Goal: Communication & Community: Answer question/provide support

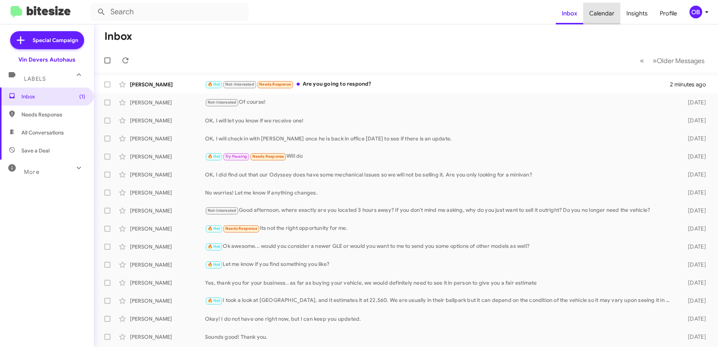
click at [604, 6] on span "Calendar" at bounding box center [601, 14] width 37 height 22
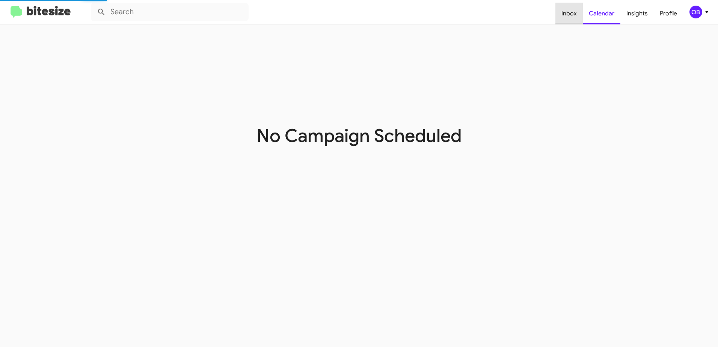
click at [573, 18] on span "Inbox" at bounding box center [568, 14] width 27 height 22
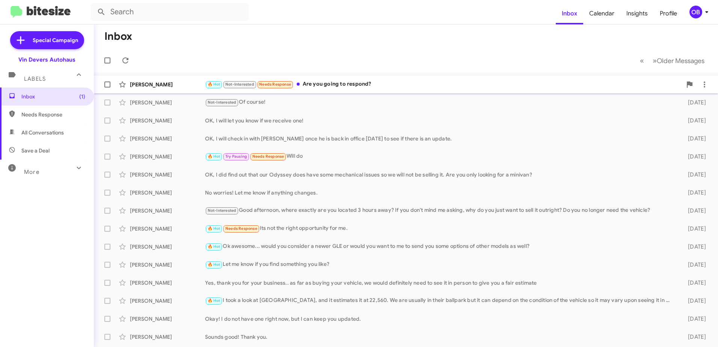
click at [448, 87] on div "🔥 Hot Not-Interested Needs Response Are you going to respond?" at bounding box center [443, 84] width 477 height 9
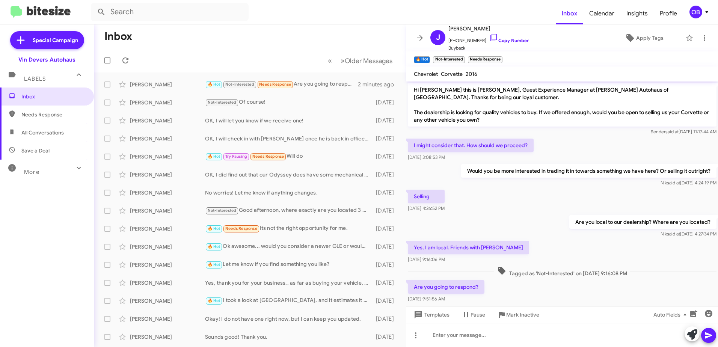
scroll to position [13, 0]
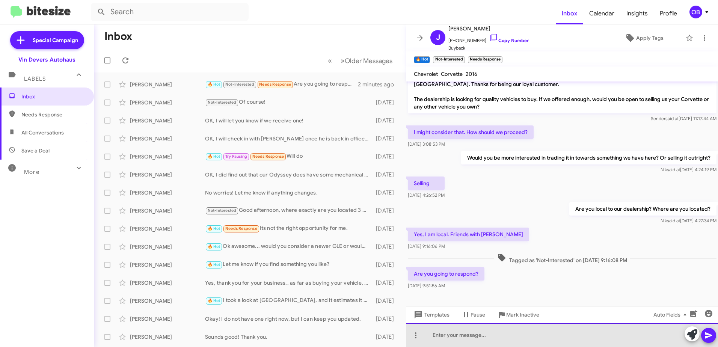
click at [464, 334] on div at bounding box center [562, 335] width 312 height 24
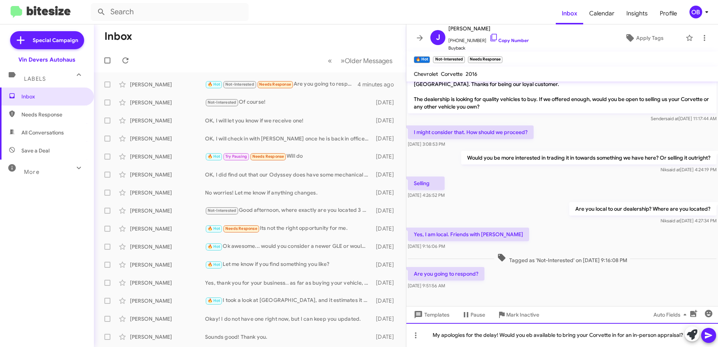
click at [526, 336] on div "My apologies for the delay! Would you eb available to bring your Corvette in fo…" at bounding box center [562, 335] width 312 height 24
click at [682, 335] on div "My apologies for the delay! Would you be available to bring your Corvette in fo…" at bounding box center [562, 335] width 312 height 24
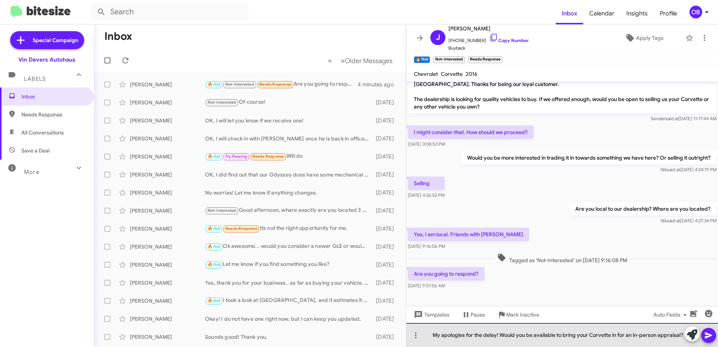
click at [499, 334] on div "My apologies for the delay! Would you be available to bring your Corvette in fo…" at bounding box center [562, 335] width 312 height 24
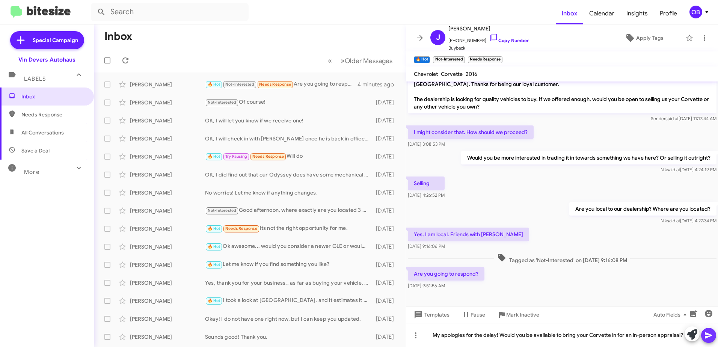
click at [706, 336] on icon at bounding box center [708, 335] width 7 height 6
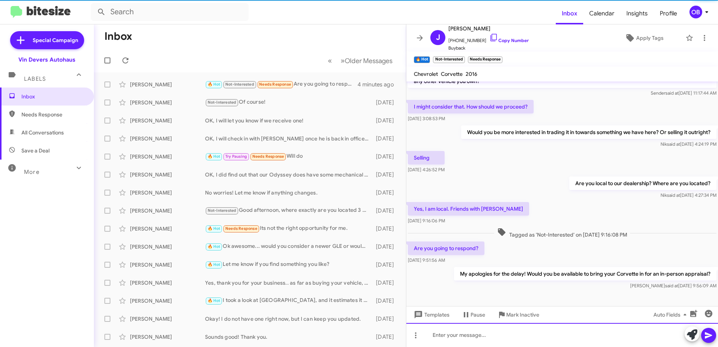
scroll to position [41, 0]
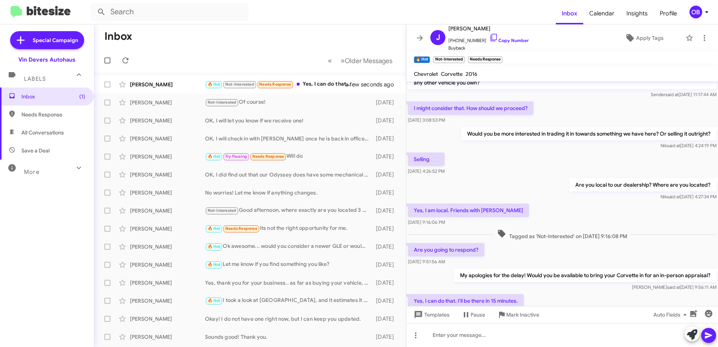
scroll to position [68, 0]
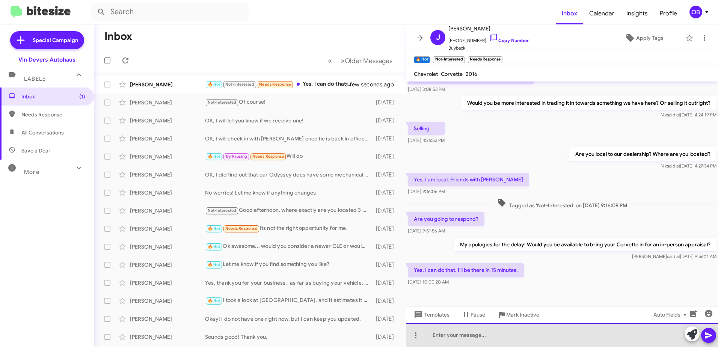
click at [464, 336] on div at bounding box center [562, 335] width 312 height 24
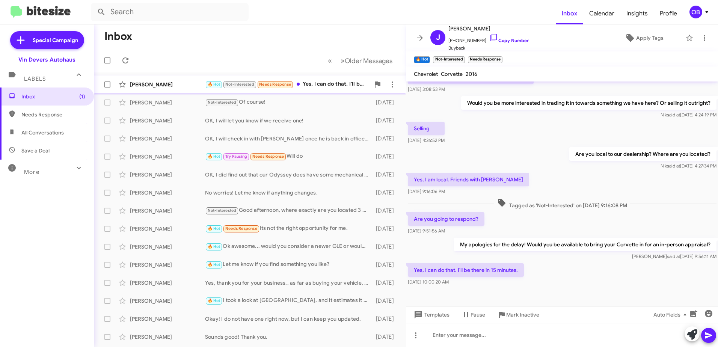
click at [320, 83] on div "🔥 Hot Not-Interested Needs Response Yes, I can do that. I'll be there in 15 min…" at bounding box center [287, 84] width 165 height 9
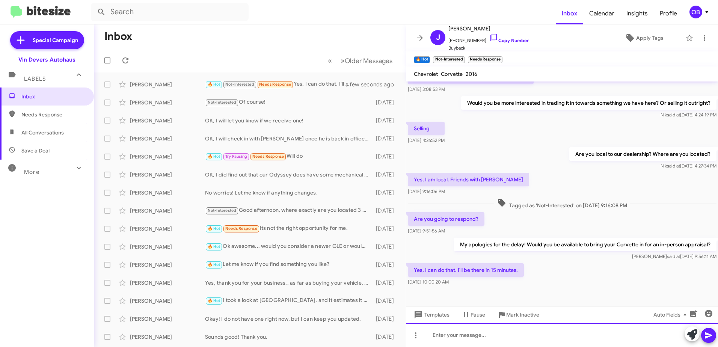
click at [487, 342] on div at bounding box center [562, 335] width 312 height 24
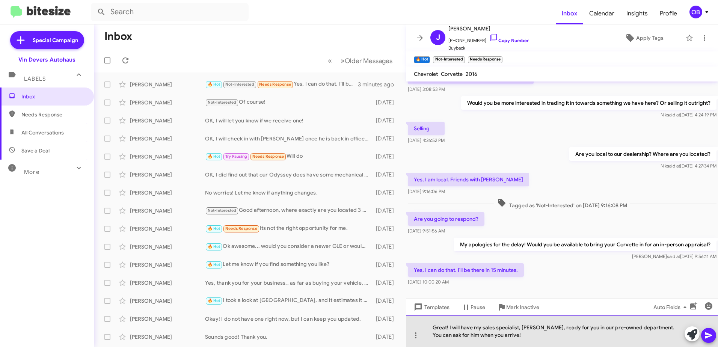
click at [552, 336] on div "Great! I will have my sales specialist, [PERSON_NAME], ready for you in our pre…" at bounding box center [562, 331] width 312 height 32
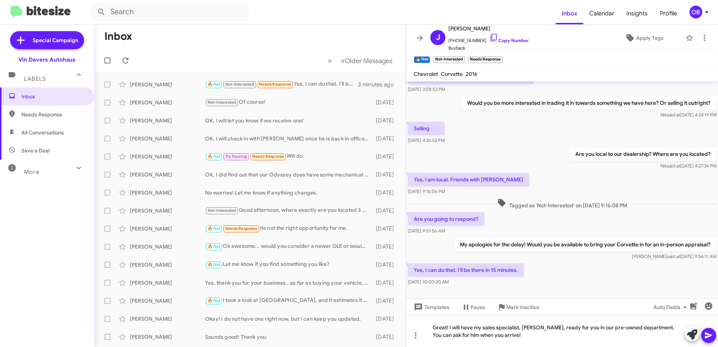
click at [707, 335] on icon at bounding box center [708, 335] width 9 height 9
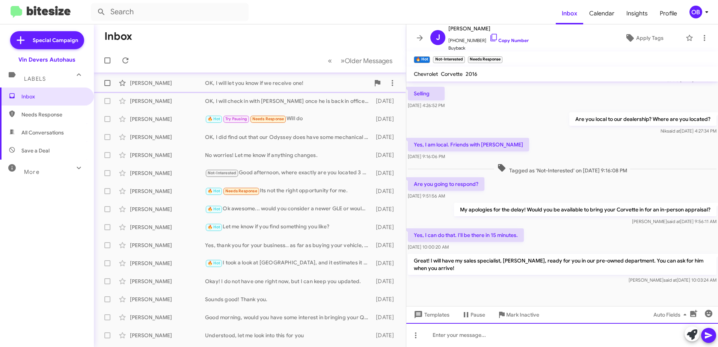
scroll to position [0, 0]
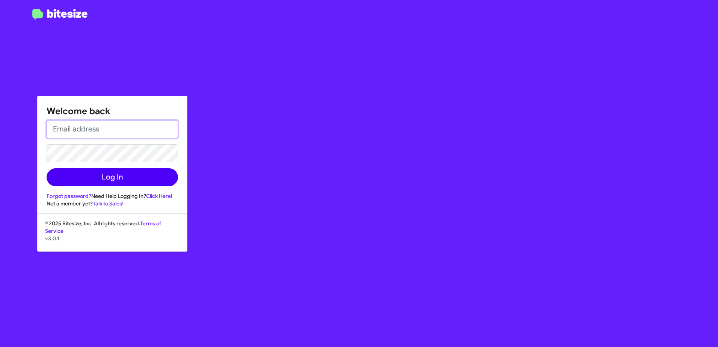
type input "obockey@vindevers.com"
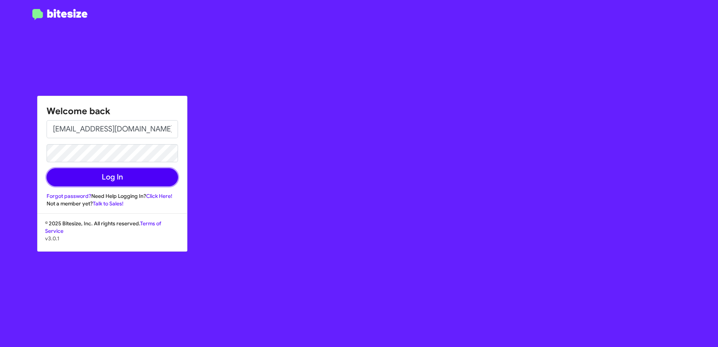
click at [117, 178] on button "Log In" at bounding box center [112, 177] width 131 height 18
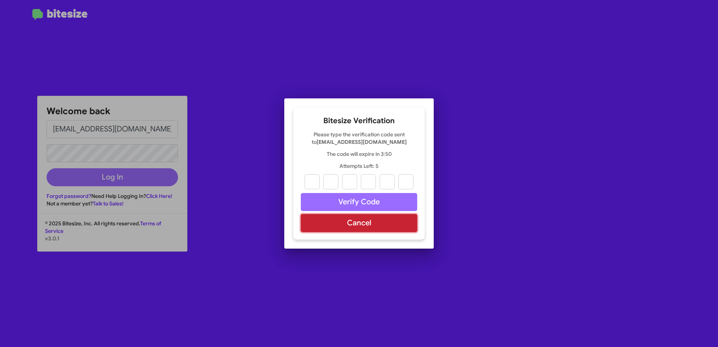
click at [372, 223] on button "Cancel" at bounding box center [359, 223] width 116 height 18
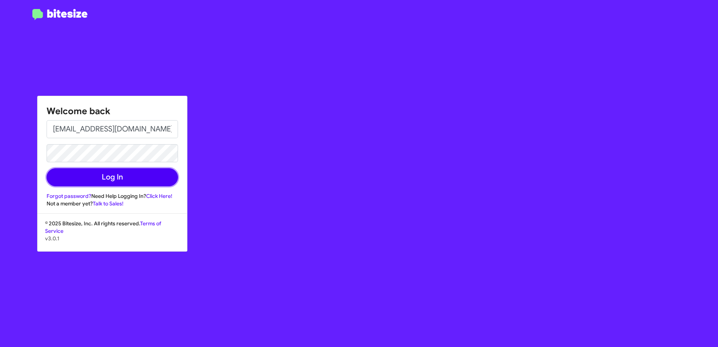
click at [98, 181] on button "Log In" at bounding box center [112, 177] width 131 height 18
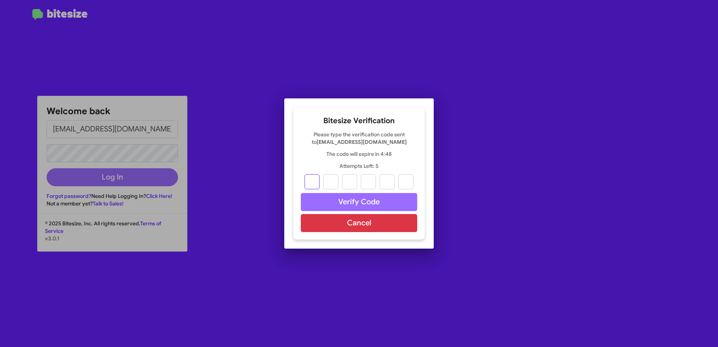
type input "4"
type input "0"
type input "2"
type input "5"
type input "1"
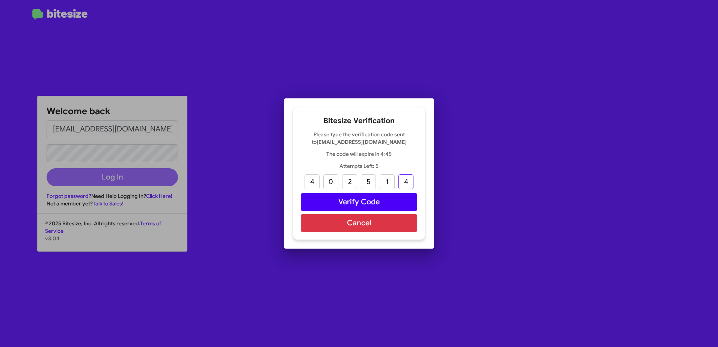
type input "4"
click at [322, 198] on button "Verify Code" at bounding box center [359, 202] width 116 height 18
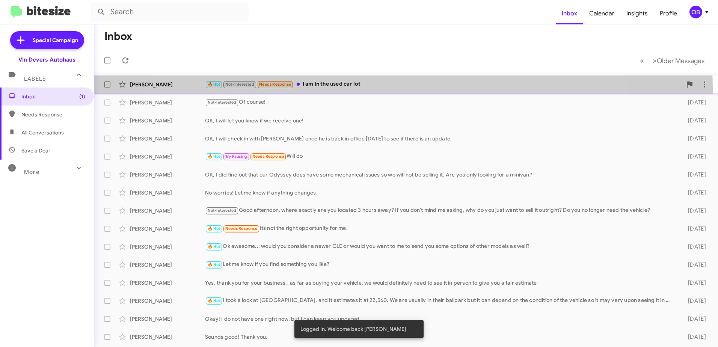
click at [383, 89] on div "John Coonradt 🔥 Hot Not-Interested Needs Response I am in the used car lot 12 m…" at bounding box center [406, 84] width 612 height 15
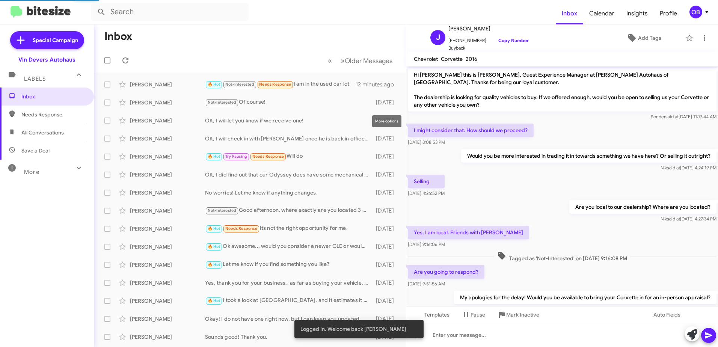
scroll to position [115, 0]
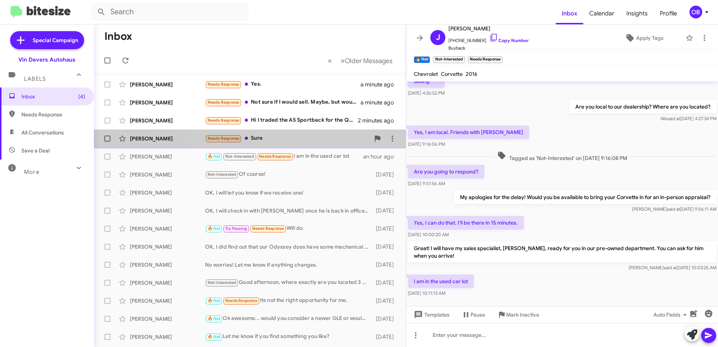
click at [317, 134] on div "Debra Forte-Muhammad Needs Response Sure 2 minutes ago" at bounding box center [250, 138] width 300 height 15
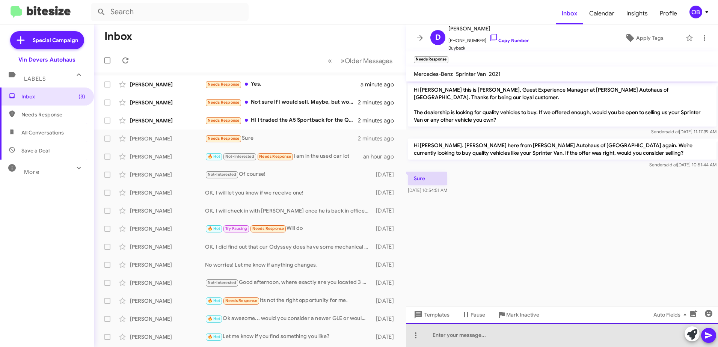
click at [438, 338] on div at bounding box center [562, 335] width 312 height 24
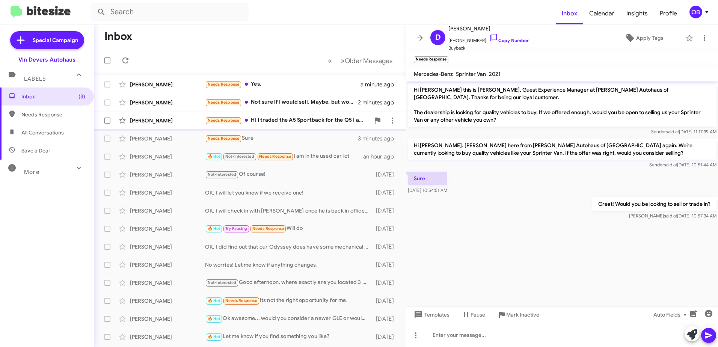
click at [323, 122] on div "Needs Response Hi I traded the A5 Sportback for the Q5 I am currently drive." at bounding box center [287, 120] width 165 height 9
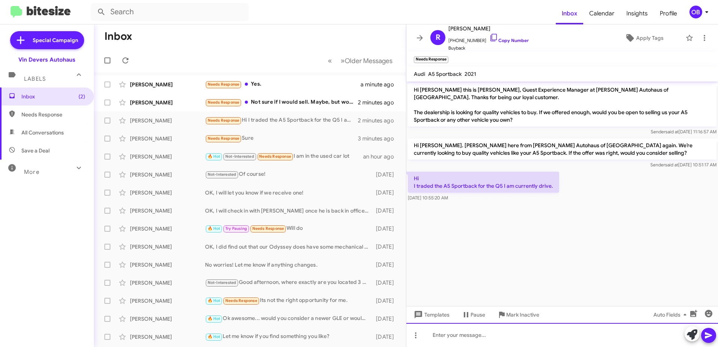
click at [542, 337] on div at bounding box center [562, 335] width 312 height 24
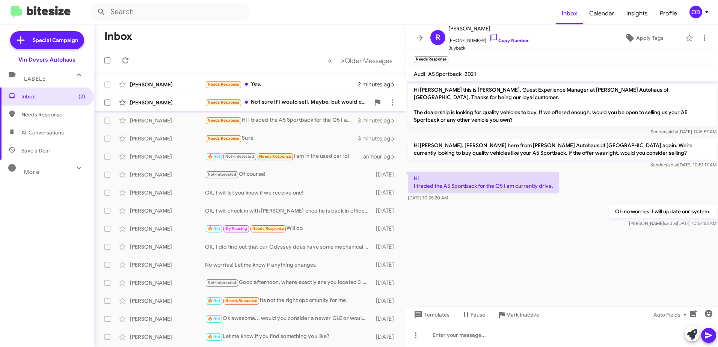
click at [268, 96] on div "Paul Rahe Needs Response Not sure if I would sell. Maybe, but would consider. 2…" at bounding box center [250, 102] width 300 height 15
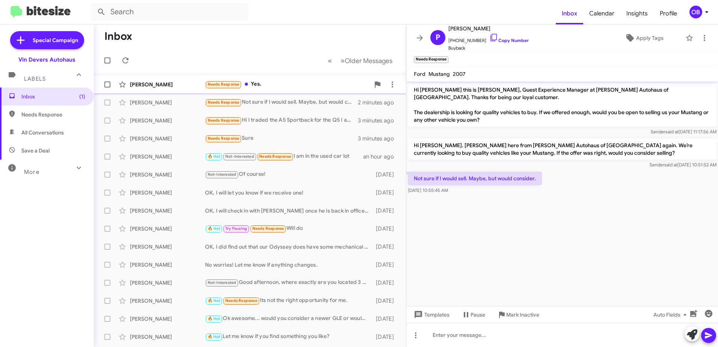
click at [300, 77] on div "Michael Calabro Needs Response Yes. 2 minutes ago" at bounding box center [250, 84] width 300 height 15
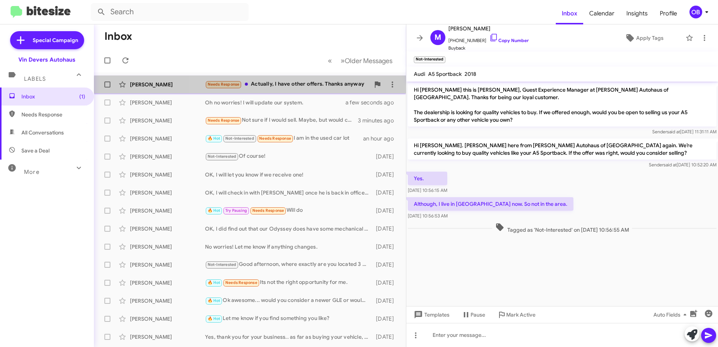
click at [281, 89] on div "Needs Response Actually, I have other offers. Thanks anyway" at bounding box center [287, 84] width 165 height 9
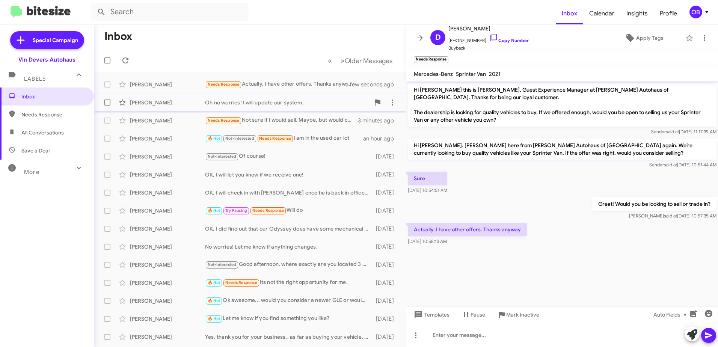
click at [318, 105] on div "Oh no worries! I will update our system." at bounding box center [287, 103] width 165 height 8
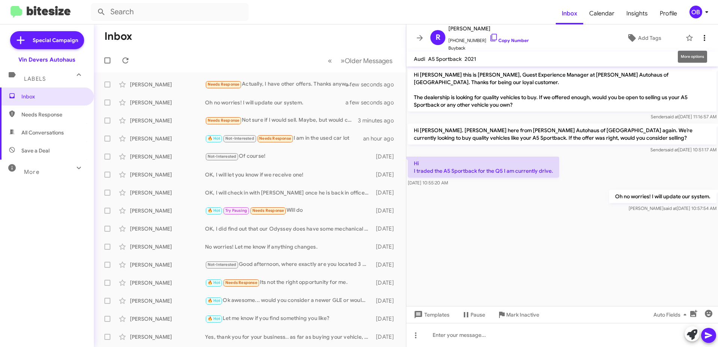
click at [701, 39] on icon at bounding box center [704, 37] width 9 height 9
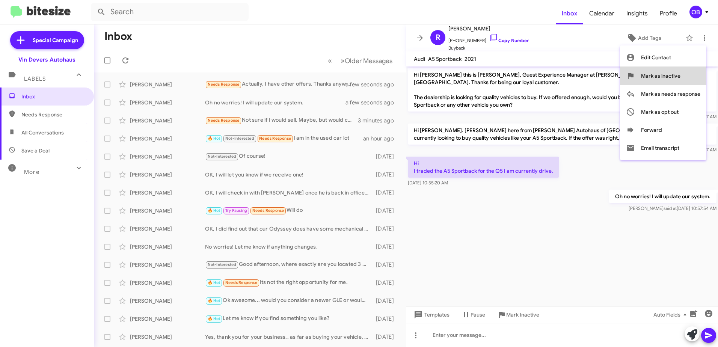
click at [668, 81] on span "Mark as inactive" at bounding box center [660, 76] width 39 height 18
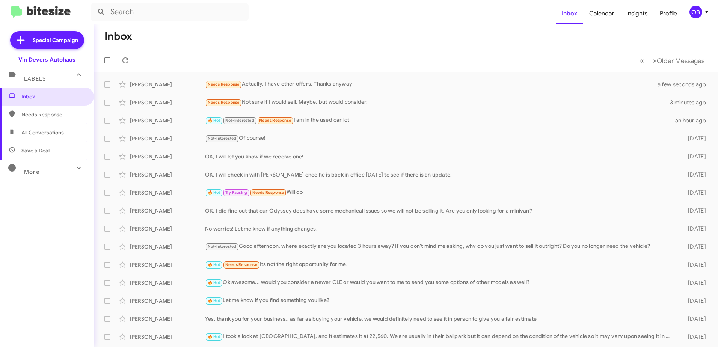
click at [39, 165] on div "More" at bounding box center [39, 169] width 67 height 14
click at [377, 104] on div "Needs Response Not sure if I would sell. Maybe, but would consider." at bounding box center [443, 102] width 477 height 9
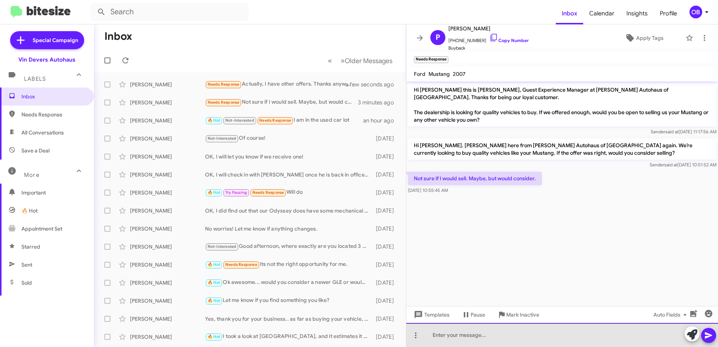
click at [555, 342] on div at bounding box center [562, 335] width 312 height 24
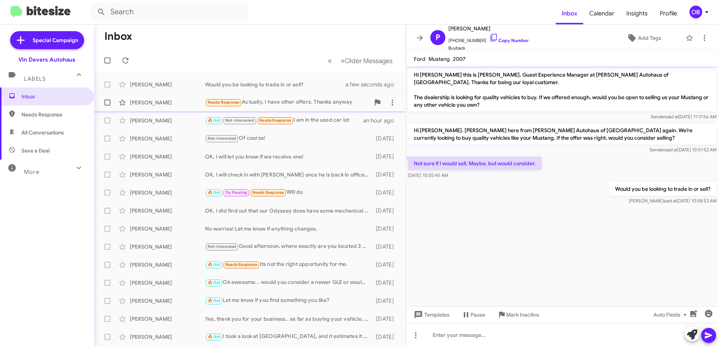
click at [329, 104] on div "Needs Response Actually, I have other offers. Thanks anyway" at bounding box center [287, 102] width 165 height 9
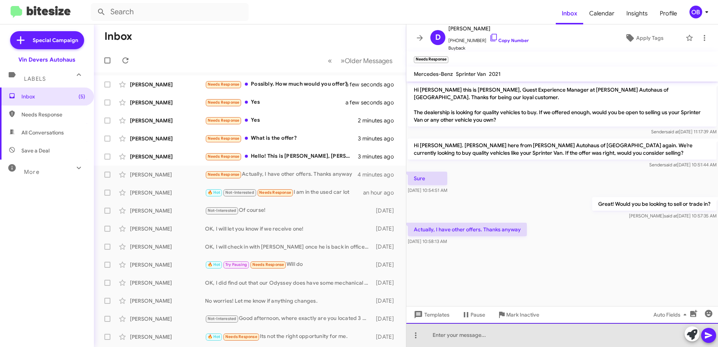
click at [518, 336] on div at bounding box center [562, 335] width 312 height 24
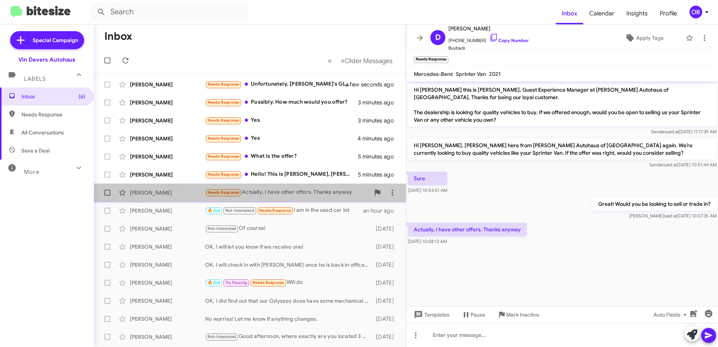
click at [322, 188] on div "[PERSON_NAME] Needs Response Actually, I have other offers. Thanks anyway 7 min…" at bounding box center [250, 192] width 300 height 15
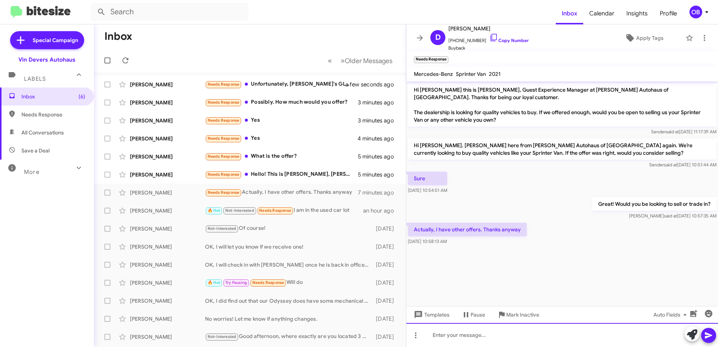
click at [526, 341] on div at bounding box center [562, 335] width 312 height 24
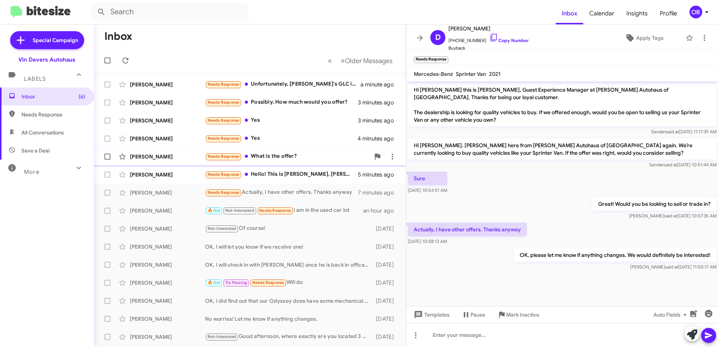
click at [298, 159] on div "Needs Response What is the offer?" at bounding box center [287, 156] width 165 height 9
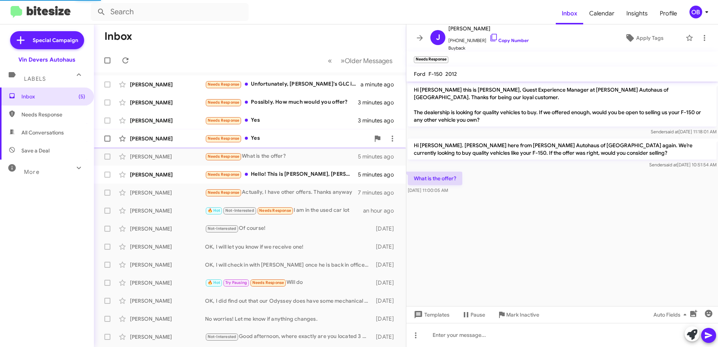
click at [293, 138] on div "Needs Response Yes" at bounding box center [287, 138] width 165 height 9
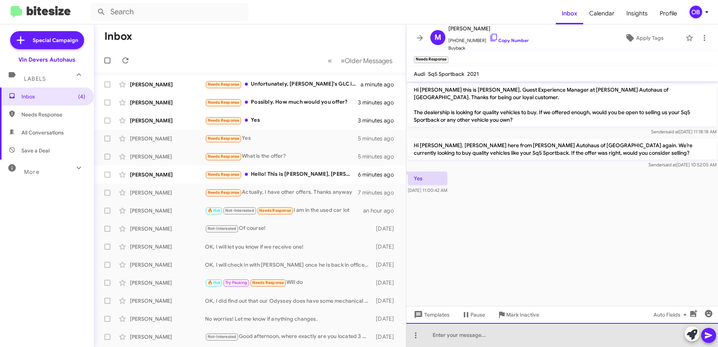
click at [461, 332] on div at bounding box center [562, 335] width 312 height 24
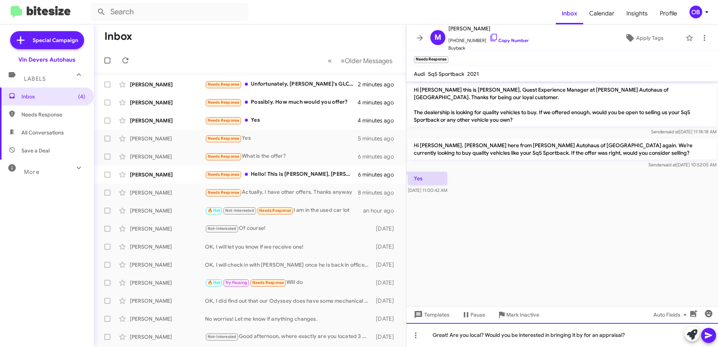
click at [616, 336] on div "Great! Are you local? Would you be interested in bringing it by for an appraisa…" at bounding box center [562, 335] width 312 height 24
click at [654, 339] on div "Great! Are you local? Would you be interested in bringing it by for an appraisa…" at bounding box center [562, 335] width 312 height 24
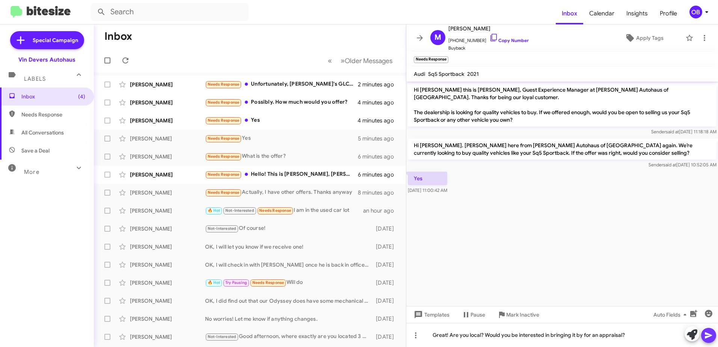
click at [712, 337] on icon at bounding box center [708, 335] width 9 height 9
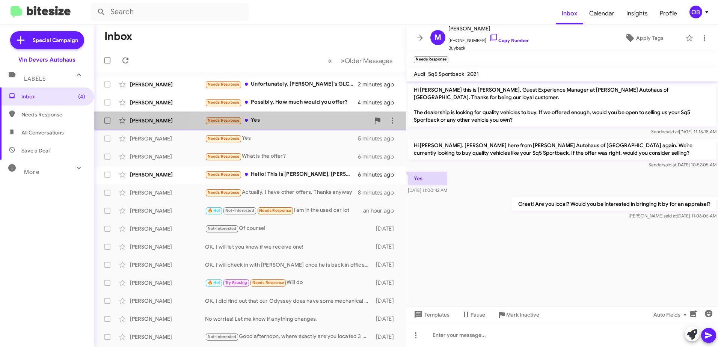
click at [269, 115] on div "Mahmoud Bouchoucha Needs Response Yes 4 minutes ago" at bounding box center [250, 120] width 300 height 15
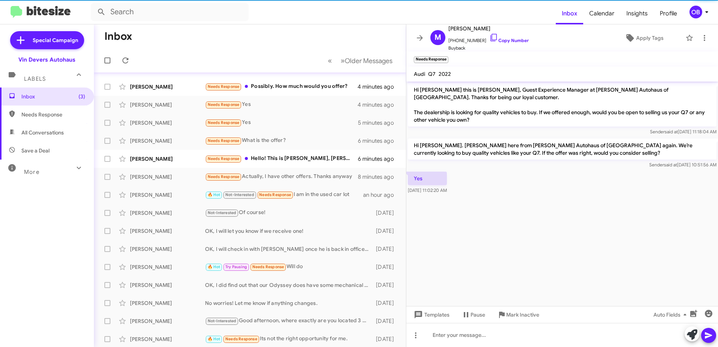
scroll to position [38, 0]
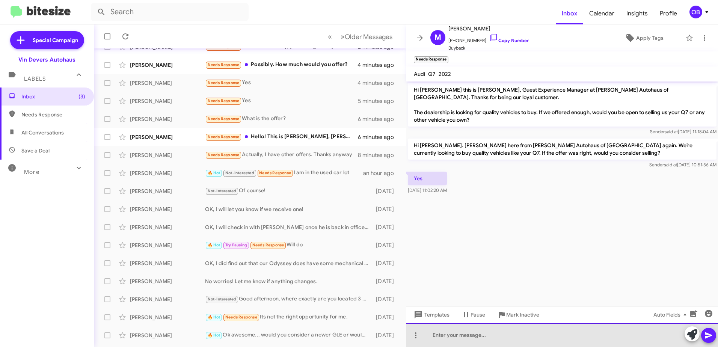
click at [487, 343] on div at bounding box center [562, 335] width 312 height 24
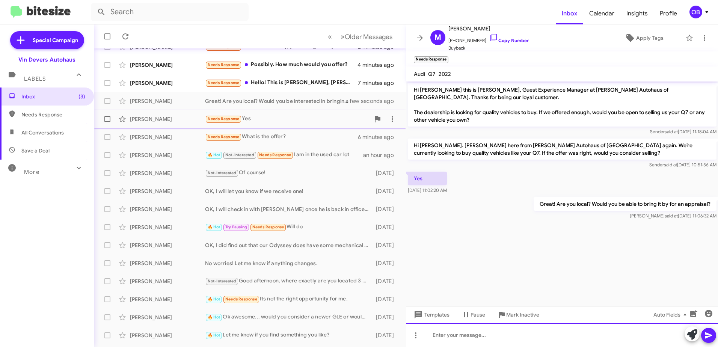
scroll to position [0, 0]
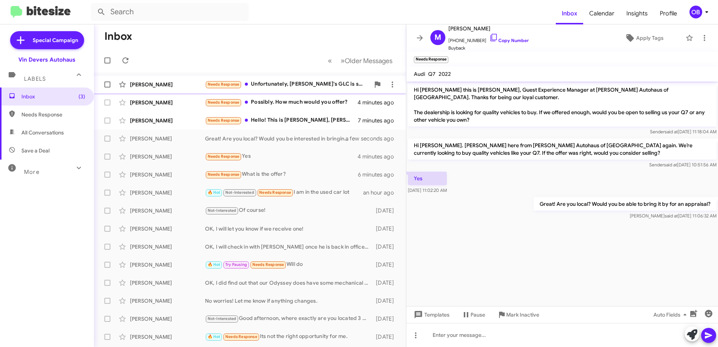
click at [312, 84] on div "Needs Response Unfortunately, Amanda's GLC is sold already. We decided to try E…" at bounding box center [287, 84] width 165 height 9
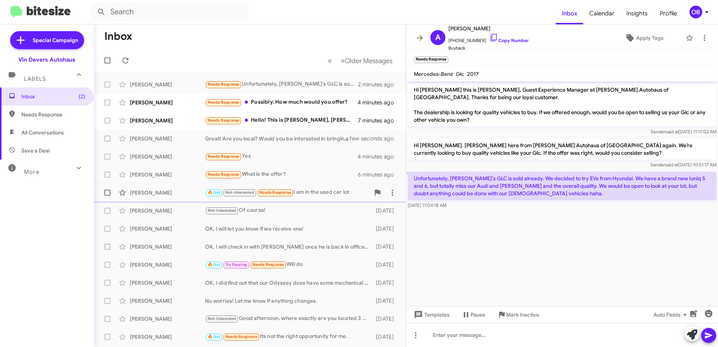
click at [169, 198] on div "John Coonradt 🔥 Hot Not-Interested Needs Response I am in the used car lot an h…" at bounding box center [250, 192] width 300 height 15
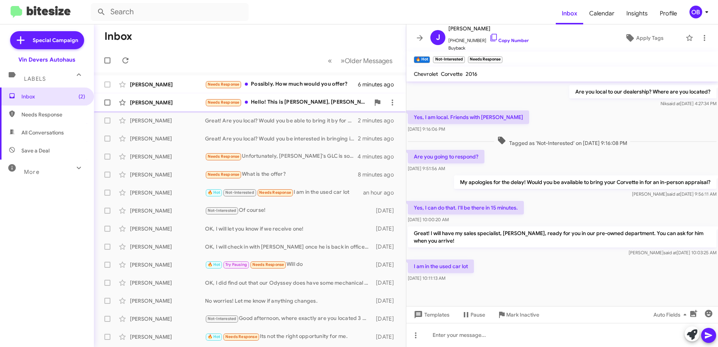
click at [299, 102] on div "Needs Response Hello! This is Kristi Frederick, Josh's wife. We may be interest…" at bounding box center [287, 102] width 165 height 9
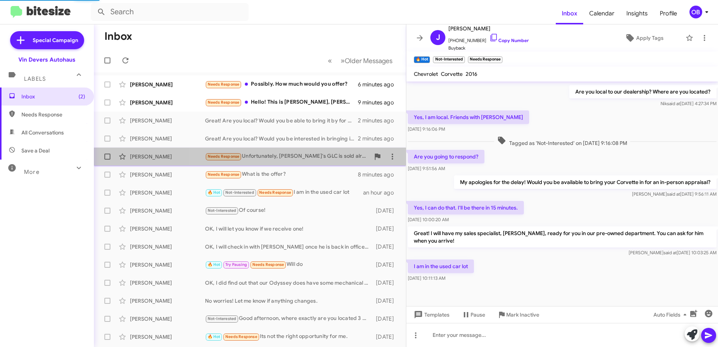
click at [282, 155] on div "Needs Response Unfortunately, Amanda's GLC is sold already. We decided to try E…" at bounding box center [287, 156] width 165 height 9
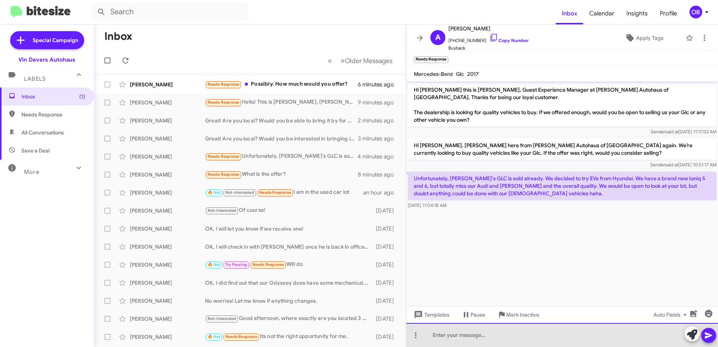
click at [504, 340] on div at bounding box center [562, 335] width 312 height 24
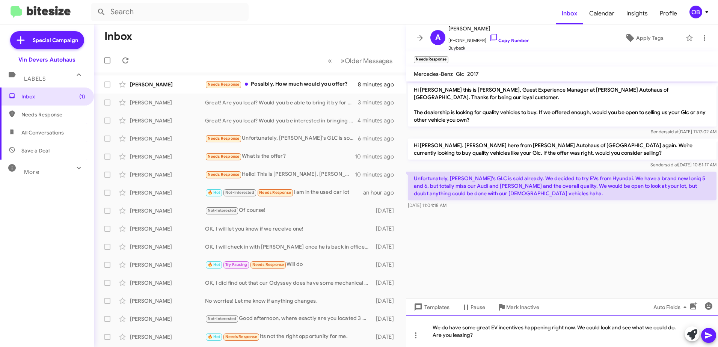
click at [505, 330] on div "We do have some great EV incentives happening right now. We could look and see …" at bounding box center [562, 331] width 312 height 32
click at [535, 338] on div "We do have some great EV incentives happening right now. We could look and see …" at bounding box center [562, 331] width 312 height 32
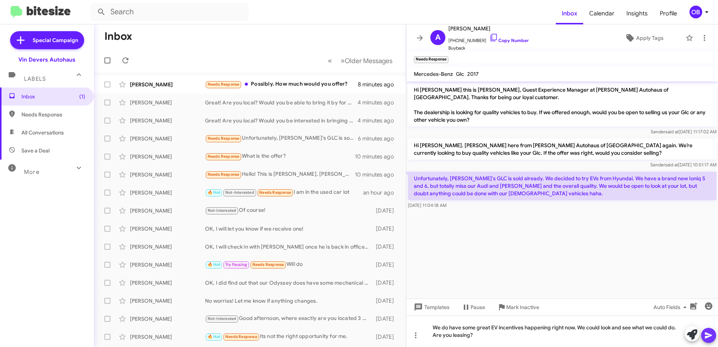
click at [711, 337] on icon at bounding box center [708, 335] width 9 height 9
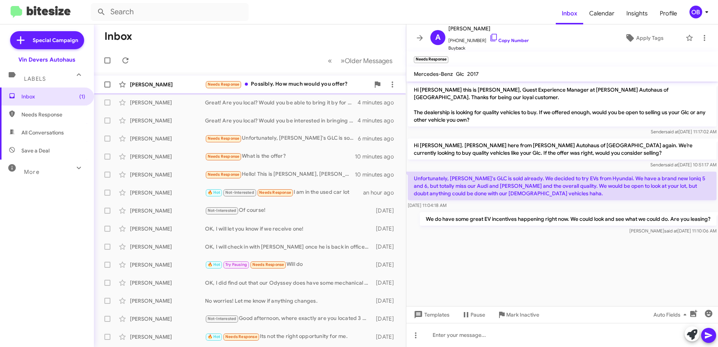
click at [305, 81] on div "Needs Response Possibly. How much would you offer?" at bounding box center [287, 84] width 165 height 9
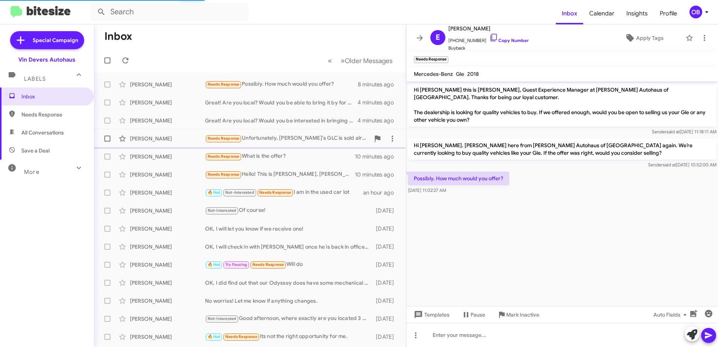
click at [304, 140] on div "Needs Response Unfortunately, Amanda's GLC is sold already. We decided to try E…" at bounding box center [287, 138] width 165 height 9
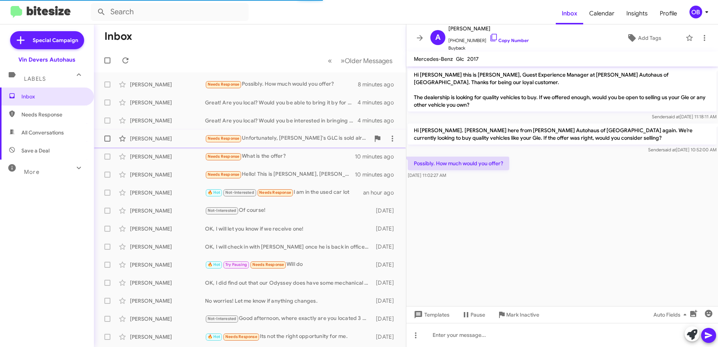
click at [279, 140] on div "Needs Response Unfortunately, Amanda's GLC is sold already. We decided to try E…" at bounding box center [287, 138] width 165 height 9
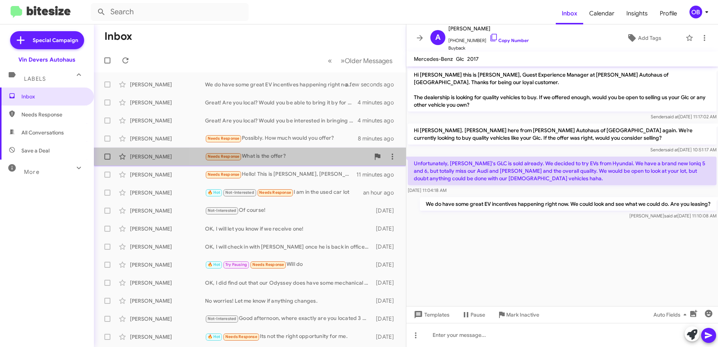
click at [272, 155] on div "Needs Response What is the offer?" at bounding box center [287, 156] width 165 height 9
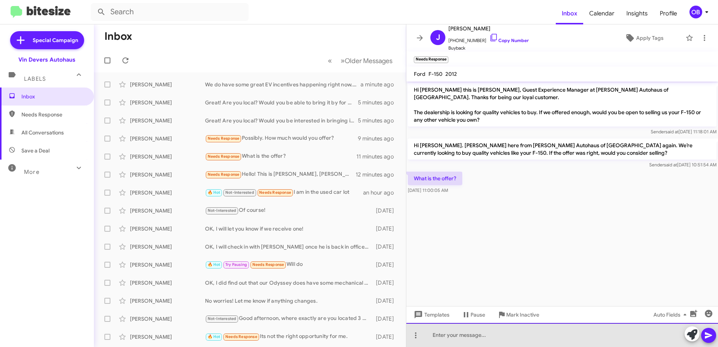
click at [505, 344] on div at bounding box center [562, 335] width 312 height 24
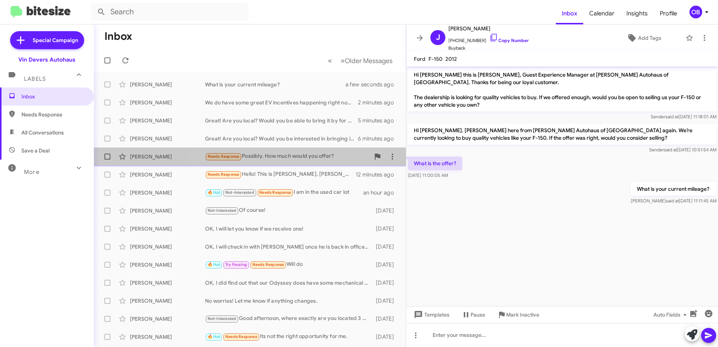
click at [274, 159] on div "Needs Response Possibly. How much would you offer?" at bounding box center [287, 156] width 165 height 9
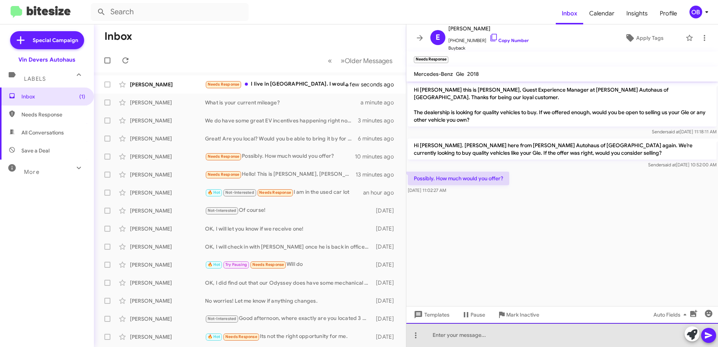
click at [479, 333] on div at bounding box center [562, 335] width 312 height 24
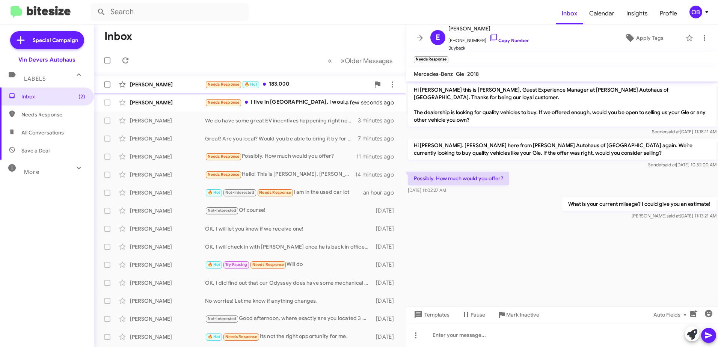
click at [288, 85] on div "Needs Response 🔥 Hot 183,000" at bounding box center [287, 84] width 165 height 9
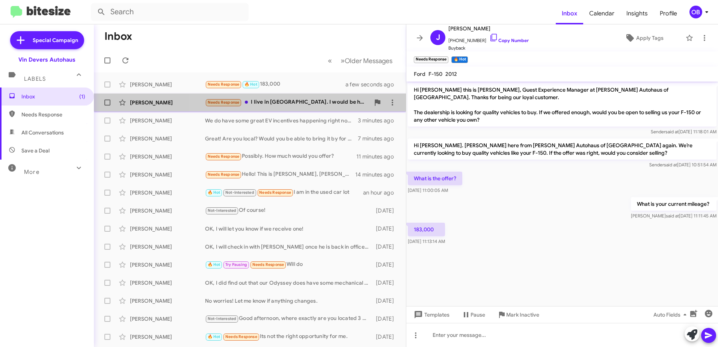
click at [291, 110] on span "Michael Cosgrove Needs Response I live in MI. I would be happy to talk with Har…" at bounding box center [250, 102] width 312 height 18
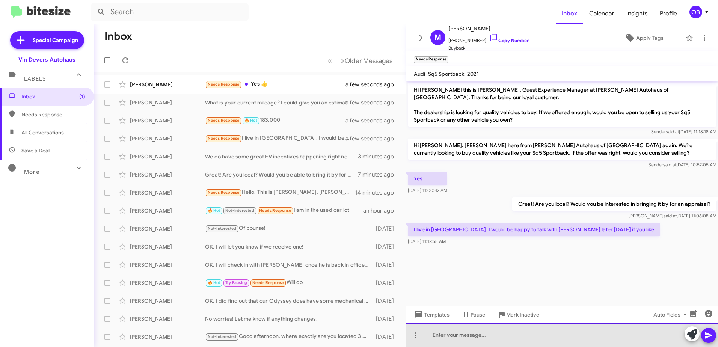
click at [517, 336] on div at bounding box center [562, 335] width 312 height 24
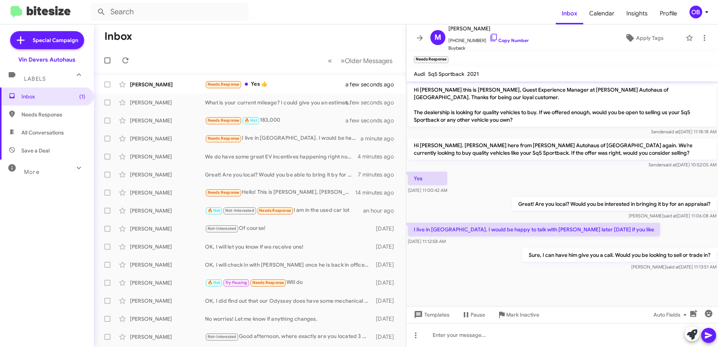
click at [41, 168] on div "More" at bounding box center [39, 169] width 67 height 14
click at [64, 167] on div "More" at bounding box center [39, 172] width 67 height 14
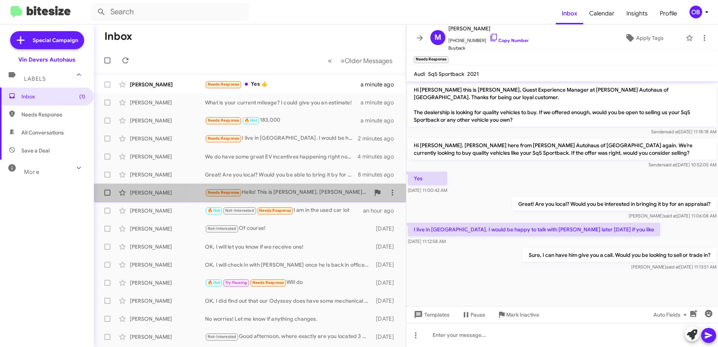
click at [306, 187] on div "Joshua Frederick Needs Response Hello! This is Kristi Frederick, Josh's wife. W…" at bounding box center [250, 192] width 300 height 15
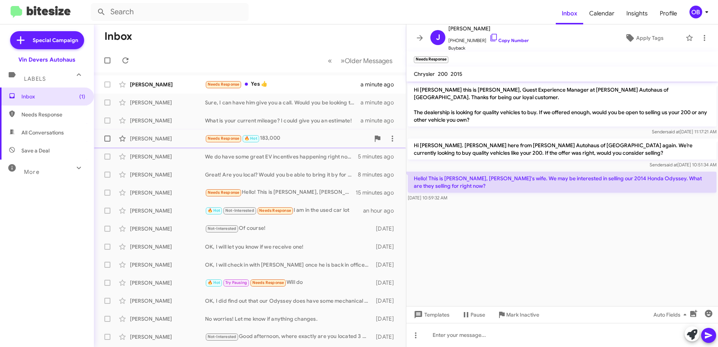
click at [291, 142] on div "Needs Response 🔥 Hot 183,000" at bounding box center [287, 138] width 165 height 9
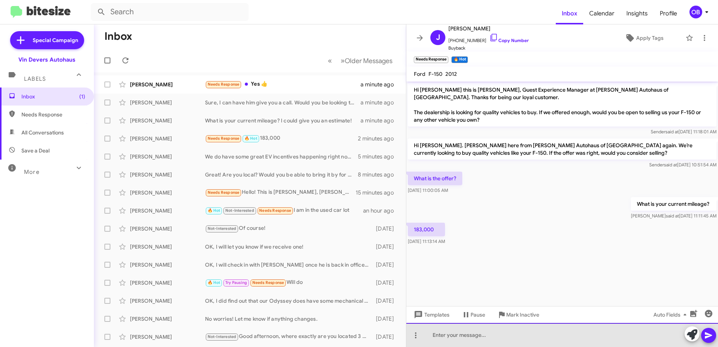
click at [539, 341] on div at bounding box center [562, 335] width 312 height 24
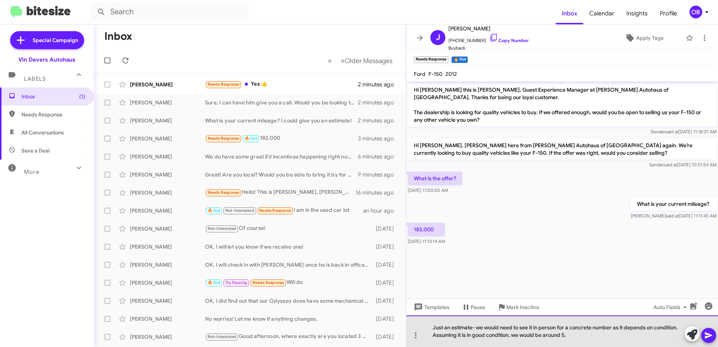
click at [592, 335] on div "Just an estimate- we would need to see it in person for a concrete number as it…" at bounding box center [562, 331] width 312 height 32
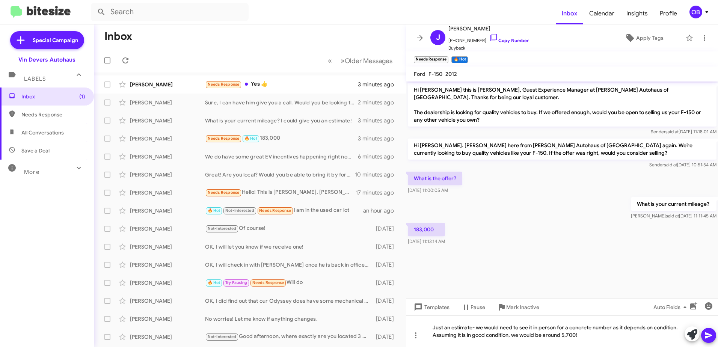
click at [710, 335] on icon at bounding box center [708, 335] width 7 height 6
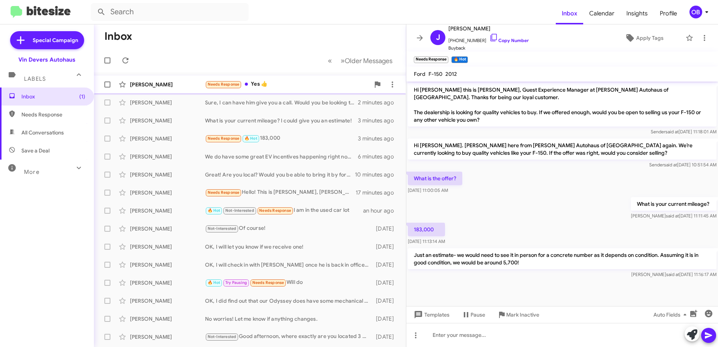
click at [324, 90] on div "Arlene Bigley Needs Response Yes 👍 3 minutes ago" at bounding box center [250, 84] width 300 height 15
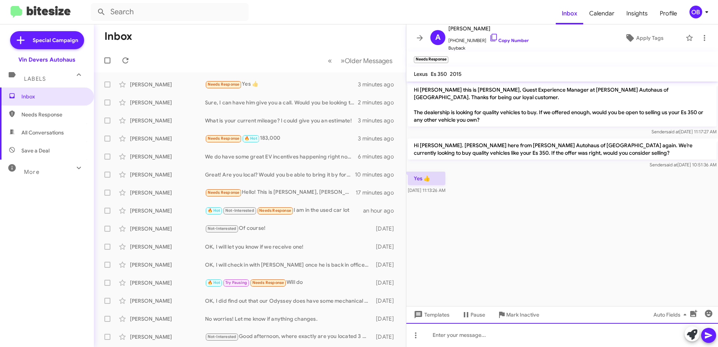
click at [480, 336] on div at bounding box center [562, 335] width 312 height 24
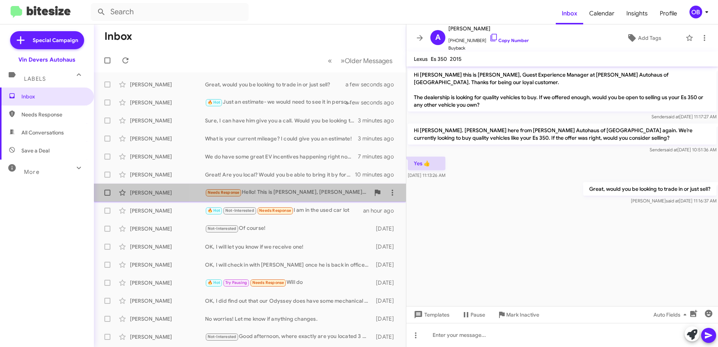
click at [279, 190] on div "Needs Response Hello! This is [PERSON_NAME], [PERSON_NAME]'s wife. We may be in…" at bounding box center [287, 192] width 165 height 9
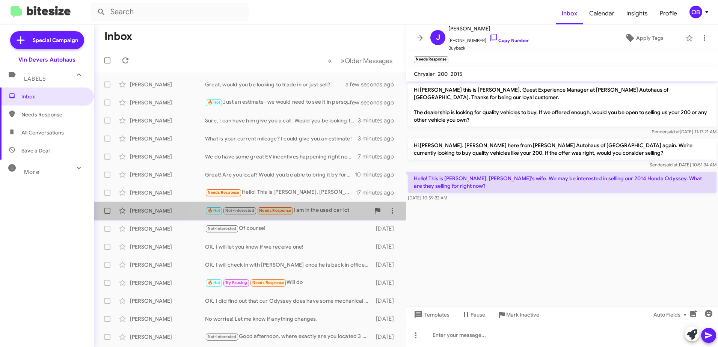
click at [332, 216] on div "[PERSON_NAME] 🔥 Hot Not-Interested Needs Response I am in the used car lot an h…" at bounding box center [250, 210] width 300 height 15
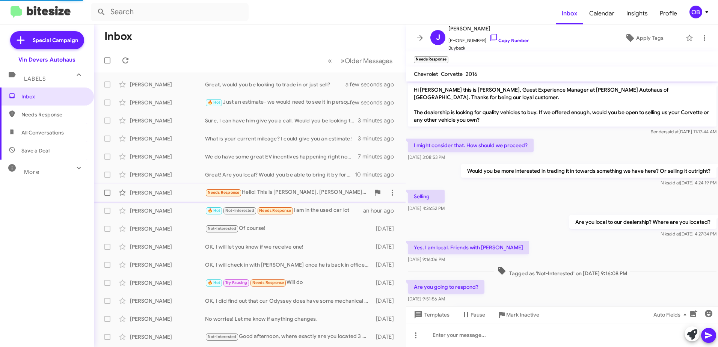
scroll to position [130, 0]
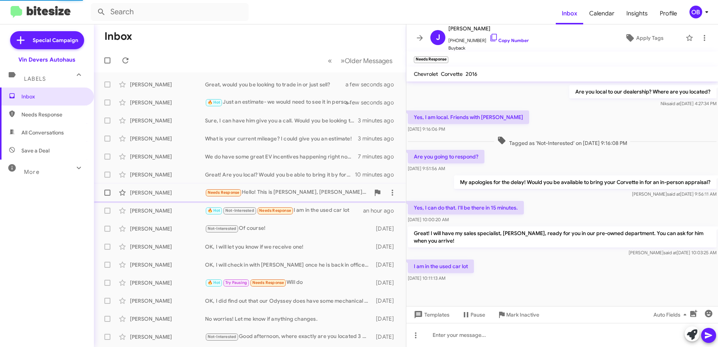
click at [321, 193] on div "Needs Response Hello! This is [PERSON_NAME], [PERSON_NAME]'s wife. We may be in…" at bounding box center [287, 192] width 165 height 9
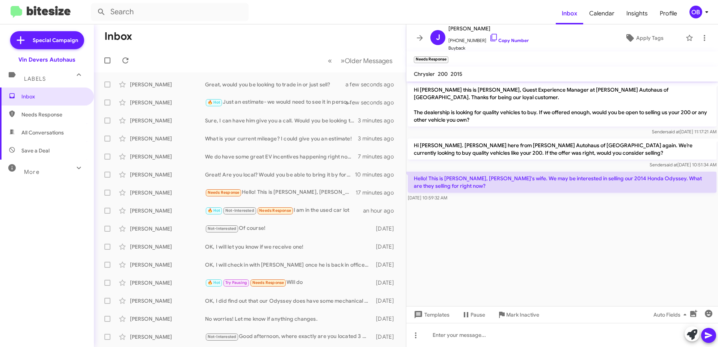
click at [78, 168] on mat-icon at bounding box center [79, 168] width 12 height 12
click at [47, 137] on span "All Conversations" at bounding box center [47, 133] width 94 height 18
type input "in:all-conversations"
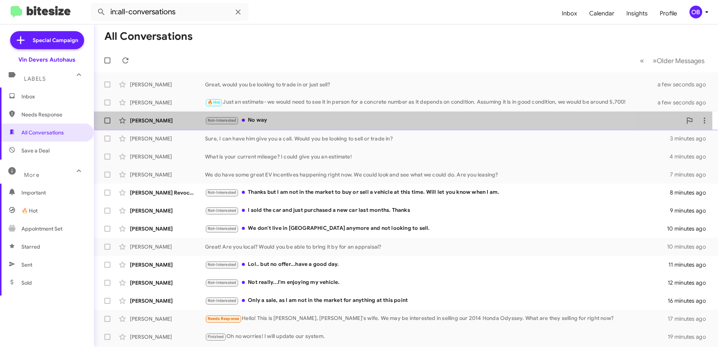
click at [292, 121] on div "Not-Interested No way" at bounding box center [443, 120] width 477 height 9
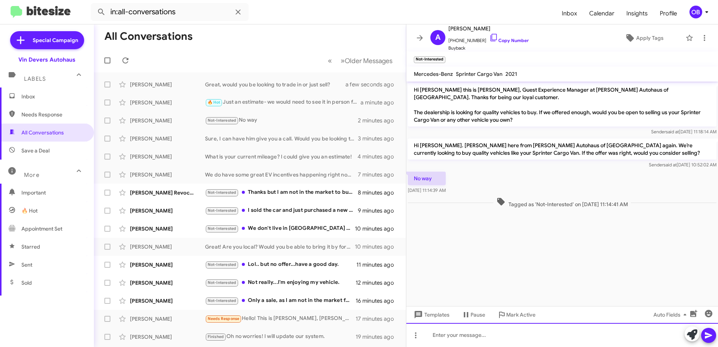
click at [495, 329] on div at bounding box center [562, 335] width 312 height 24
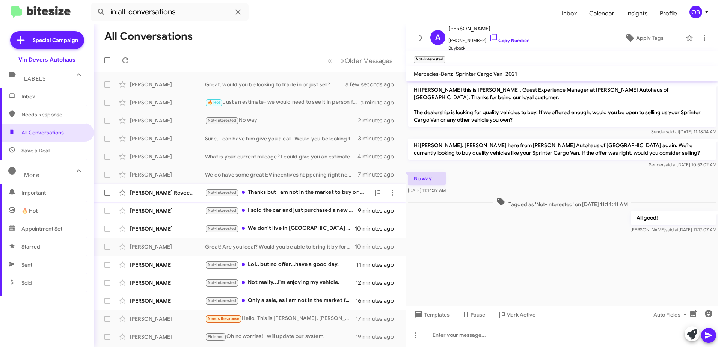
click at [298, 189] on div "Not-Interested Thanks but I am not in the market to buy or sell a vehicle at th…" at bounding box center [287, 192] width 165 height 9
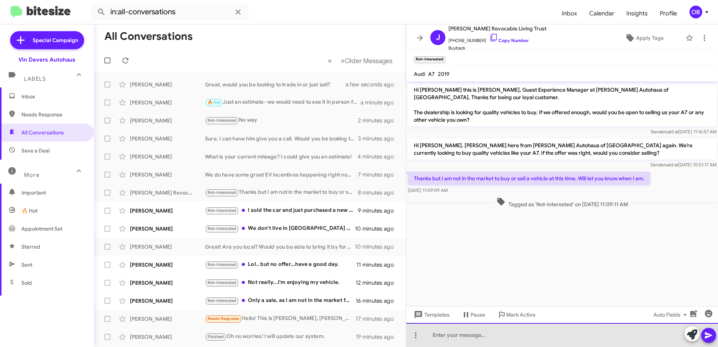
click at [516, 335] on div at bounding box center [562, 335] width 312 height 24
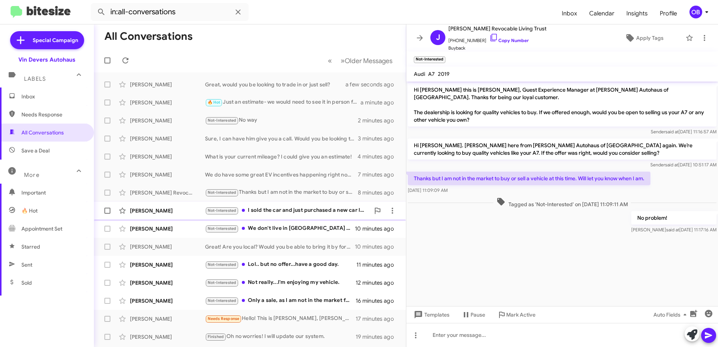
click at [287, 213] on div "Not-Interested I sold the car and just purchased a new car last months. Thanks" at bounding box center [287, 210] width 165 height 9
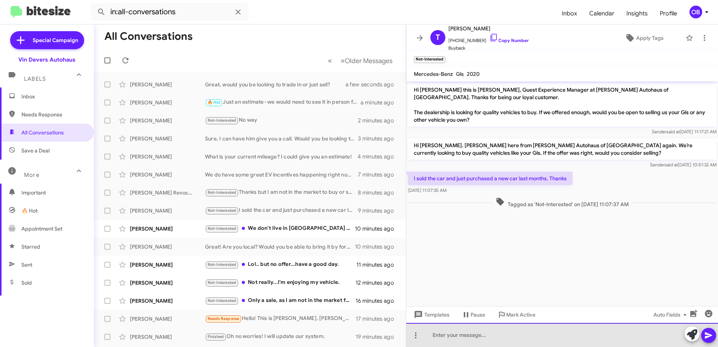
click at [499, 339] on div at bounding box center [562, 335] width 312 height 24
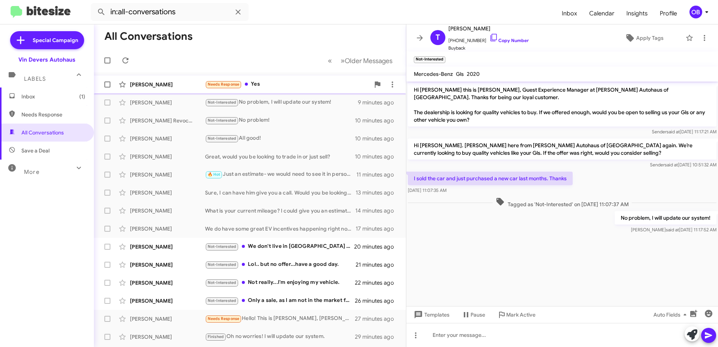
click at [287, 87] on div "Needs Response Yes" at bounding box center [287, 84] width 165 height 9
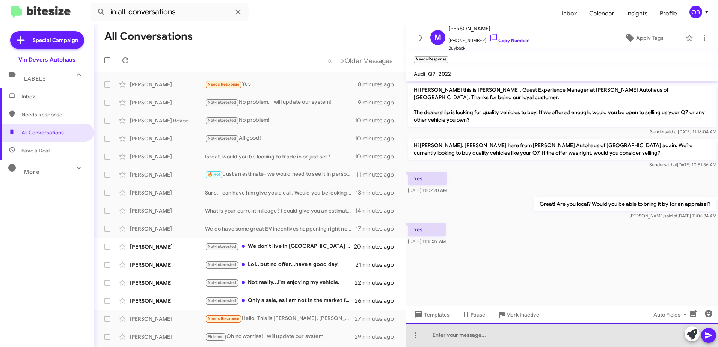
click at [532, 332] on div at bounding box center [562, 335] width 312 height 24
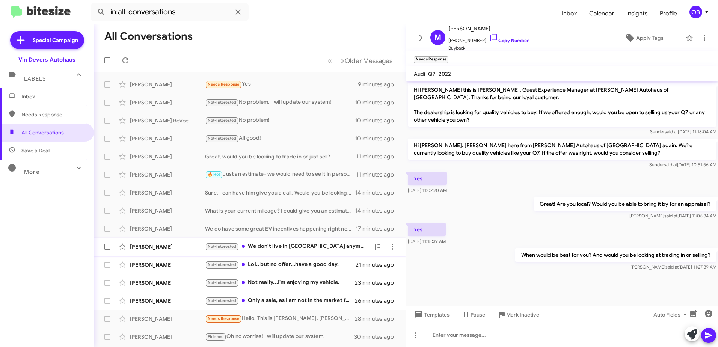
click at [312, 251] on div "Not-Interested We don't live in Toledo anymore and not looking to sell." at bounding box center [287, 246] width 165 height 9
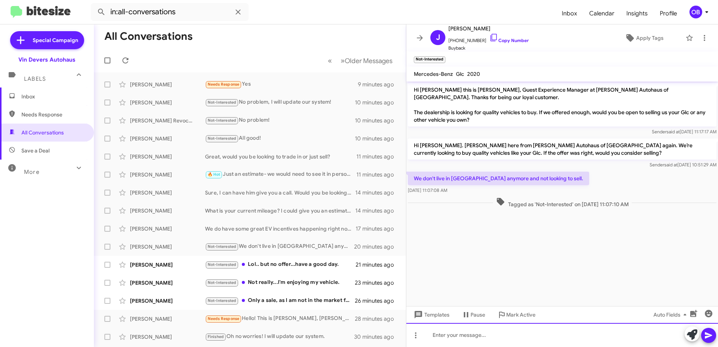
click at [484, 341] on div at bounding box center [562, 335] width 312 height 24
click at [538, 335] on div "No problem, I will make note." at bounding box center [562, 335] width 312 height 24
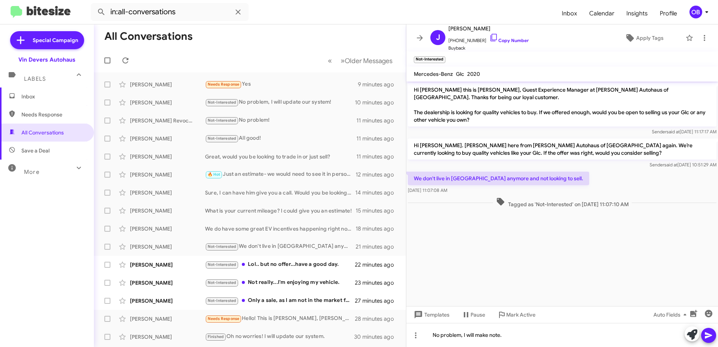
click at [713, 336] on icon at bounding box center [708, 335] width 9 height 9
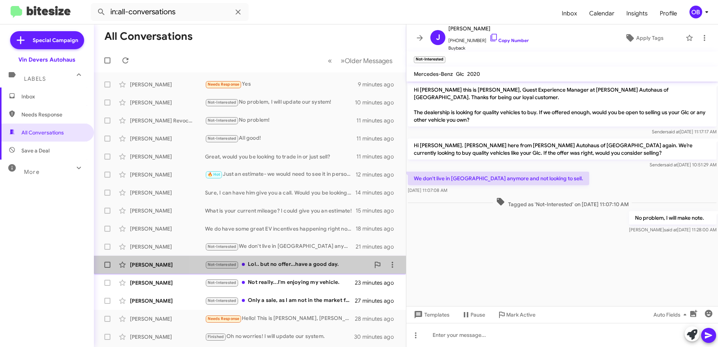
click at [321, 262] on div "Not-Interested Lol.. but no offer...have a good day." at bounding box center [287, 264] width 165 height 9
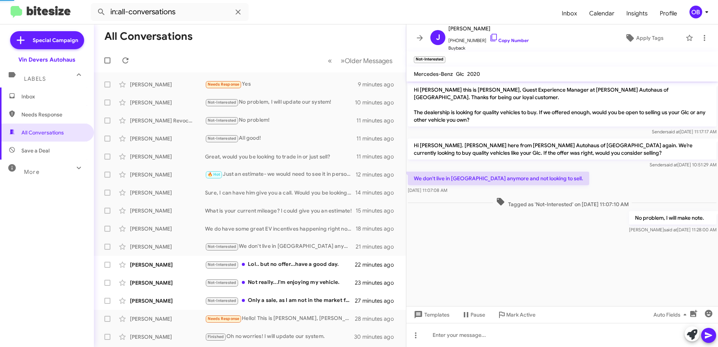
scroll to position [21, 0]
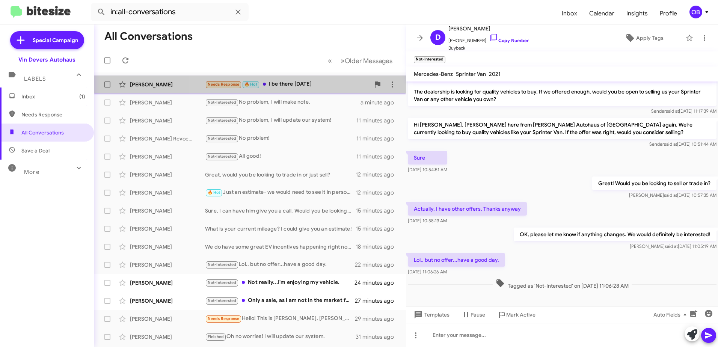
click at [271, 85] on div "Needs Response 🔥 Hot I be there today" at bounding box center [287, 84] width 165 height 9
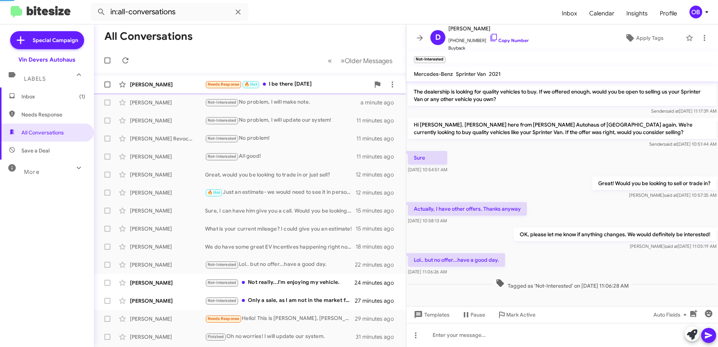
scroll to position [32, 0]
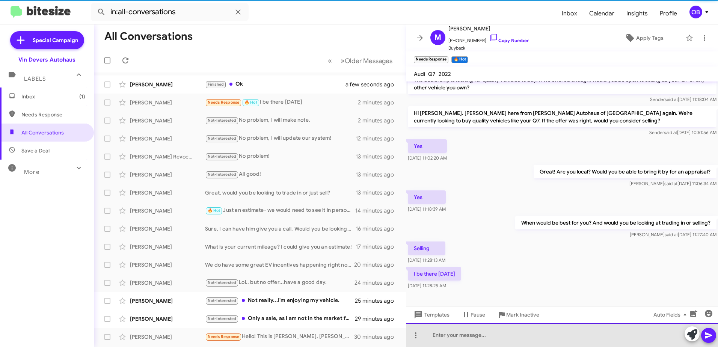
click at [448, 332] on div at bounding box center [562, 335] width 312 height 24
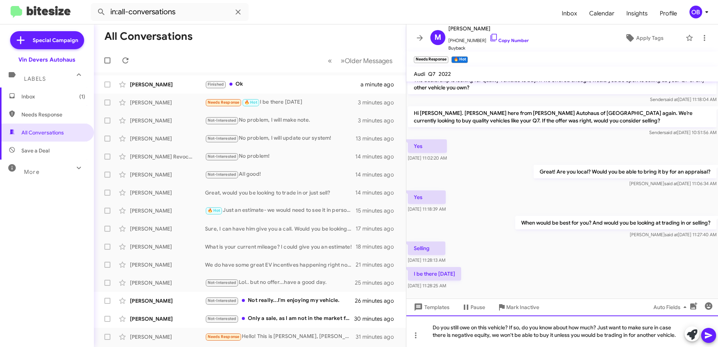
scroll to position [40, 0]
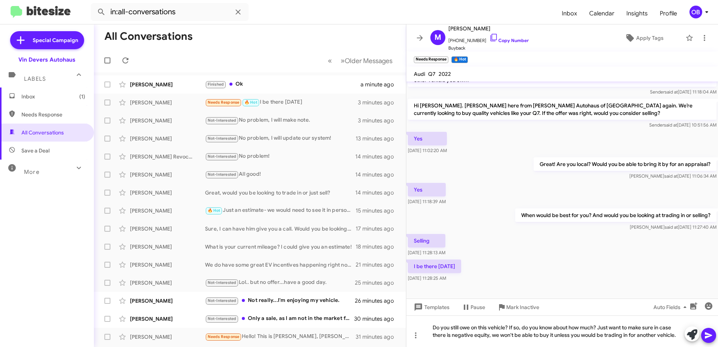
click at [711, 336] on icon at bounding box center [708, 335] width 7 height 6
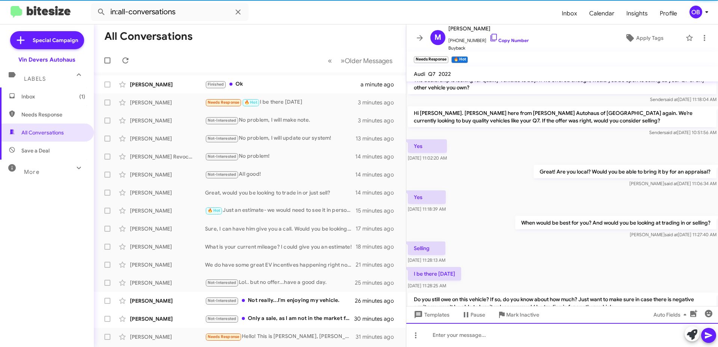
scroll to position [67, 0]
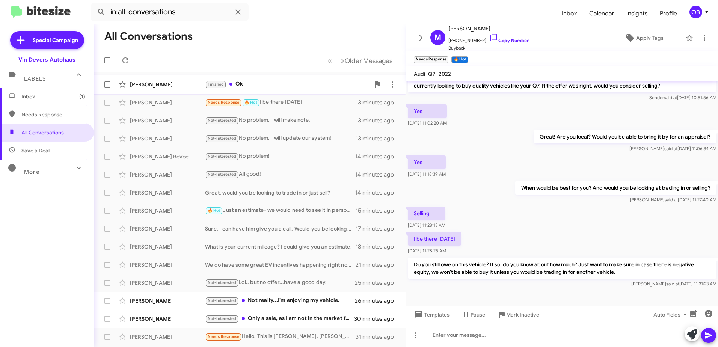
click at [296, 91] on div "Roseann Rickard Finished Ok a minute ago" at bounding box center [250, 84] width 300 height 15
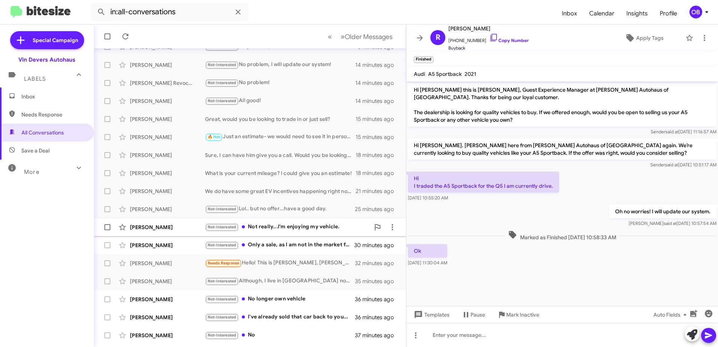
scroll to position [75, 0]
click at [288, 221] on div "Samika Wells Not-Interested Not really...I'm enjoying my vehicle. 27 minutes ago" at bounding box center [250, 225] width 300 height 15
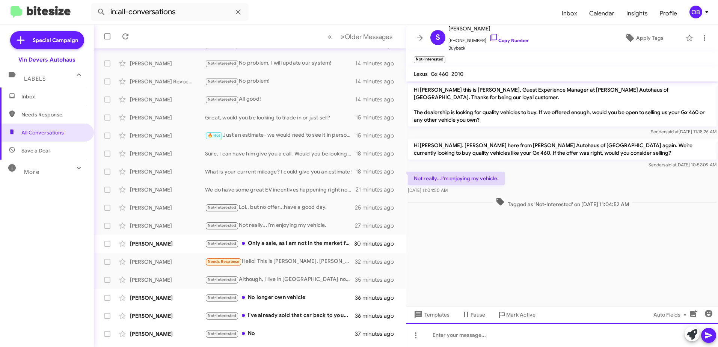
click at [555, 338] on div at bounding box center [562, 335] width 312 height 24
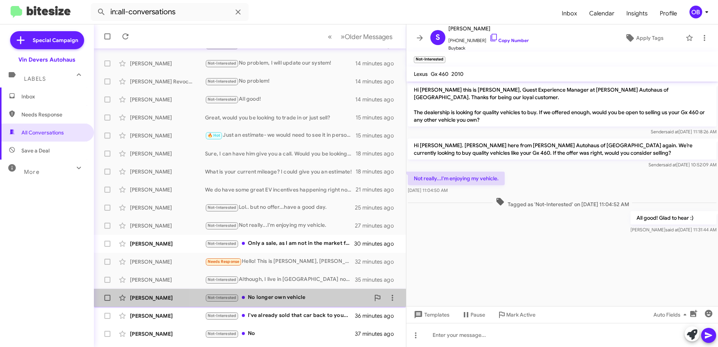
click at [294, 299] on div "Not-Interested No longer own vehicle" at bounding box center [287, 297] width 165 height 9
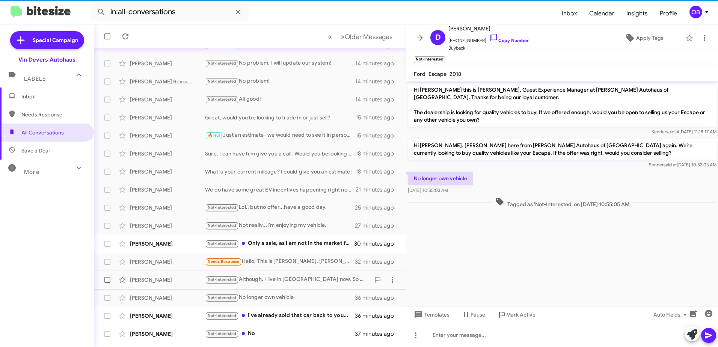
scroll to position [89, 0]
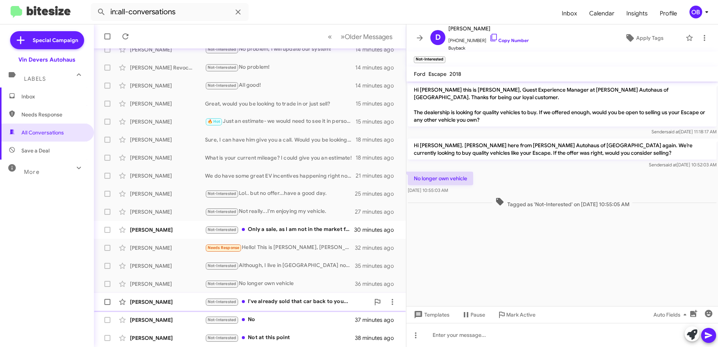
click at [286, 306] on div "Not-Interested I've already sold that car back to you..." at bounding box center [287, 301] width 165 height 9
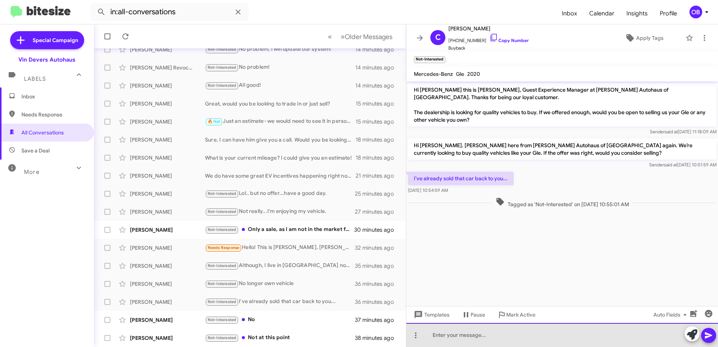
click at [476, 338] on div at bounding box center [562, 335] width 312 height 24
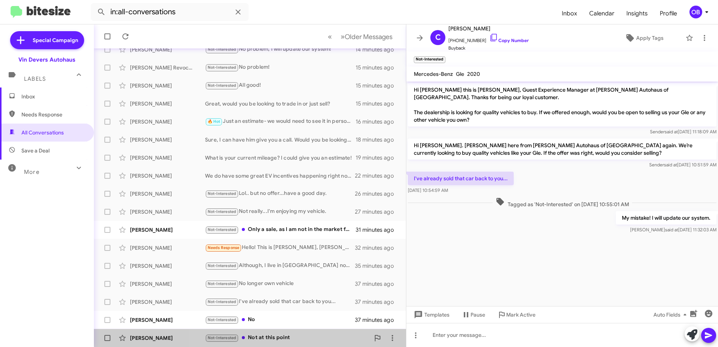
click at [282, 329] on span "Nadia Ashraf-Moghal Not-Interested Not at this point 38 minutes ago" at bounding box center [250, 338] width 312 height 18
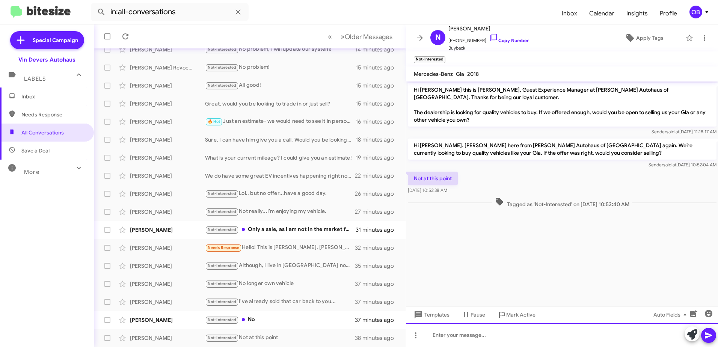
click at [466, 341] on div at bounding box center [562, 335] width 312 height 24
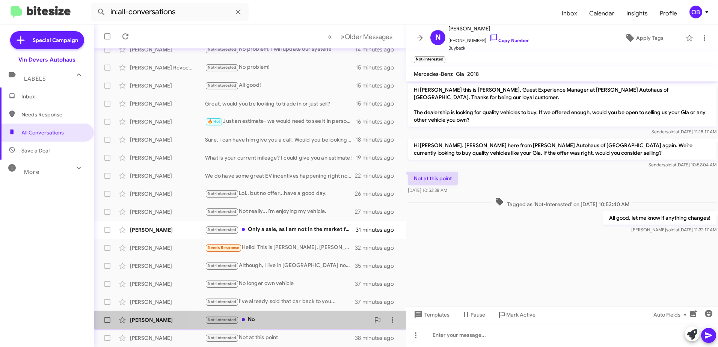
click at [285, 320] on div "Not-Interested No" at bounding box center [287, 319] width 165 height 9
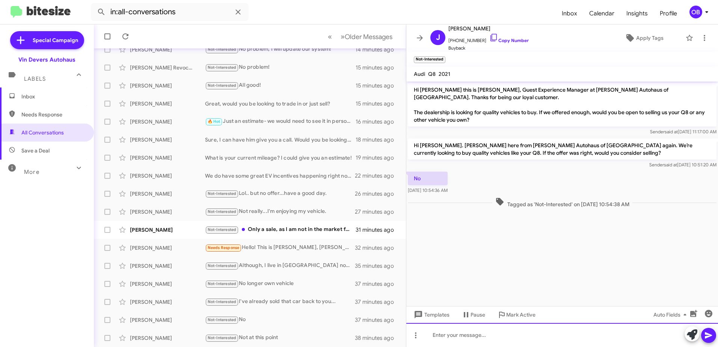
click at [497, 337] on div at bounding box center [562, 335] width 312 height 24
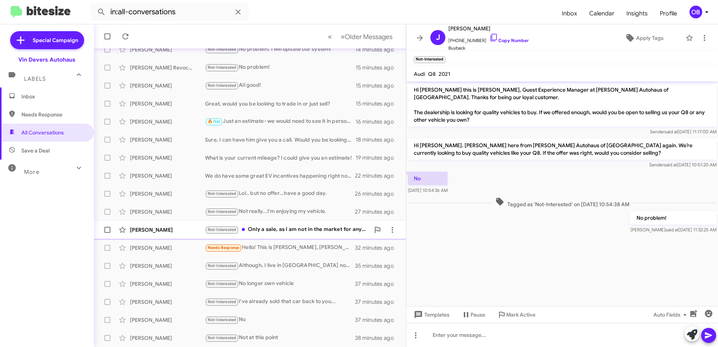
click at [282, 228] on div "Not-Interested Only a sale, as I am not in the market for anything at this point" at bounding box center [287, 229] width 165 height 9
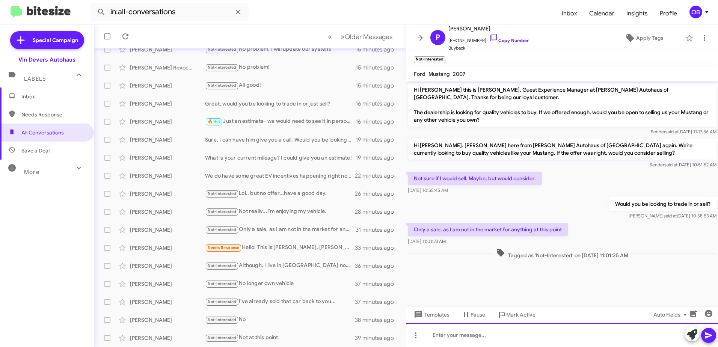
click at [481, 335] on div at bounding box center [562, 335] width 312 height 24
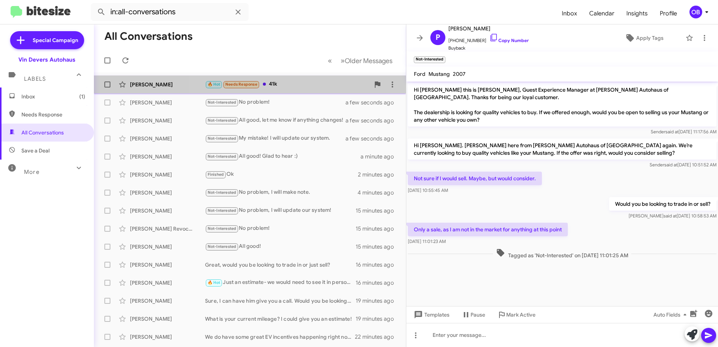
click at [303, 84] on div "🔥 Hot Needs Response 41k" at bounding box center [287, 84] width 165 height 9
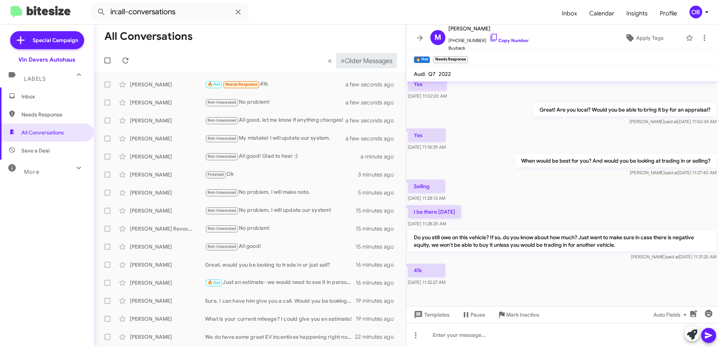
scroll to position [95, 0]
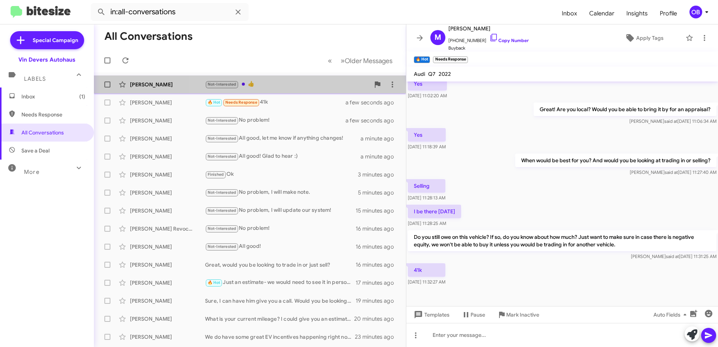
click at [287, 83] on div "Not-Interested 👍" at bounding box center [287, 84] width 165 height 9
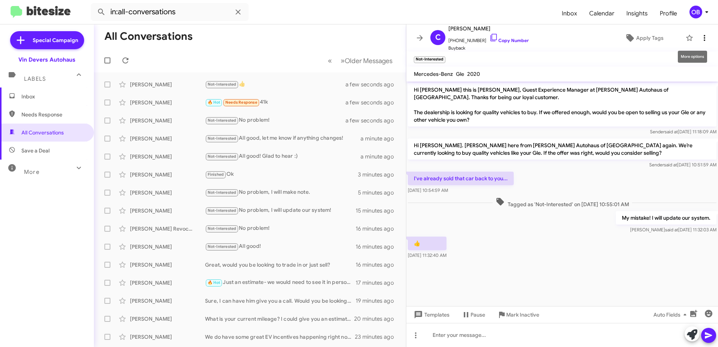
click at [704, 37] on icon at bounding box center [705, 38] width 2 height 6
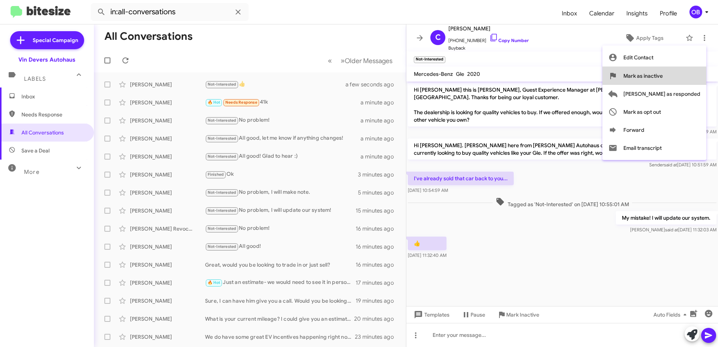
click at [694, 74] on button "Mark as inactive" at bounding box center [654, 76] width 104 height 18
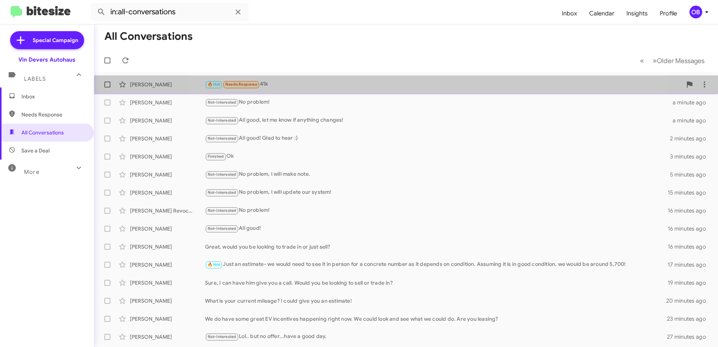
click at [419, 83] on div "🔥 Hot Needs Response 41k" at bounding box center [443, 84] width 477 height 9
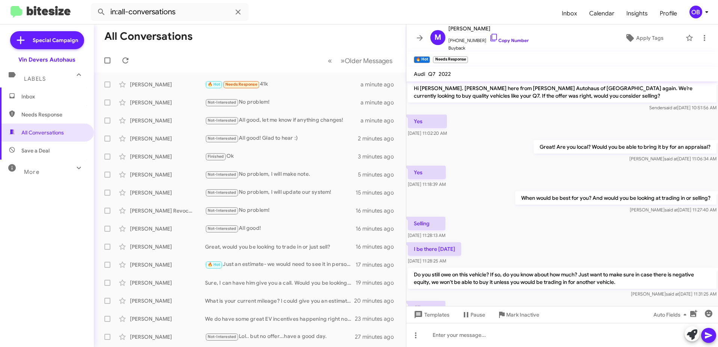
scroll to position [95, 0]
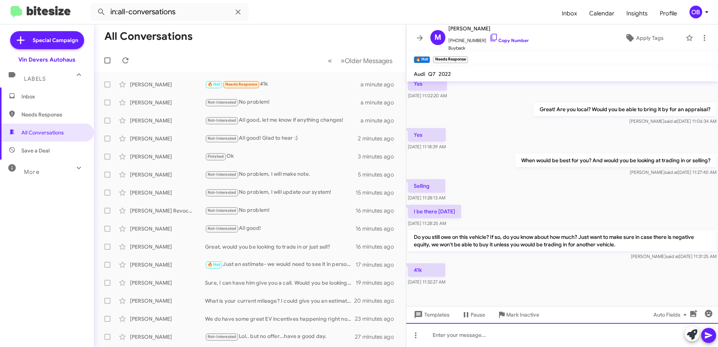
click at [460, 335] on div at bounding box center [562, 335] width 312 height 24
click at [570, 329] on div at bounding box center [562, 335] width 312 height 24
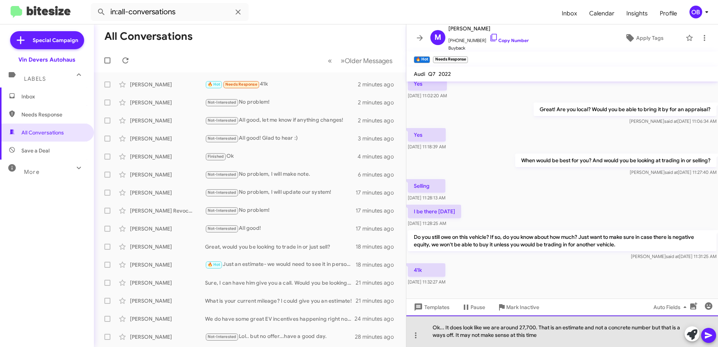
click at [570, 335] on div "Ok... It does look like we are around 27,700. That is an estimate and not a con…" at bounding box center [562, 331] width 312 height 32
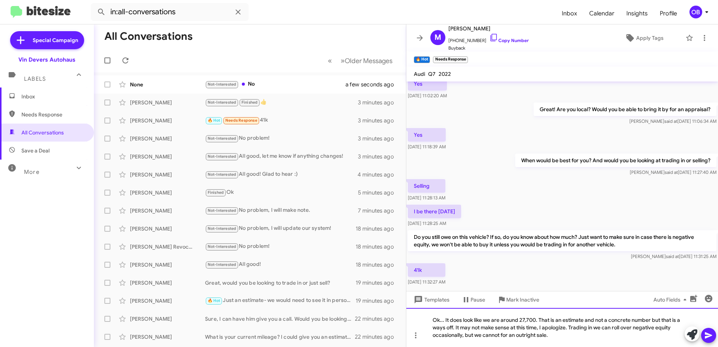
click at [567, 336] on div "Ok... It does look like we are around 27,700. That is an estimate and not a con…" at bounding box center [562, 327] width 312 height 39
click at [612, 328] on div "Ok... It does look like we are around 27,700. That is an estimate and not a con…" at bounding box center [562, 327] width 312 height 39
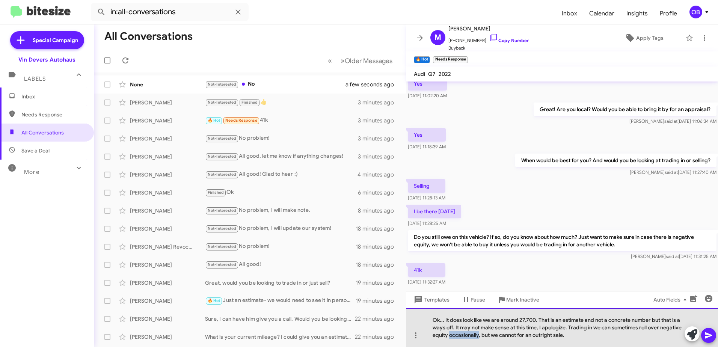
drag, startPoint x: 478, startPoint y: 334, endPoint x: 450, endPoint y: 335, distance: 28.2
click at [450, 335] on div "Ok... It does look like we are around 27,700. That is an estimate and not a con…" at bounding box center [562, 327] width 312 height 39
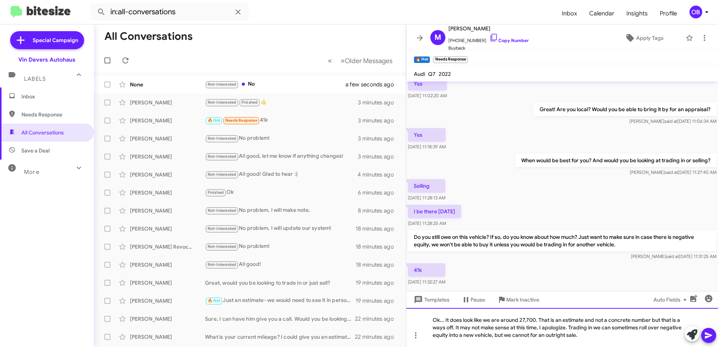
click at [587, 336] on div "Ok... It does look like we are around 27,700. That is an estimate and not a con…" at bounding box center [562, 327] width 312 height 39
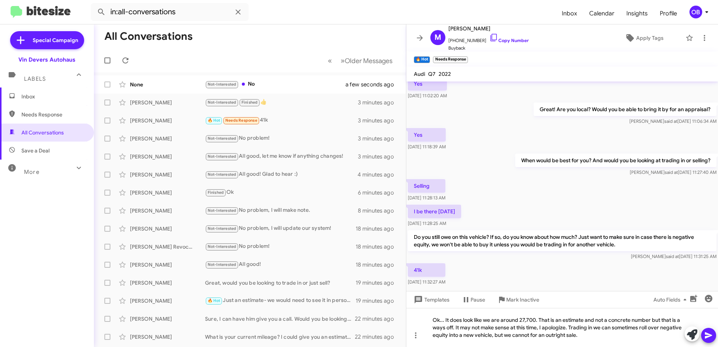
click at [710, 335] on icon at bounding box center [708, 335] width 7 height 6
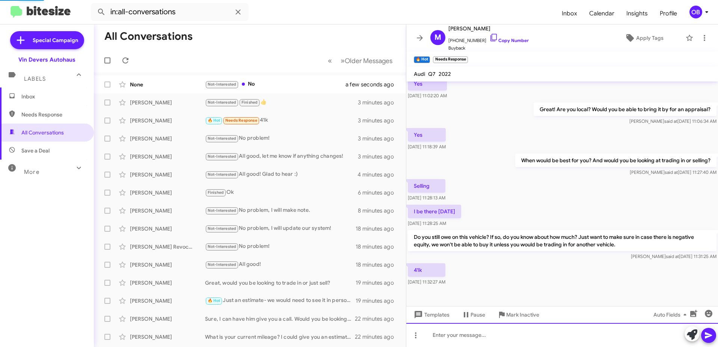
scroll to position [0, 0]
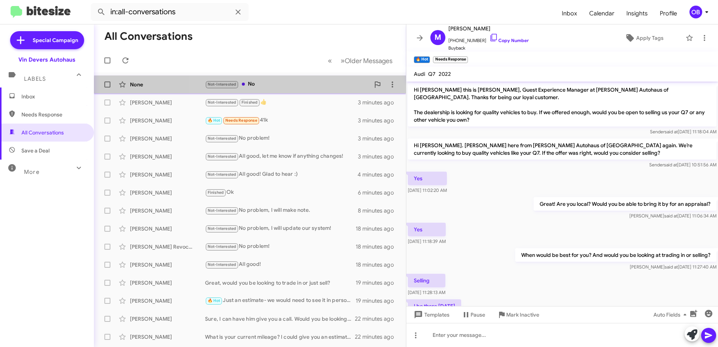
click at [302, 89] on div "None Not-Interested No a few seconds ago" at bounding box center [250, 84] width 300 height 15
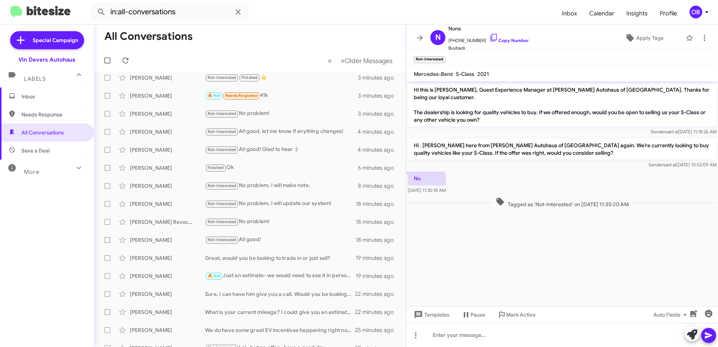
scroll to position [38, 0]
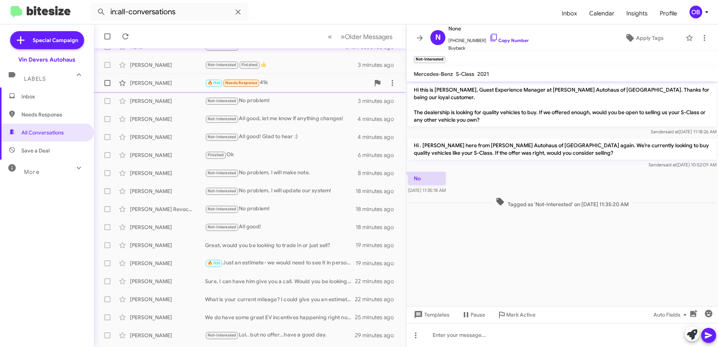
click at [306, 85] on div "🔥 Hot Needs Response 41k" at bounding box center [287, 82] width 165 height 9
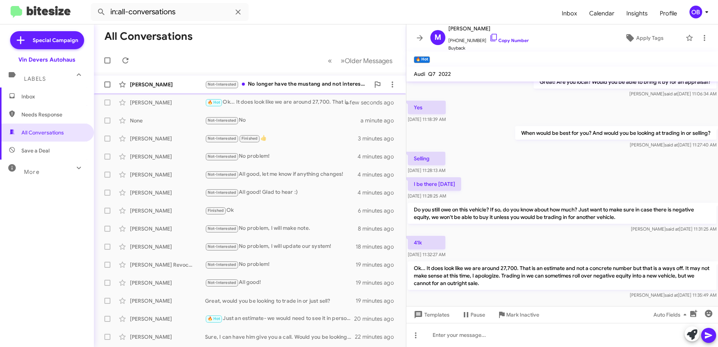
click at [282, 86] on div "Not-Interested No longer have the mustang and not interested at this time, but …" at bounding box center [287, 84] width 165 height 9
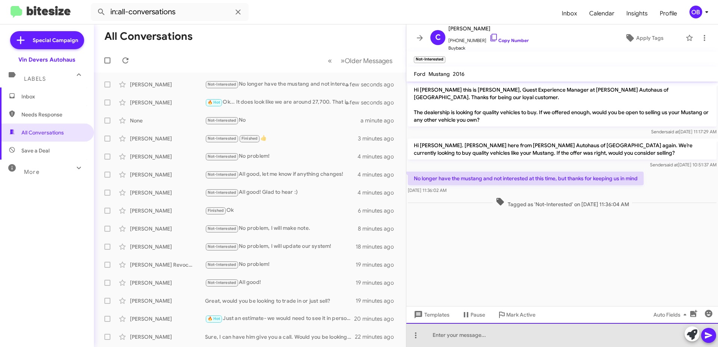
click at [479, 335] on div at bounding box center [562, 335] width 312 height 24
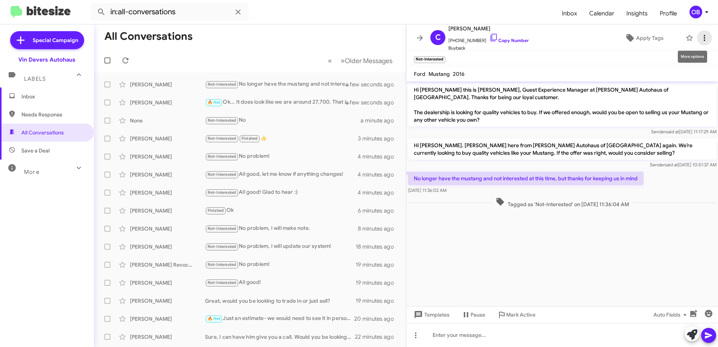
click at [700, 36] on icon at bounding box center [704, 37] width 9 height 9
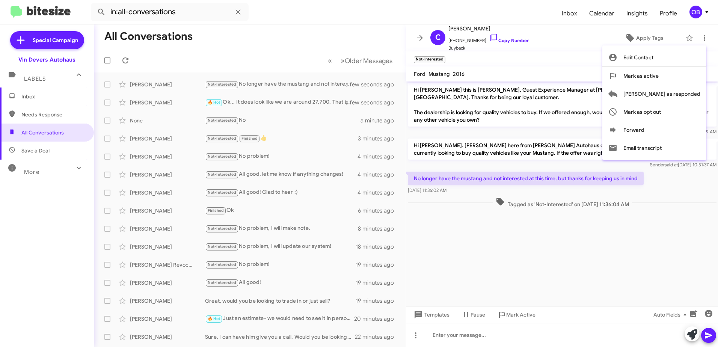
click at [552, 133] on div at bounding box center [359, 173] width 718 height 347
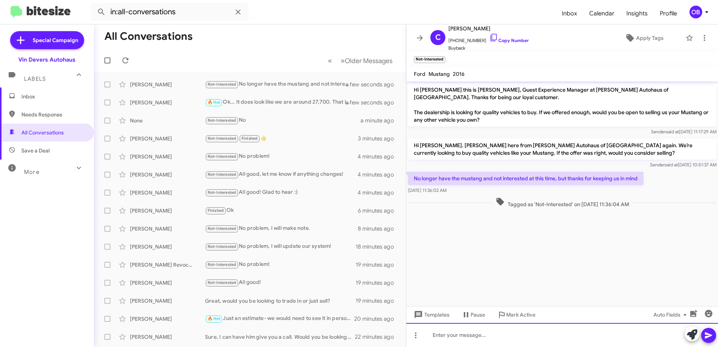
click at [457, 340] on div at bounding box center [562, 335] width 312 height 24
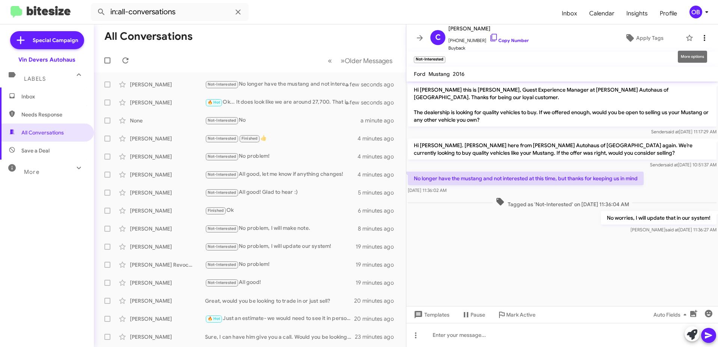
click at [700, 39] on icon at bounding box center [704, 37] width 9 height 9
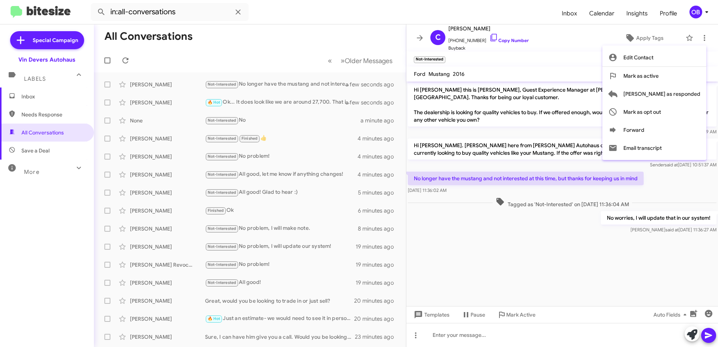
click at [587, 129] on div at bounding box center [359, 173] width 718 height 347
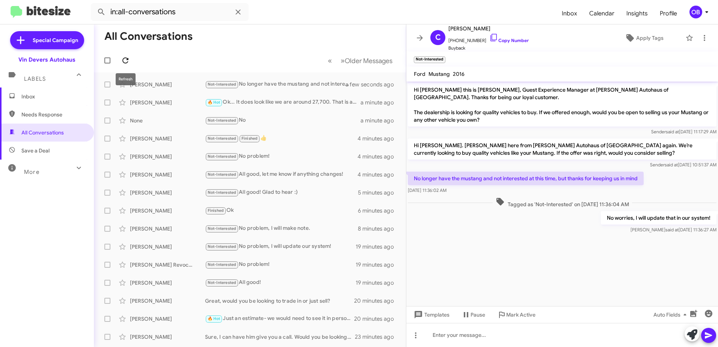
click at [127, 62] on icon at bounding box center [125, 60] width 9 height 9
click at [665, 10] on span "Profile" at bounding box center [668, 14] width 29 height 22
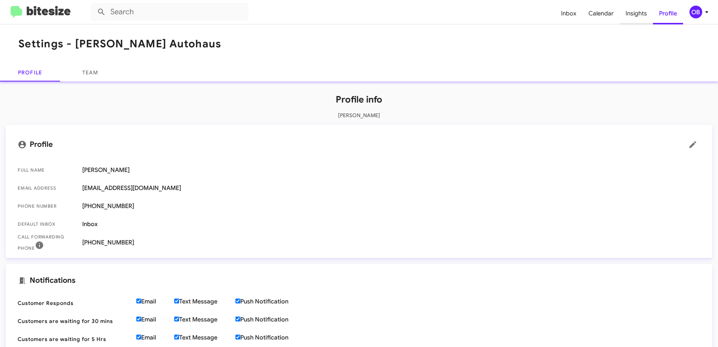
click at [640, 17] on span "Insights" at bounding box center [636, 14] width 33 height 22
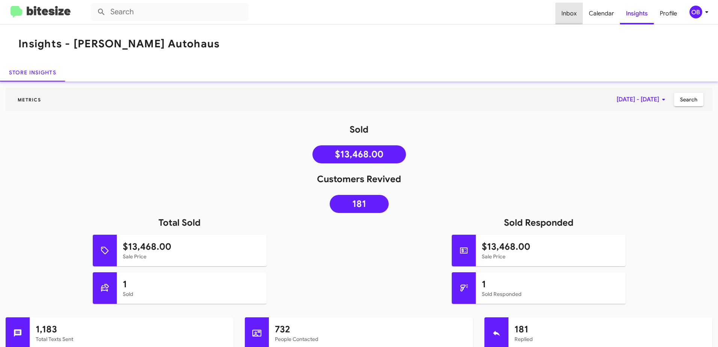
click at [563, 12] on span "Inbox" at bounding box center [568, 14] width 27 height 22
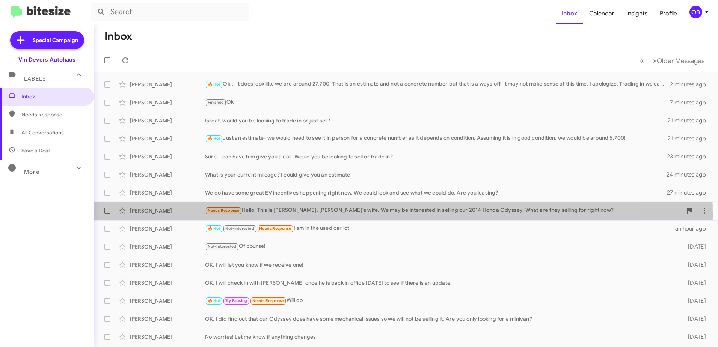
click at [342, 214] on div "Needs Response Hello! This is Kristi Frederick, Josh's wife. We may be interest…" at bounding box center [443, 210] width 477 height 9
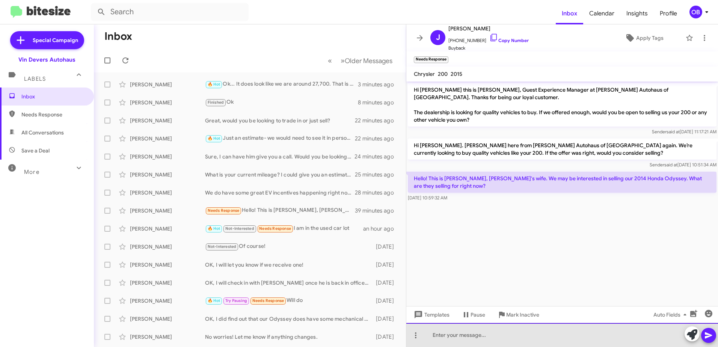
click at [436, 331] on div at bounding box center [562, 335] width 312 height 24
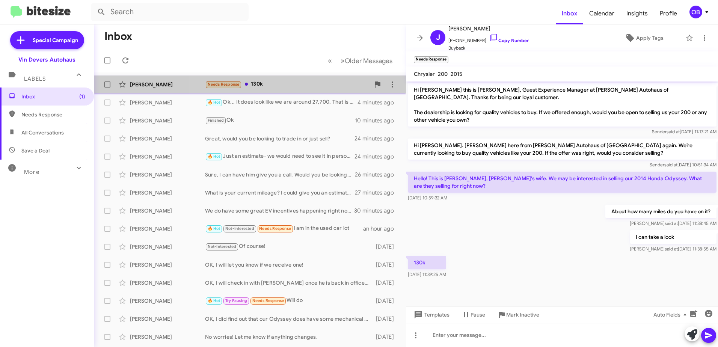
click at [286, 88] on div "Needs Response 130k" at bounding box center [287, 84] width 165 height 9
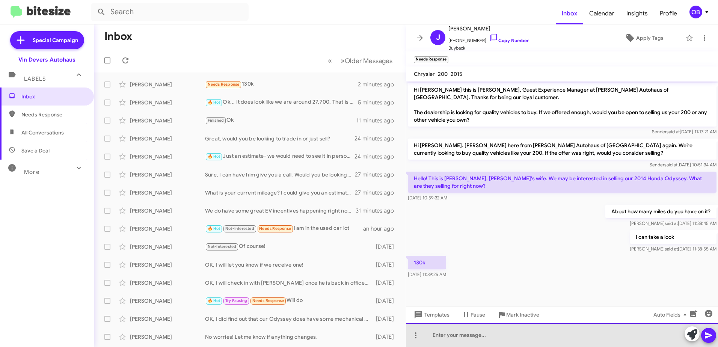
click at [550, 337] on div at bounding box center [562, 335] width 312 height 24
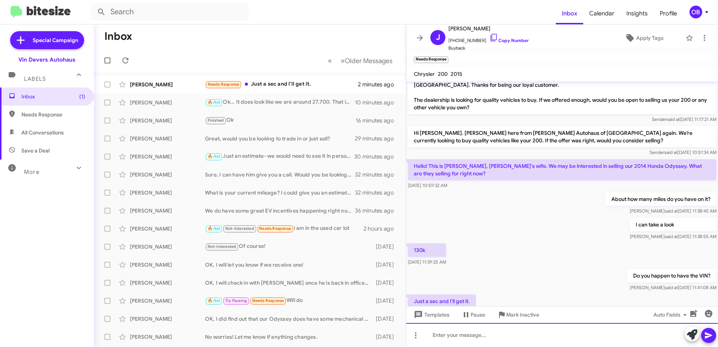
scroll to position [40, 0]
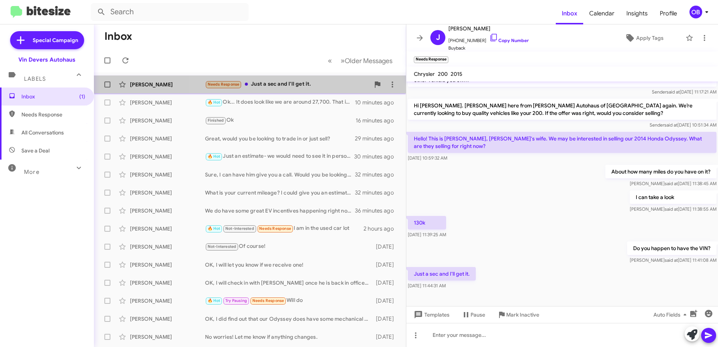
click at [285, 86] on div "Needs Response Just a sec and I'll get it." at bounding box center [287, 84] width 165 height 9
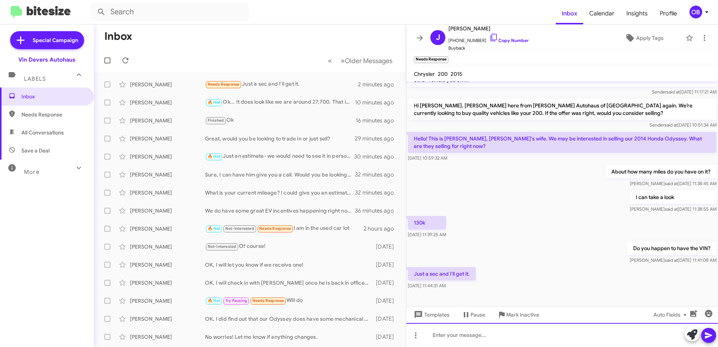
click at [473, 331] on div at bounding box center [562, 335] width 312 height 24
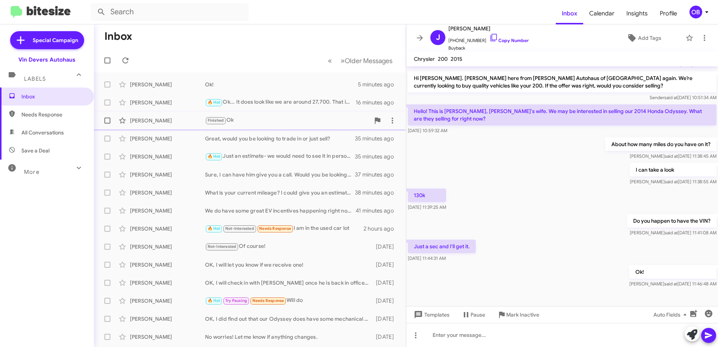
scroll to position [15, 0]
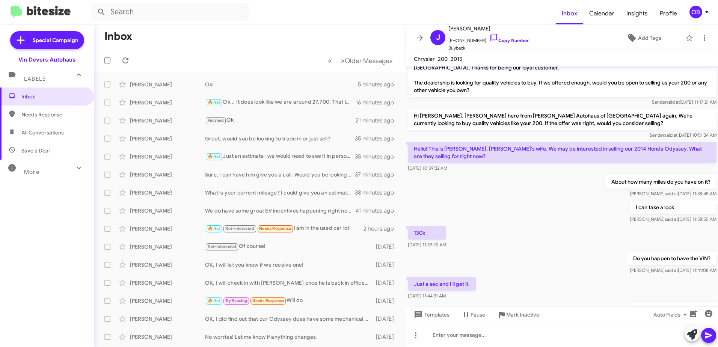
click at [37, 161] on mat-expansion-panel-header "More" at bounding box center [47, 169] width 94 height 18
click at [35, 125] on span "All Conversations" at bounding box center [47, 133] width 94 height 18
type input "in:all-conversations"
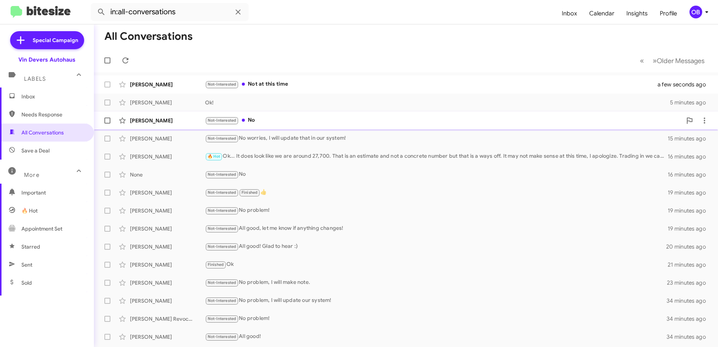
click at [289, 119] on div "Not-Interested No" at bounding box center [443, 120] width 477 height 9
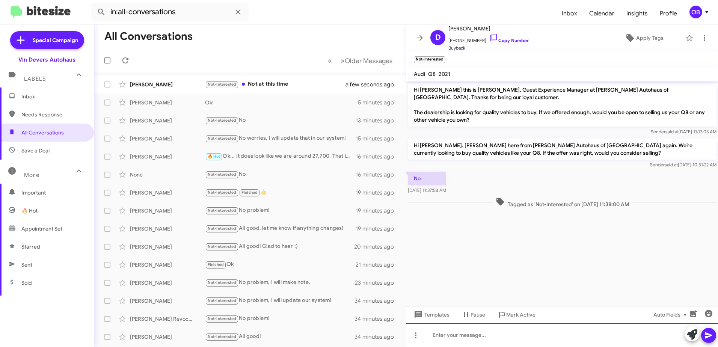
click at [493, 336] on div at bounding box center [562, 335] width 312 height 24
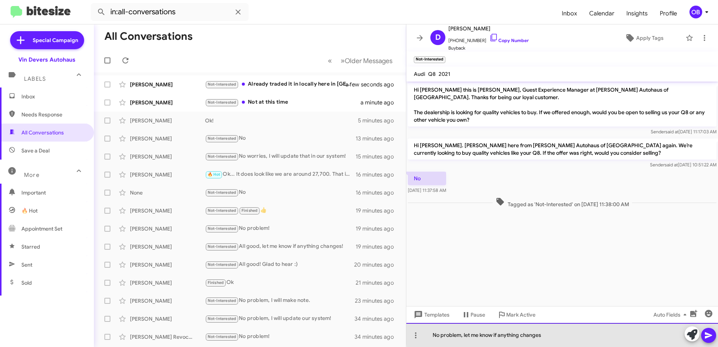
click at [563, 333] on div "No problem, let me know if anything changes" at bounding box center [562, 335] width 312 height 24
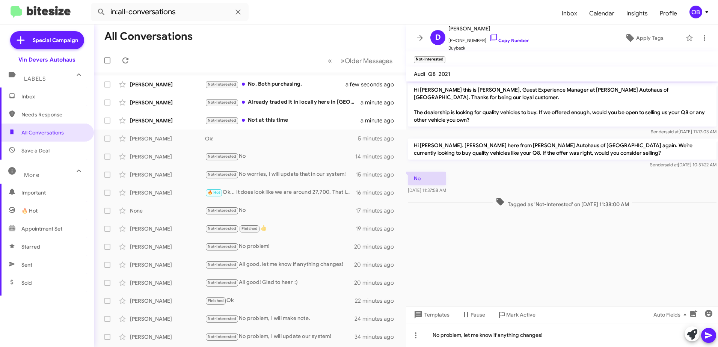
click at [712, 332] on icon at bounding box center [708, 335] width 9 height 9
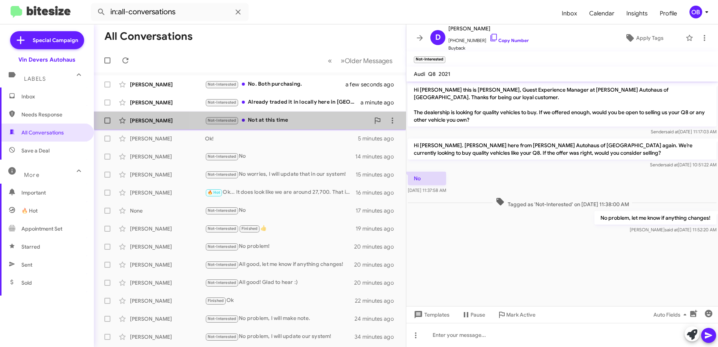
click at [302, 117] on div "Not-Interested Not at this time" at bounding box center [287, 120] width 165 height 9
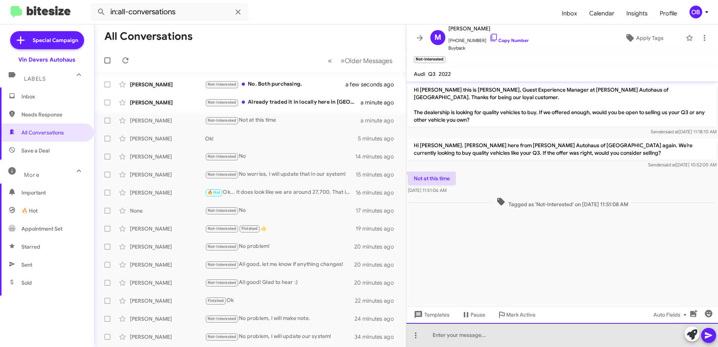
click at [548, 333] on div at bounding box center [562, 335] width 312 height 24
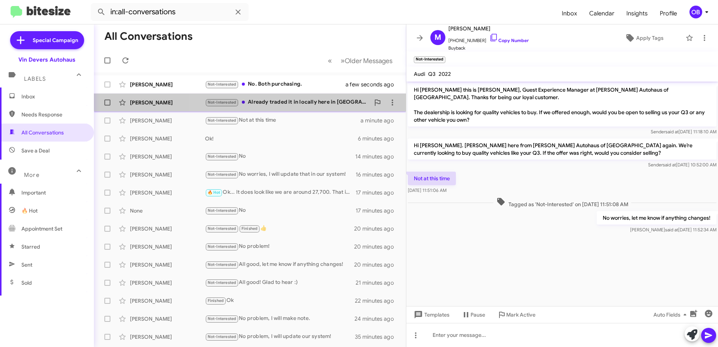
click at [311, 98] on div "[PERSON_NAME] Not-Interested Already traded it in locally here in [GEOGRAPHIC_D…" at bounding box center [250, 102] width 300 height 15
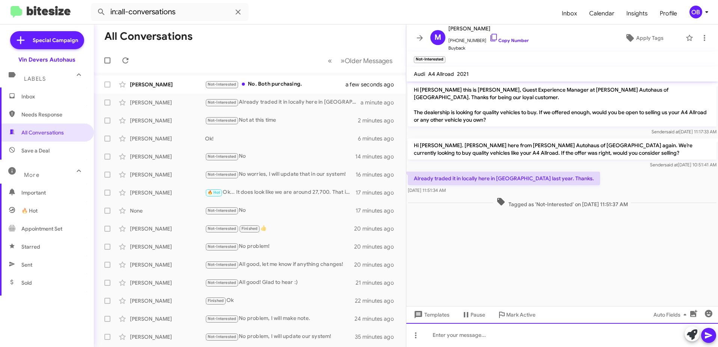
click at [496, 338] on div at bounding box center [562, 335] width 312 height 24
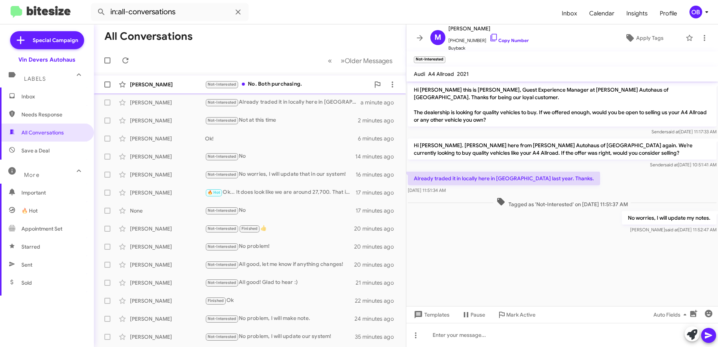
click at [263, 83] on div "Not-Interested No. Both purchasing." at bounding box center [287, 84] width 165 height 9
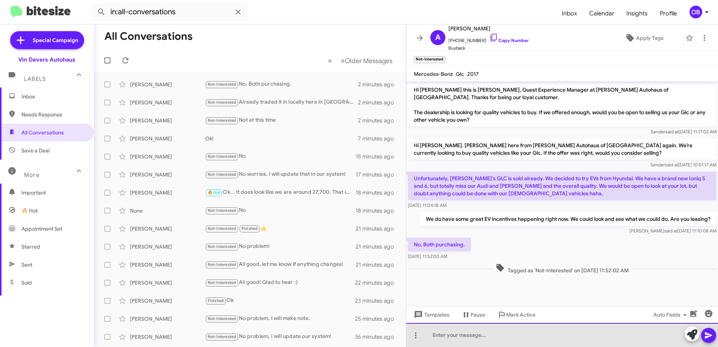
click at [555, 333] on div at bounding box center [562, 335] width 312 height 24
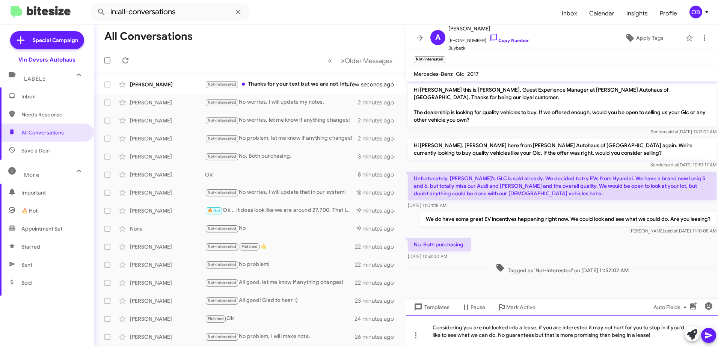
click at [669, 335] on div "Considering you are not locked into a lease, if you are interested it may not h…" at bounding box center [562, 331] width 312 height 32
click at [510, 335] on div "Considering you are not locked into a lease, if you are interested it may not h…" at bounding box center [562, 331] width 312 height 32
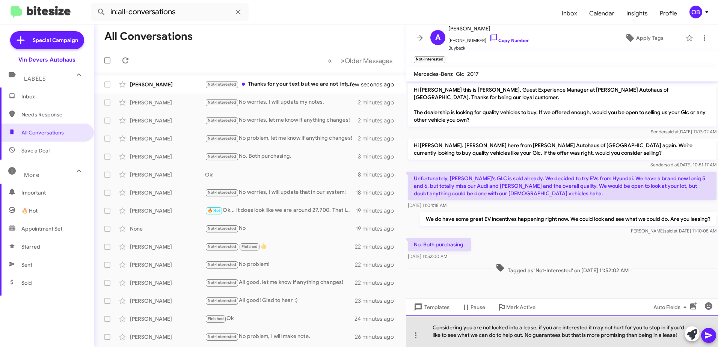
click at [549, 330] on div "Considering you are not locked into a lease, if you are interested it may not h…" at bounding box center [562, 331] width 312 height 32
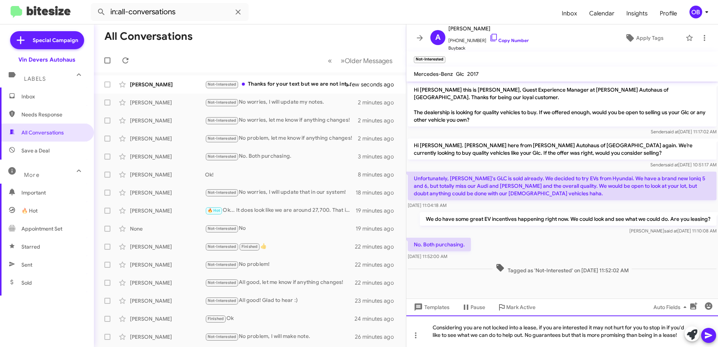
click at [563, 334] on div "Considering you are not locked into a lease, if you are interested it may not h…" at bounding box center [562, 331] width 312 height 32
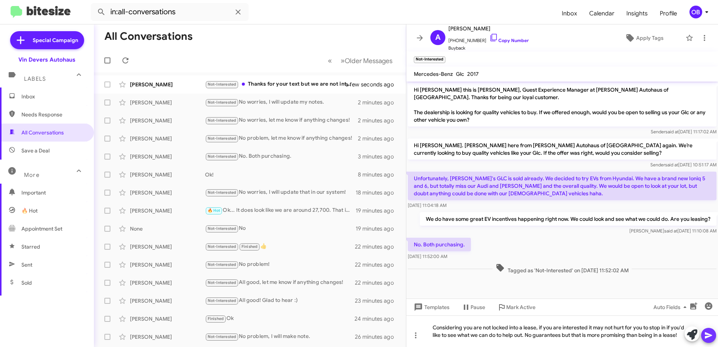
click at [712, 339] on icon at bounding box center [708, 335] width 9 height 9
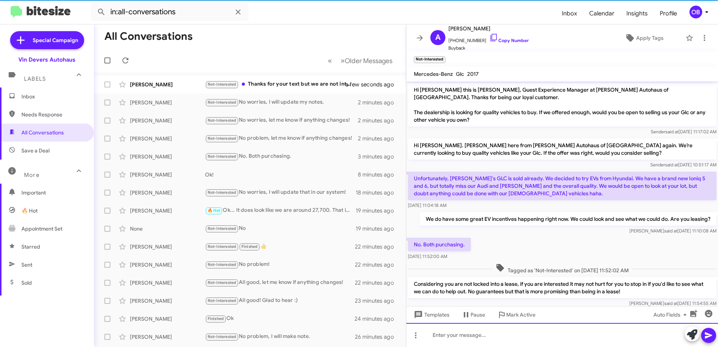
scroll to position [16, 0]
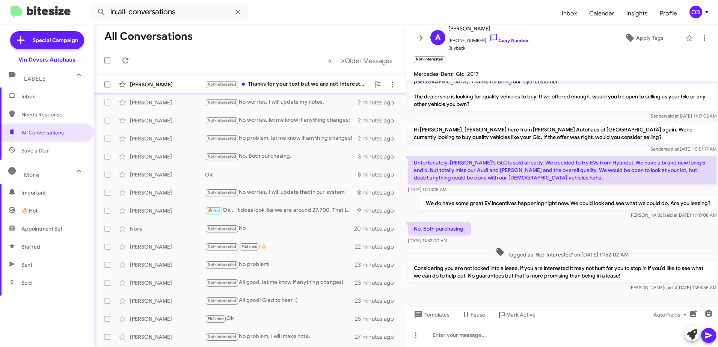
click at [274, 76] on span "[PERSON_NAME] Not-Interested Thanks for your text but we are not interested in …" at bounding box center [250, 84] width 312 height 18
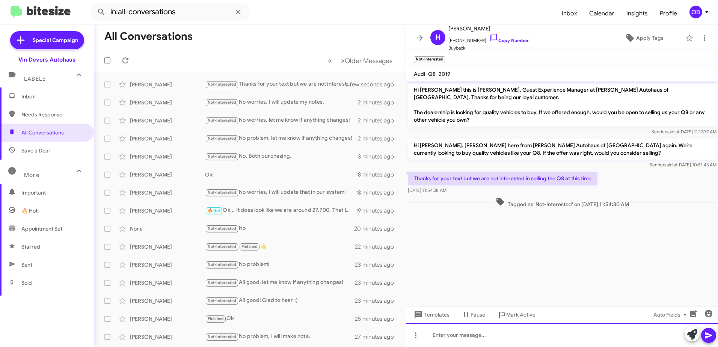
drag, startPoint x: 470, startPoint y: 335, endPoint x: 468, endPoint y: 339, distance: 4.2
click at [469, 335] on div at bounding box center [562, 335] width 312 height 24
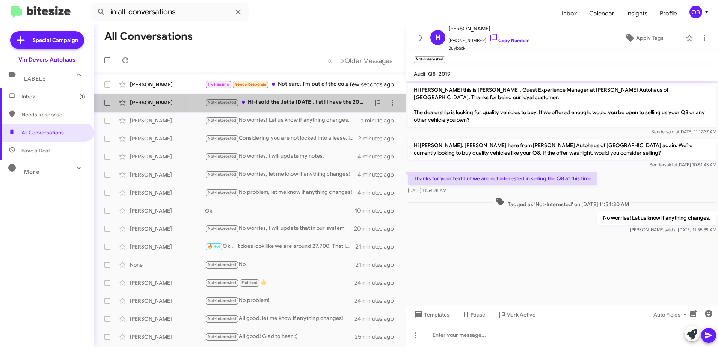
click at [271, 104] on div "Not-Interested Hi-I sold the Jetta [DATE]. I still have the 2020 GLC300. The re…" at bounding box center [287, 102] width 165 height 9
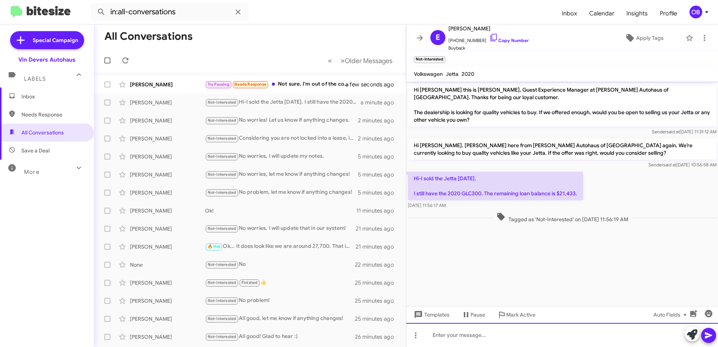
click at [466, 329] on div at bounding box center [562, 335] width 312 height 24
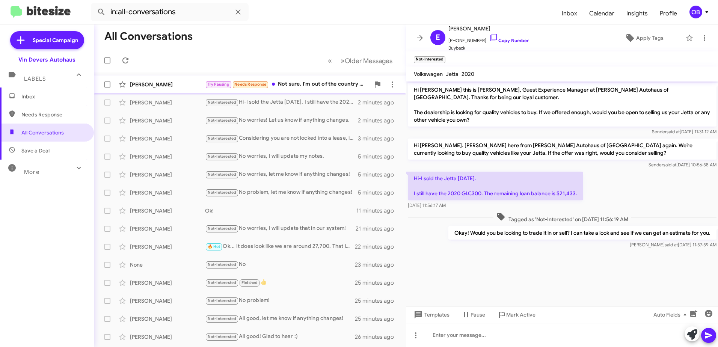
click at [318, 86] on div "Try Pausing Needs Response Not sure. I'm out of the country atm. I'll have to l…" at bounding box center [287, 84] width 165 height 9
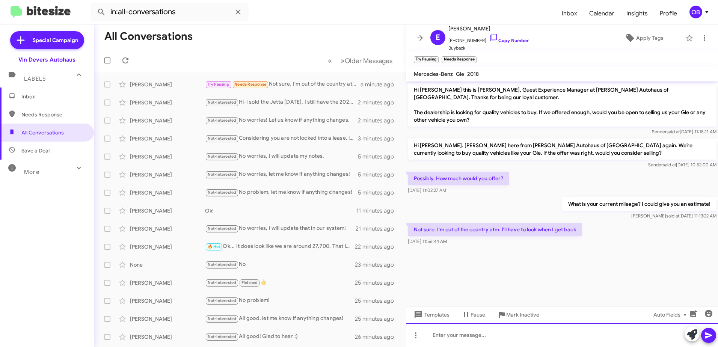
click at [445, 335] on div at bounding box center [562, 335] width 312 height 24
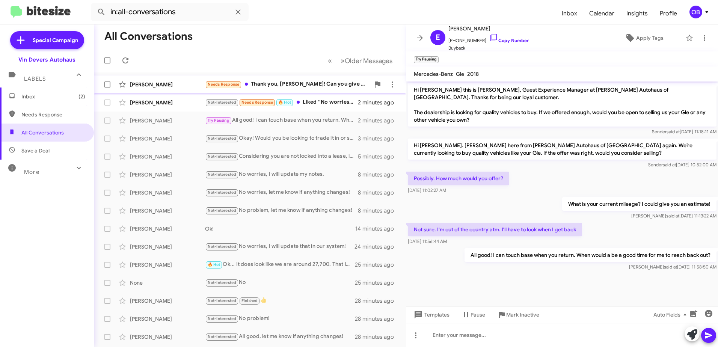
click at [318, 86] on div "Needs Response Thank you, [PERSON_NAME]! Can you give me more details?" at bounding box center [287, 84] width 165 height 9
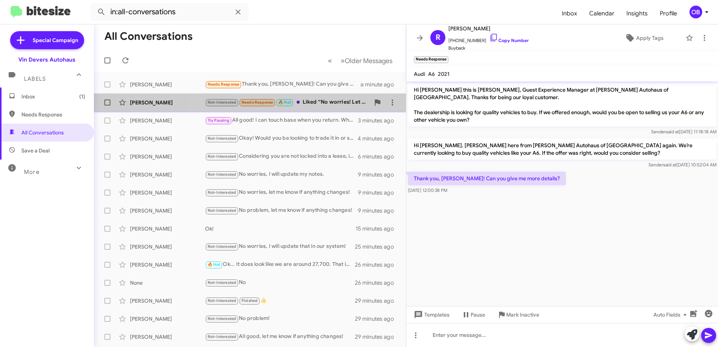
click at [310, 106] on div "Not-Interested Needs Response 🔥 Hot Liked “No worries! Let us know if anything …" at bounding box center [287, 102] width 165 height 9
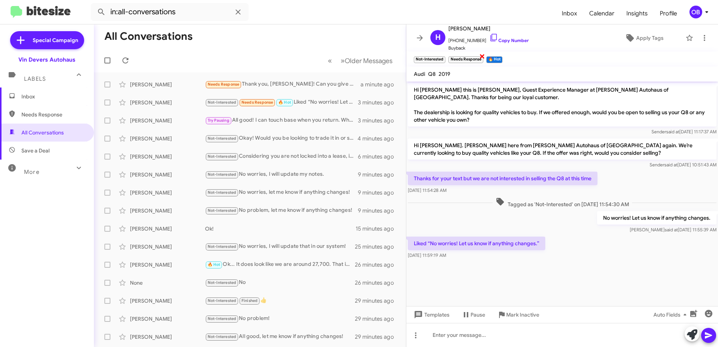
click at [482, 56] on span "×" at bounding box center [482, 55] width 6 height 9
click at [465, 55] on span "×" at bounding box center [464, 55] width 6 height 9
click at [314, 90] on div "Ryan Devers Needs Response Thank you, Aubrey! Can you give me more details? a m…" at bounding box center [250, 84] width 300 height 15
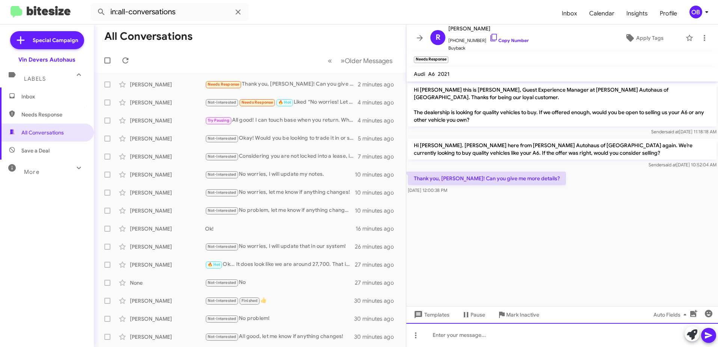
click at [473, 333] on div at bounding box center [562, 335] width 312 height 24
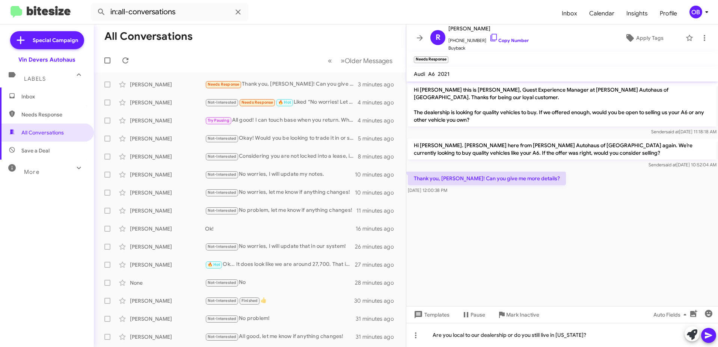
click at [711, 330] on span at bounding box center [708, 335] width 9 height 15
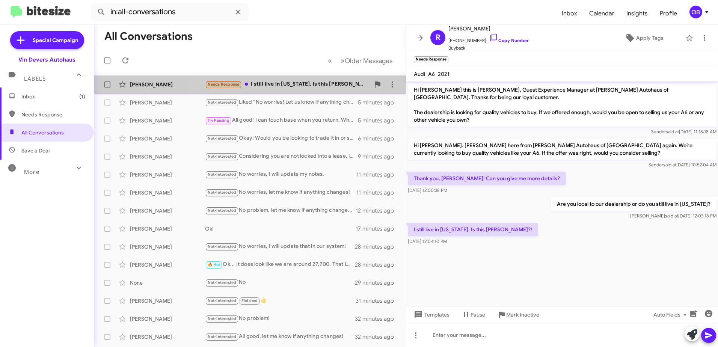
click at [275, 84] on div "Needs Response I still live in [US_STATE]. Is this [PERSON_NAME]?!" at bounding box center [287, 84] width 165 height 9
click at [309, 84] on div "Not-Interested Needs Response I brought it in about a year ago for an estimate …" at bounding box center [287, 84] width 165 height 9
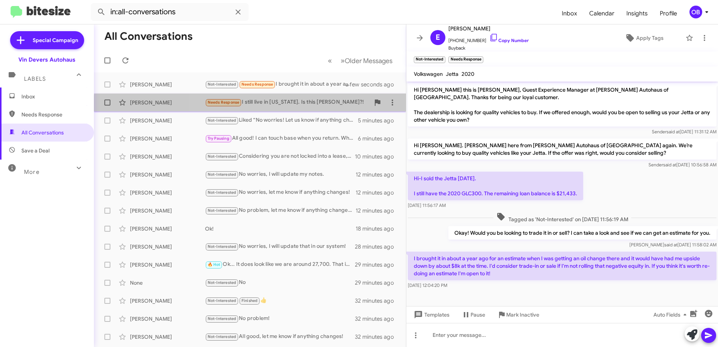
click at [286, 107] on div "Ryan Devers Needs Response I still live in Colorado. Is this Aubrey?! a minute …" at bounding box center [250, 102] width 300 height 15
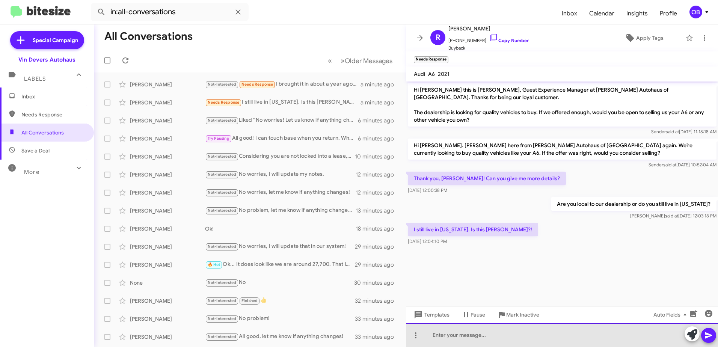
click at [482, 332] on div at bounding box center [562, 335] width 312 height 24
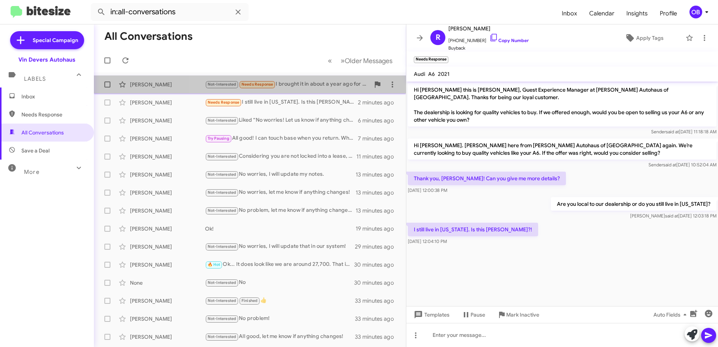
click at [281, 78] on div "Emily Hayman Not-Interested Needs Response I brought it in about a year ago for…" at bounding box center [250, 84] width 300 height 15
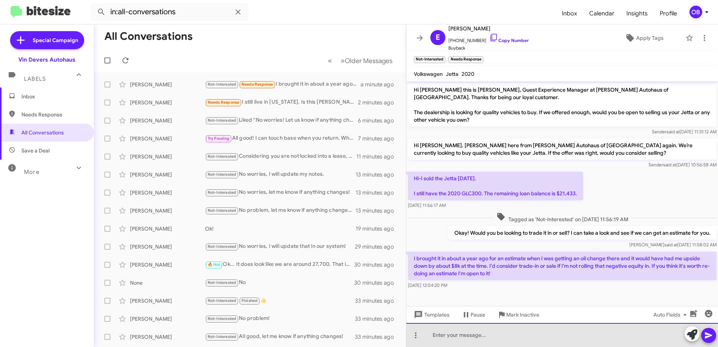
click at [500, 340] on div at bounding box center [562, 335] width 312 height 24
drag, startPoint x: 529, startPoint y: 334, endPoint x: 524, endPoint y: 334, distance: 5.3
click at [524, 334] on div "So our system is showing an estimate of 16" at bounding box center [562, 335] width 312 height 24
click at [569, 331] on div "So our system is showing an estimate around 16" at bounding box center [562, 335] width 312 height 24
drag, startPoint x: 442, startPoint y: 337, endPoint x: 433, endPoint y: 336, distance: 9.0
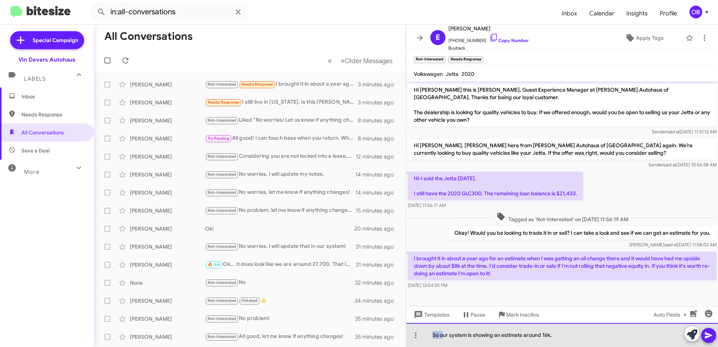
click at [433, 336] on div "So our system is showing an estimate around 16k," at bounding box center [562, 335] width 312 height 24
click at [581, 338] on div "Our system is showing an estimate around 16k," at bounding box center [562, 335] width 312 height 24
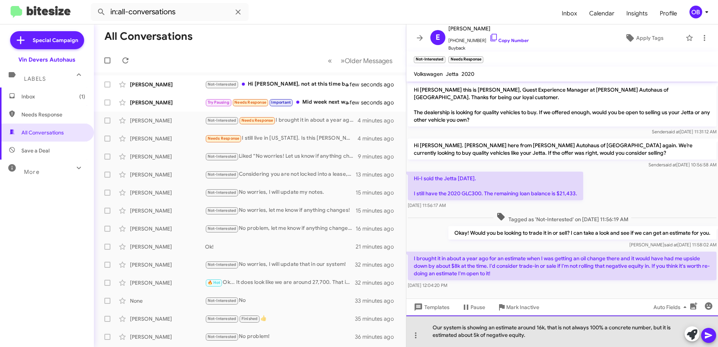
click at [541, 335] on div "Our system is showing an estimate around 16k, that is not always 100% a concret…" at bounding box center [562, 331] width 312 height 32
drag, startPoint x: 457, startPoint y: 335, endPoint x: 445, endPoint y: 336, distance: 12.5
click at [439, 338] on div "Our system is showing an estimate around 16k, that is not always 100% a concret…" at bounding box center [562, 331] width 312 height 32
drag, startPoint x: 529, startPoint y: 333, endPoint x: 668, endPoint y: 328, distance: 138.7
click at [668, 328] on div "Our system is showing an estimate around 16k, that is not always 100% a concret…" at bounding box center [562, 331] width 312 height 32
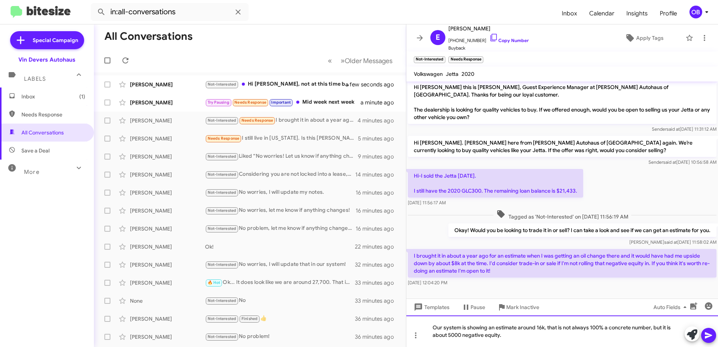
scroll to position [3, 0]
click at [609, 335] on div "Our system is showing an estimate around 16k, that is not always 100% a concret…" at bounding box center [562, 331] width 312 height 32
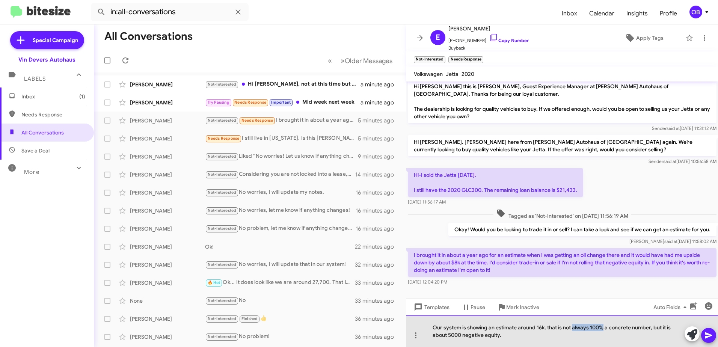
drag, startPoint x: 605, startPoint y: 326, endPoint x: 575, endPoint y: 330, distance: 29.9
click at [573, 329] on div "Our system is showing an estimate around 16k, that is not always 100% a concret…" at bounding box center [562, 331] width 312 height 32
click at [519, 340] on div "Our system is showing an estimate around 16k, that is not a concrete number, bu…" at bounding box center [562, 331] width 312 height 32
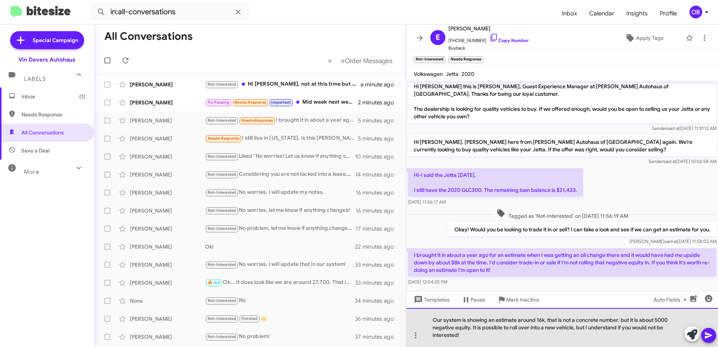
click at [484, 341] on div "Our system is showing an estimate around 16k, that is not a concrete number, bu…" at bounding box center [562, 327] width 312 height 39
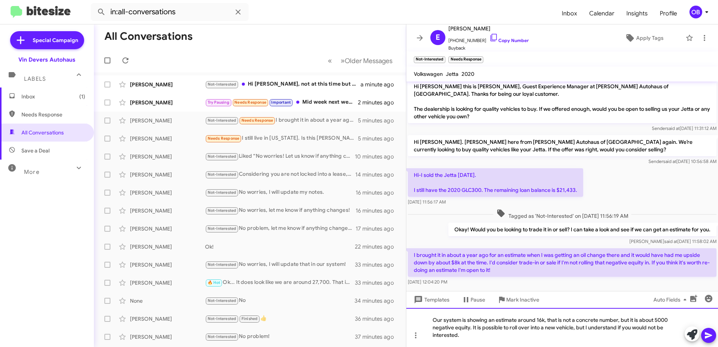
scroll to position [11, 0]
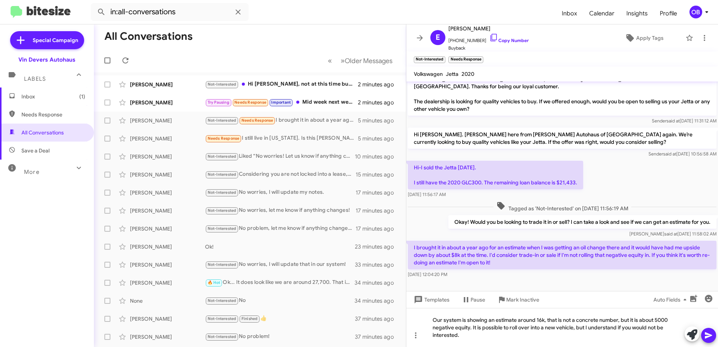
click at [707, 335] on icon at bounding box center [708, 335] width 7 height 6
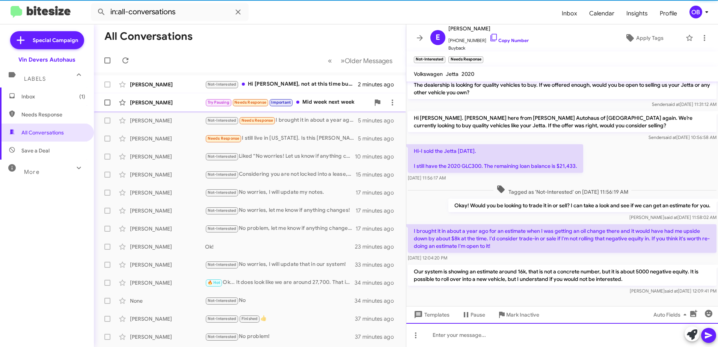
scroll to position [31, 0]
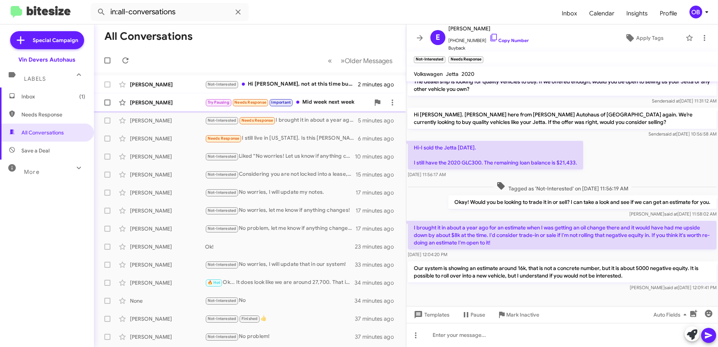
click at [310, 98] on div "Try Pausing Needs Response Important Mid week next week" at bounding box center [287, 102] width 165 height 9
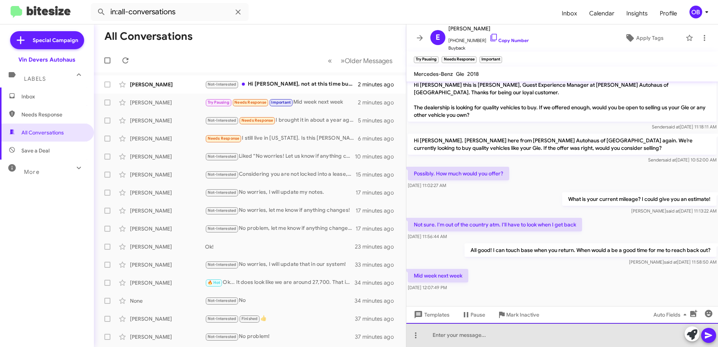
click at [463, 337] on div at bounding box center [562, 335] width 312 height 24
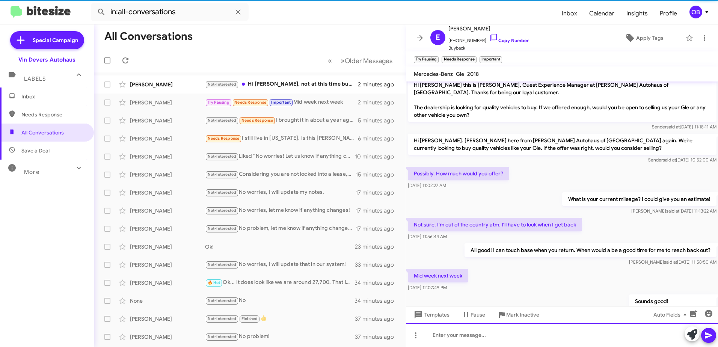
scroll to position [32, 0]
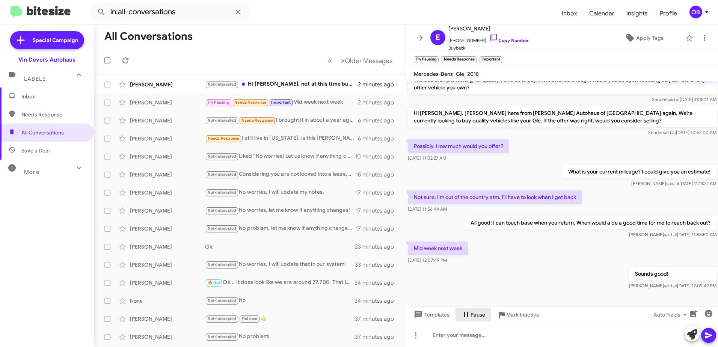
click at [473, 317] on span "Pause" at bounding box center [477, 315] width 15 height 14
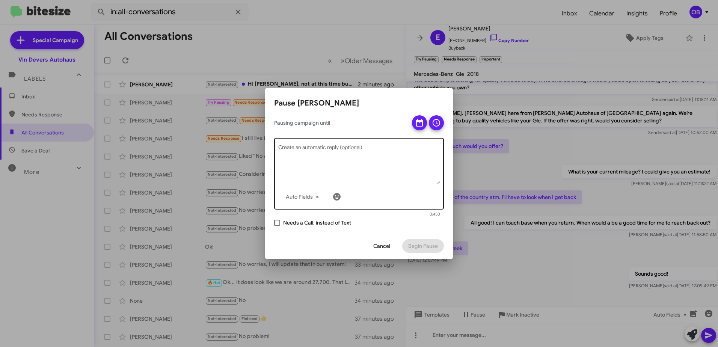
click at [345, 157] on textarea "Create an automatic reply (optional)" at bounding box center [359, 164] width 162 height 39
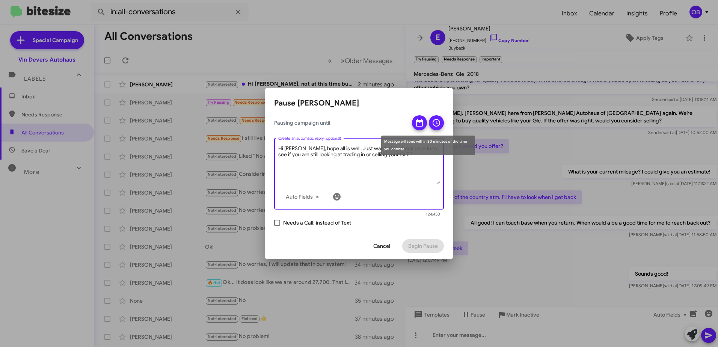
type textarea "Hi Emily, hope all is well. Just wanted to check back in to see if you are stil…"
click at [418, 118] on span at bounding box center [419, 125] width 9 height 20
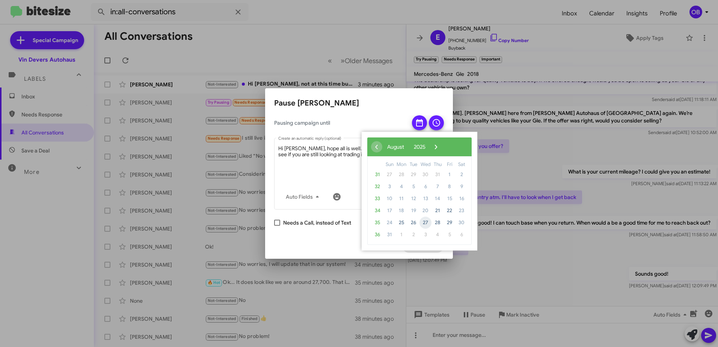
click at [426, 224] on span "27" at bounding box center [425, 223] width 12 height 12
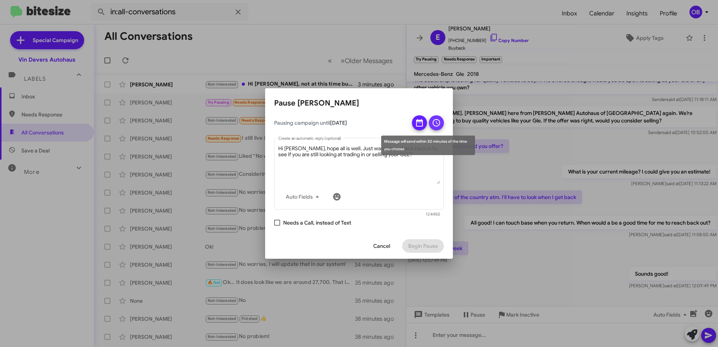
click at [440, 124] on icon at bounding box center [436, 122] width 9 height 9
click at [414, 166] on td at bounding box center [414, 165] width 20 height 9
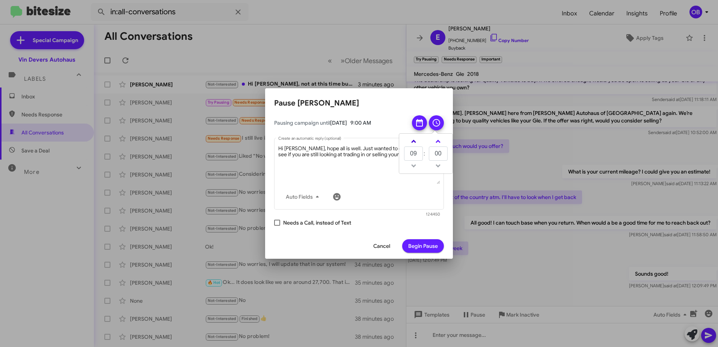
click at [417, 143] on link at bounding box center [413, 141] width 13 height 9
type input "12"
click at [422, 247] on span "Begin Pause" at bounding box center [423, 246] width 30 height 14
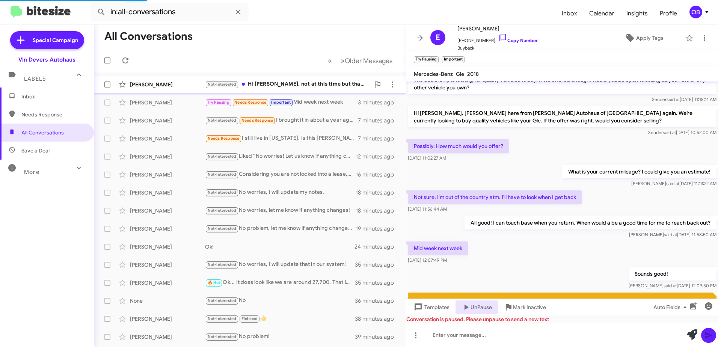
scroll to position [112, 0]
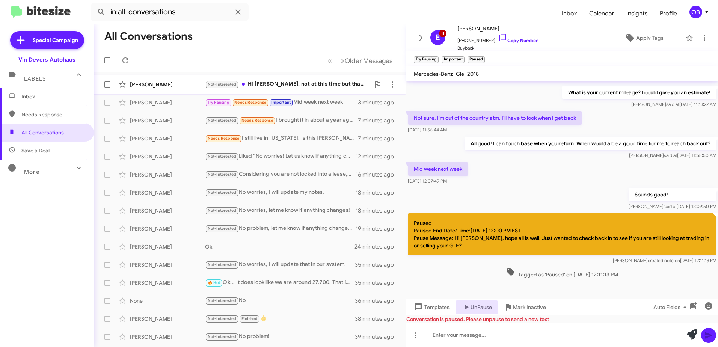
click at [291, 86] on div "Not-Interested Hi Aubrey - No, not at this time but thank you for reaching out.…" at bounding box center [287, 84] width 165 height 9
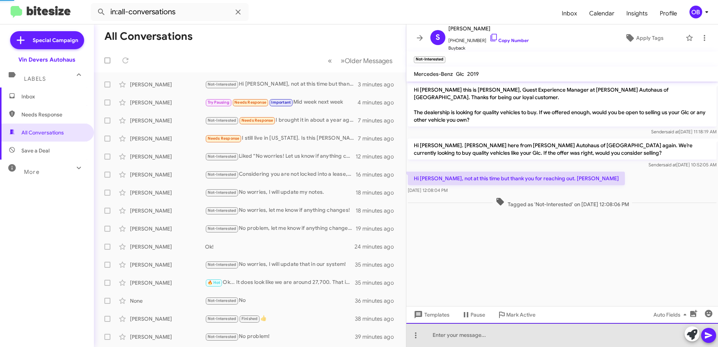
click at [523, 336] on div at bounding box center [562, 335] width 312 height 24
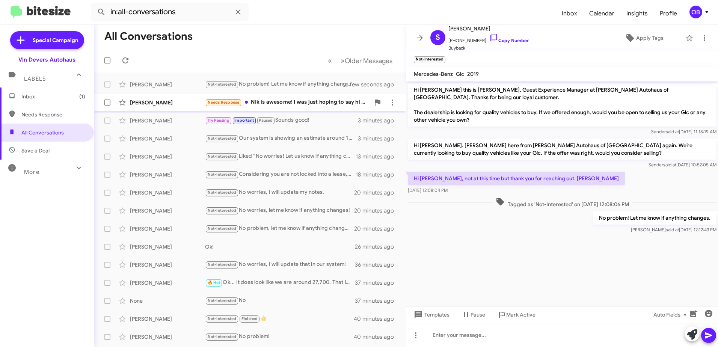
click at [317, 101] on div "Needs Response Nik is awesome! I was just hoping to say hi to my old friend, [P…" at bounding box center [287, 102] width 165 height 9
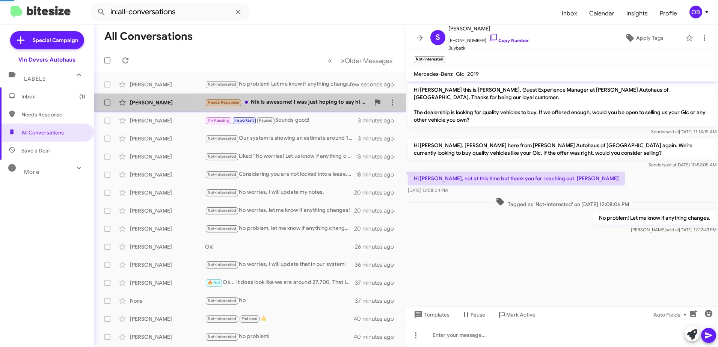
scroll to position [27, 0]
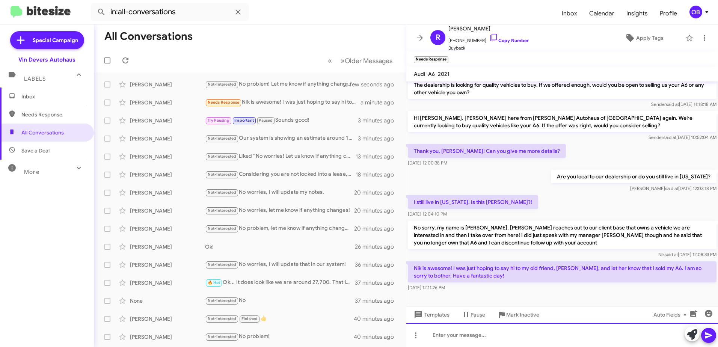
click at [455, 341] on div at bounding box center [562, 335] width 312 height 24
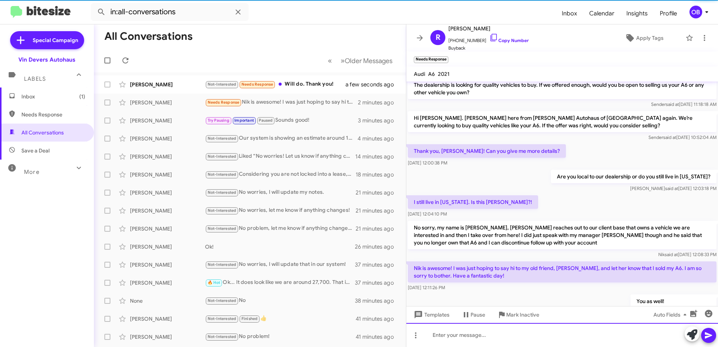
scroll to position [55, 0]
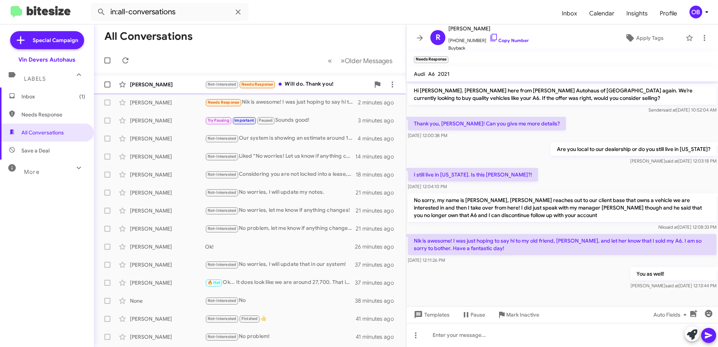
click at [300, 87] on div "Not-Interested Needs Response Will do. Thank you!" at bounding box center [287, 84] width 165 height 9
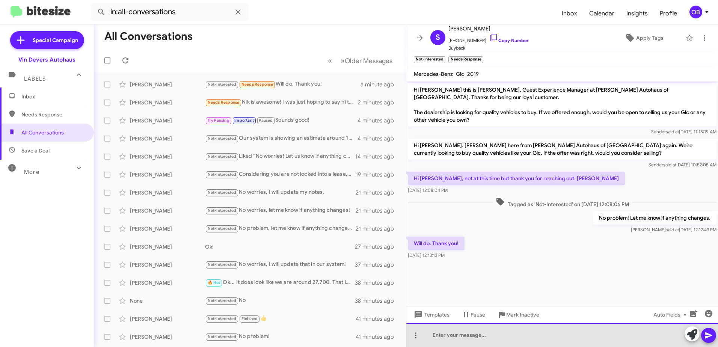
click at [492, 336] on div at bounding box center [562, 335] width 312 height 24
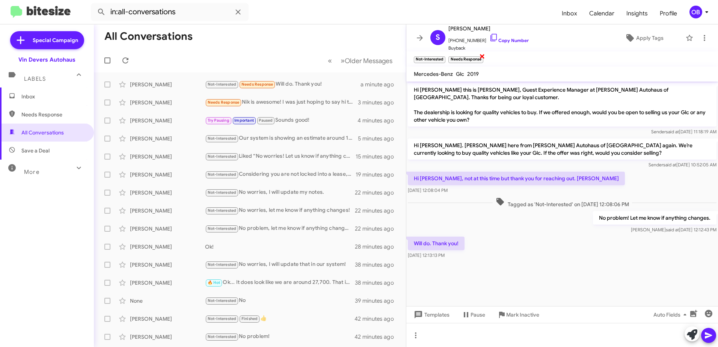
click at [482, 57] on span "×" at bounding box center [482, 55] width 6 height 9
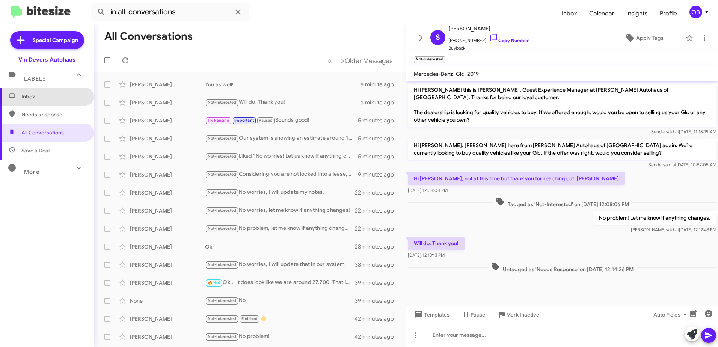
click at [75, 93] on span "Inbox" at bounding box center [53, 97] width 64 height 8
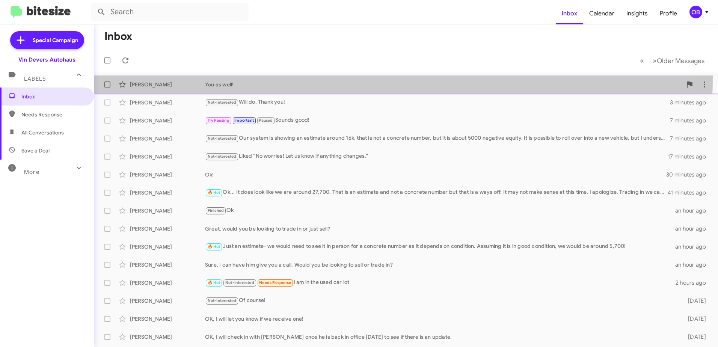
click at [274, 78] on div "[PERSON_NAME] You as well! 3 minutes ago" at bounding box center [406, 84] width 612 height 15
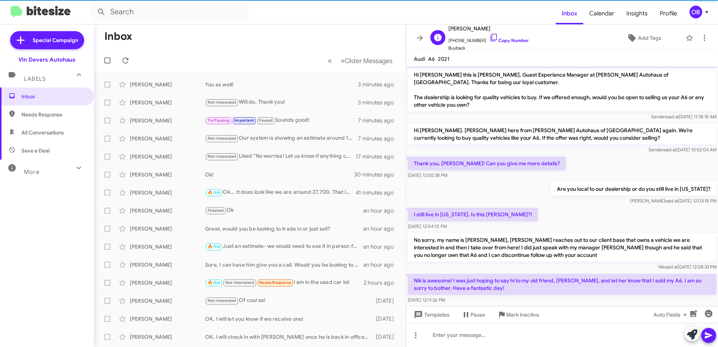
scroll to position [40, 0]
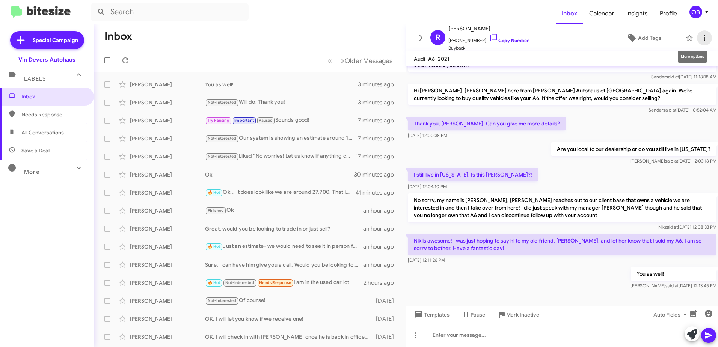
click at [701, 36] on icon at bounding box center [704, 37] width 9 height 9
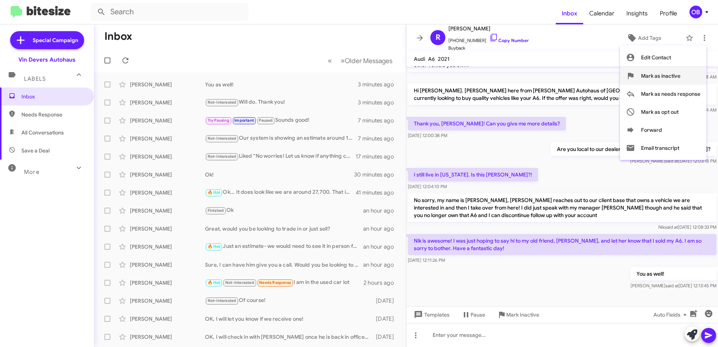
click at [656, 80] on span "Mark as inactive" at bounding box center [660, 76] width 39 height 18
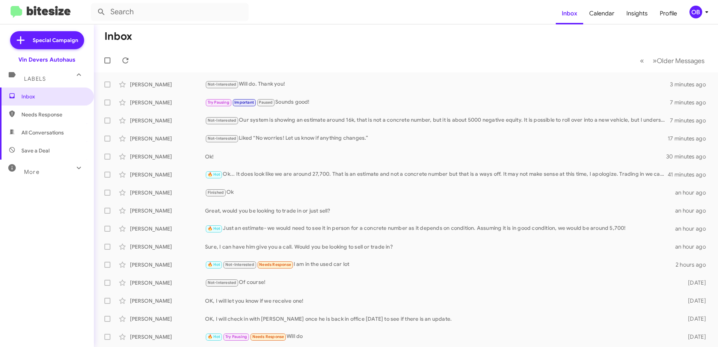
click at [65, 169] on div "More" at bounding box center [39, 169] width 67 height 14
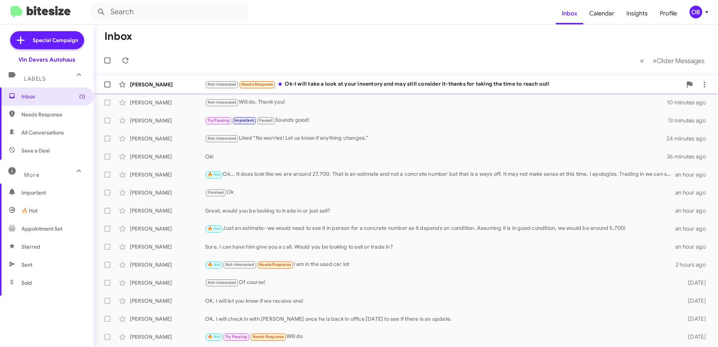
click at [348, 84] on div "Not-Interested Needs Response Ok-I will take a look at your inventory and may s…" at bounding box center [443, 84] width 477 height 9
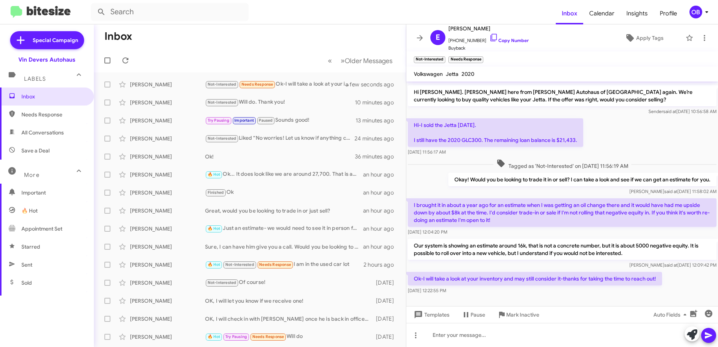
scroll to position [58, 0]
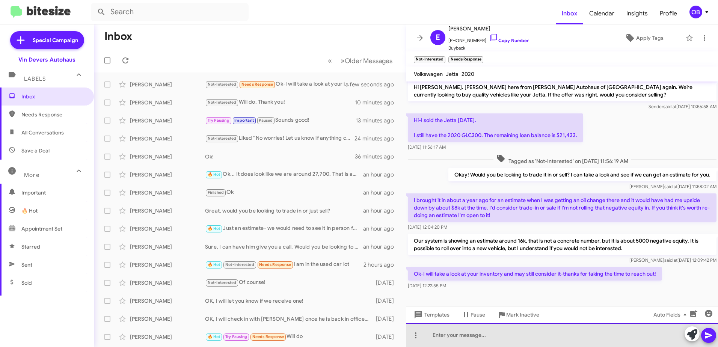
click at [449, 338] on div at bounding box center [562, 335] width 312 height 24
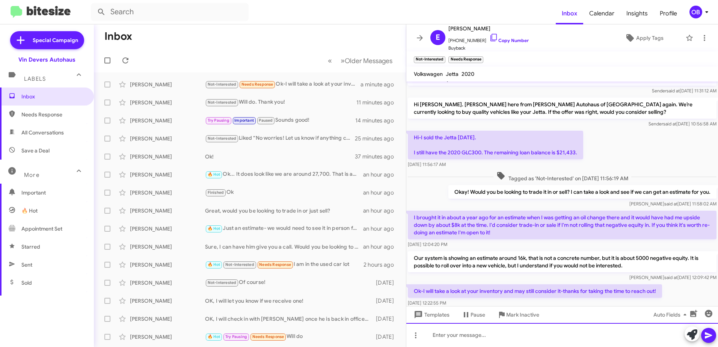
scroll to position [86, 0]
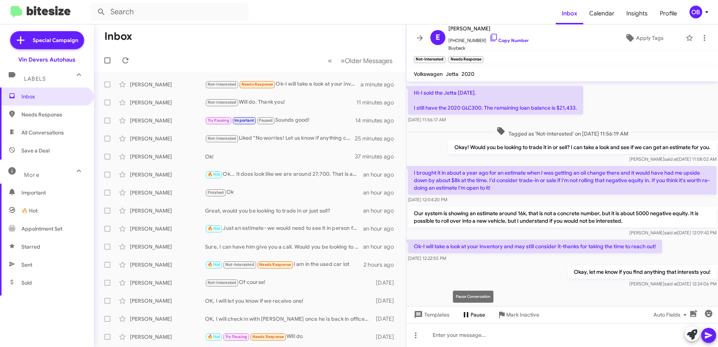
click at [473, 317] on span "Pause" at bounding box center [477, 315] width 15 height 14
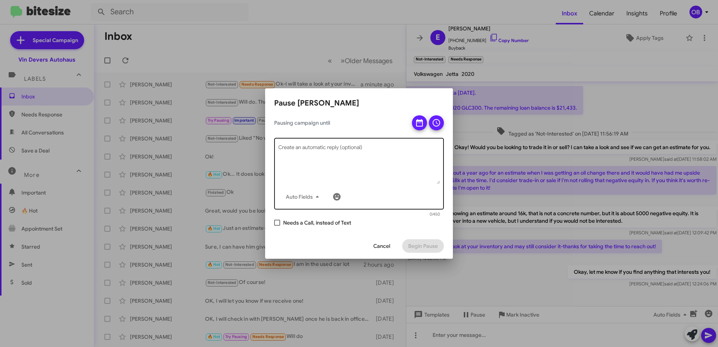
click at [403, 144] on div "Auto Fields Create an automatic reply (optional)" at bounding box center [359, 172] width 162 height 73
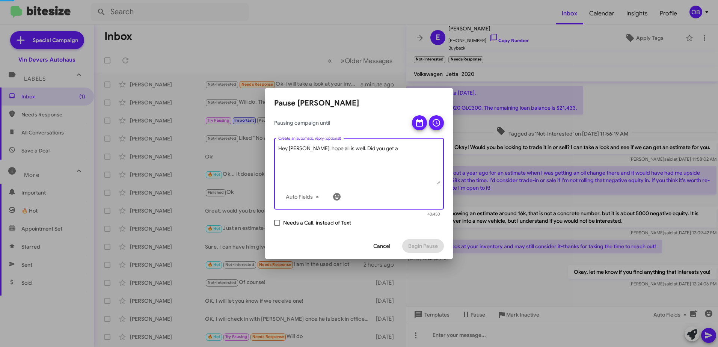
scroll to position [0, 0]
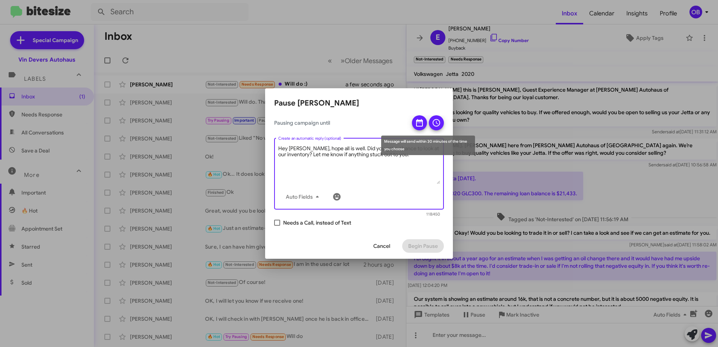
type textarea "Hey Emily, hope all is well. Did you get a chance to look at our inventory? Let…"
click at [424, 125] on button at bounding box center [419, 122] width 15 height 15
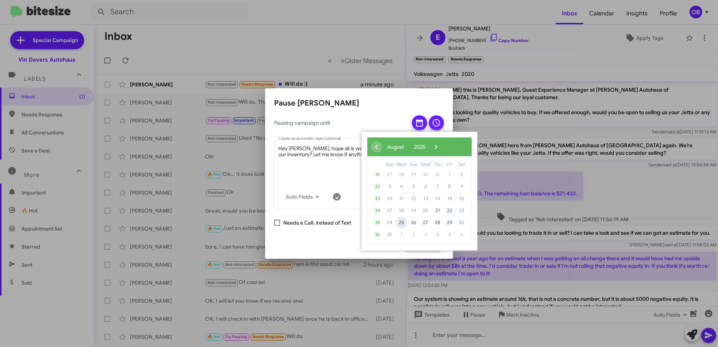
click at [399, 222] on span "25" at bounding box center [401, 223] width 12 height 12
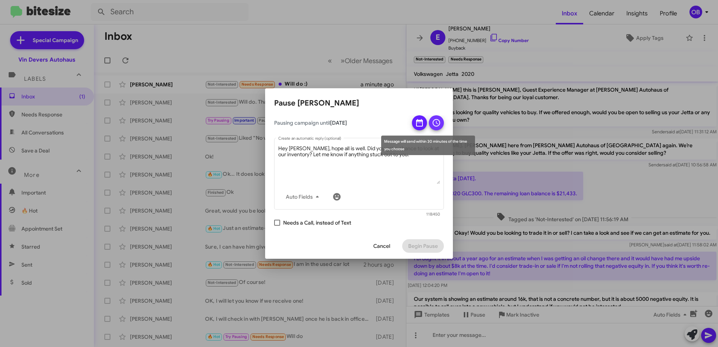
click at [434, 128] on span at bounding box center [436, 122] width 9 height 15
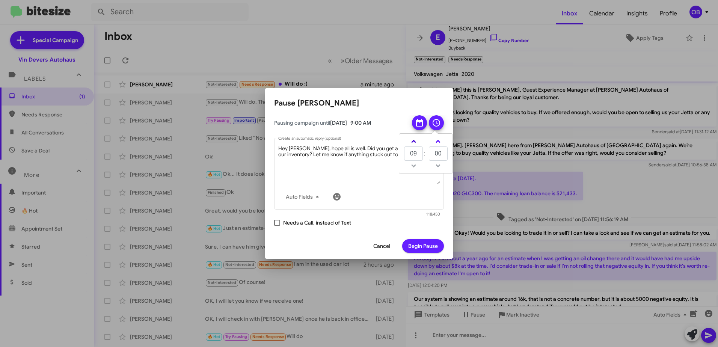
click at [413, 143] on span at bounding box center [413, 142] width 5 height 5
type input "11"
click at [378, 163] on textarea "Hey Emily, hope all is well. Did you get a chance to look at our inventory? Let…" at bounding box center [359, 164] width 162 height 39
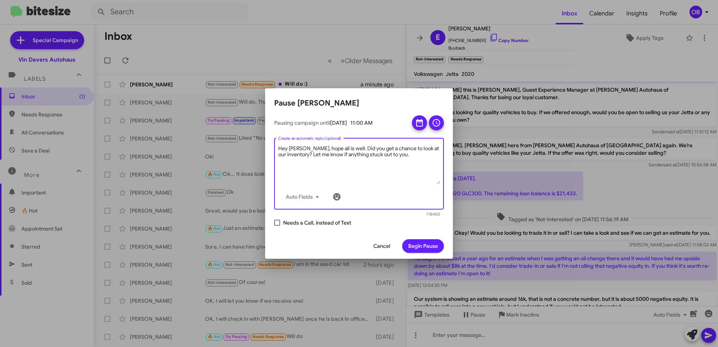
click at [403, 152] on textarea "Hey Emily, hope all is well. Did you get a chance to look at our inventory? Let…" at bounding box center [359, 164] width 162 height 39
click at [421, 243] on span "Begin Pause" at bounding box center [423, 246] width 30 height 14
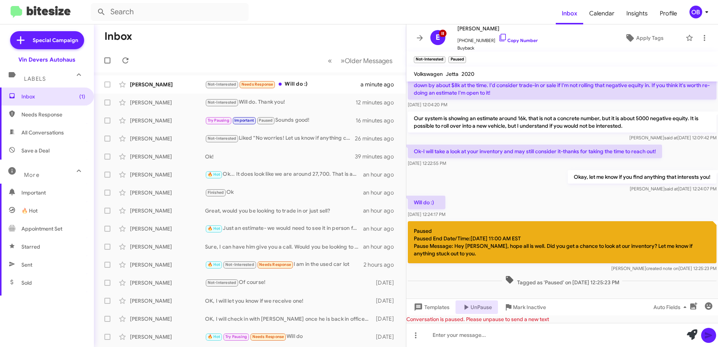
scroll to position [192, 0]
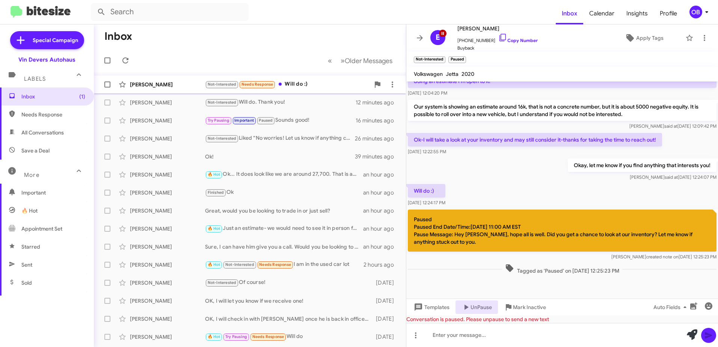
click at [269, 87] on small "Needs Response" at bounding box center [257, 84] width 35 height 7
click at [444, 56] on span "×" at bounding box center [444, 55] width 6 height 9
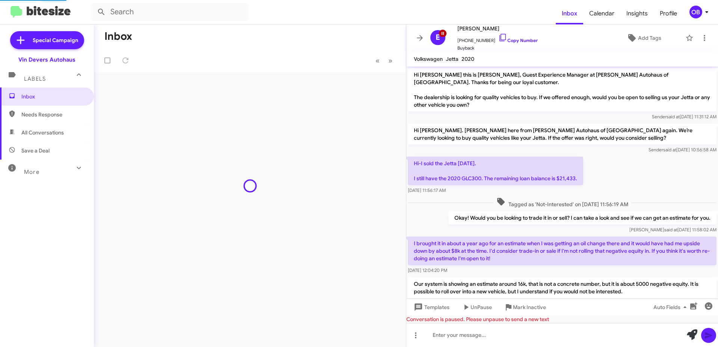
scroll to position [193, 0]
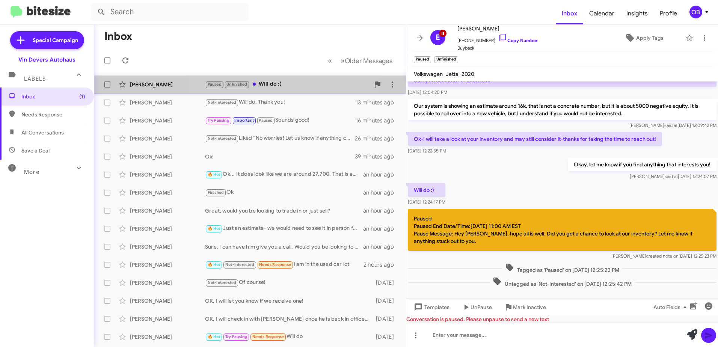
click at [270, 79] on div "[PERSON_NAME] Paused Unfinished Will do :) a minute ago" at bounding box center [250, 84] width 300 height 15
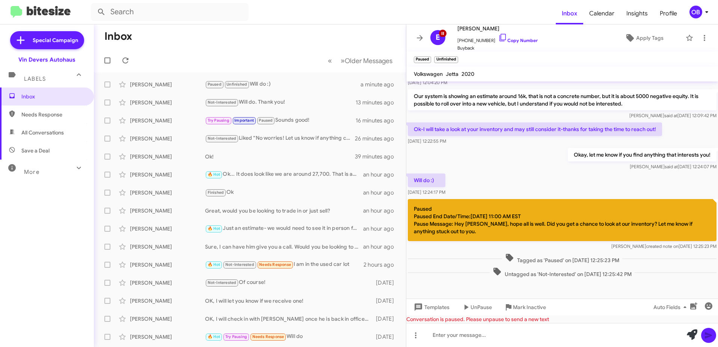
scroll to position [208, 0]
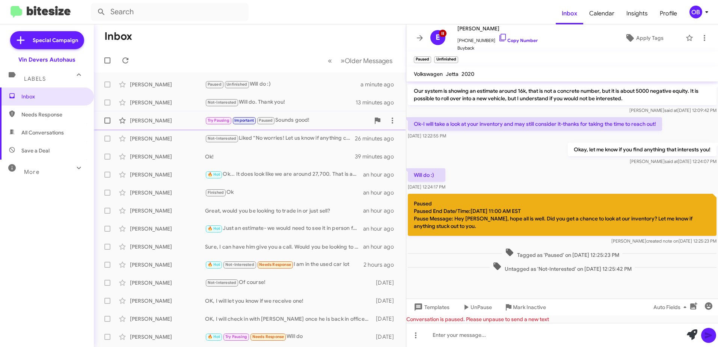
click at [327, 119] on div "Try Pausing Important Paused Sounds good!" at bounding box center [287, 120] width 165 height 9
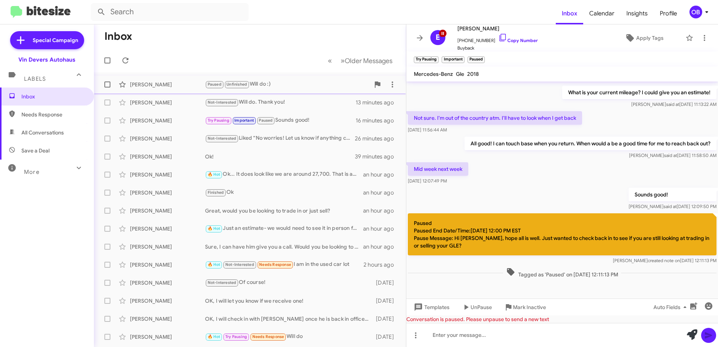
click at [302, 88] on div "Paused Unfinished Will do :)" at bounding box center [287, 84] width 165 height 9
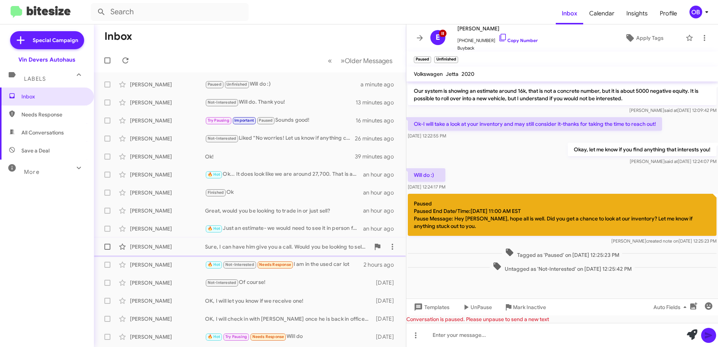
click at [261, 240] on div "[PERSON_NAME] Sure, I can have him give you a call. Would you be looking to sel…" at bounding box center [250, 246] width 300 height 15
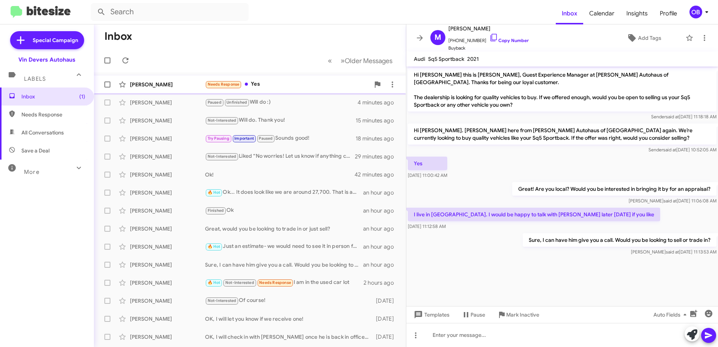
click at [290, 87] on div "Needs Response Yes" at bounding box center [287, 84] width 165 height 9
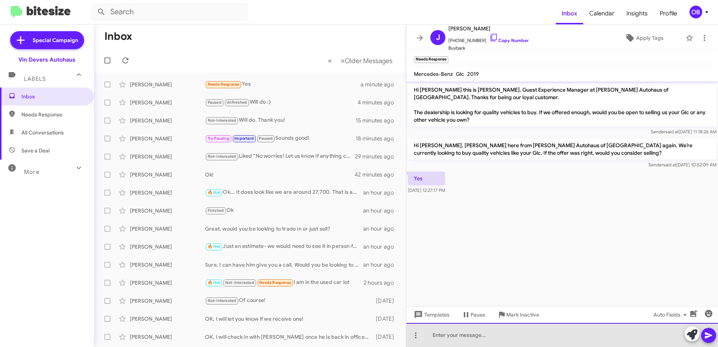
click at [547, 336] on div at bounding box center [562, 335] width 312 height 24
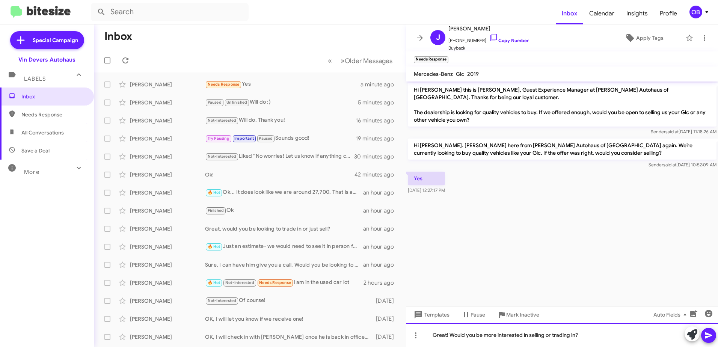
click at [580, 335] on div "Great! Would you be more interested in selling or trading in?" at bounding box center [562, 335] width 312 height 24
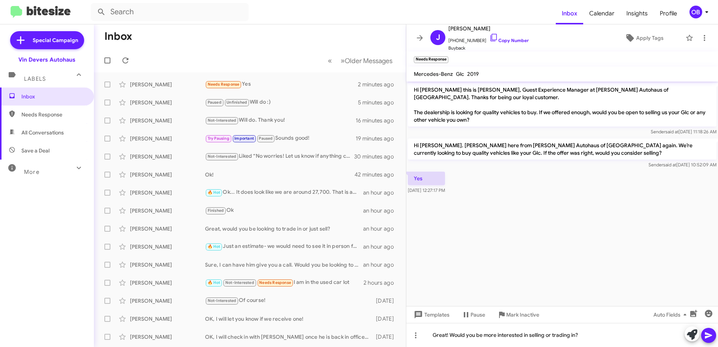
click at [715, 336] on button at bounding box center [708, 335] width 15 height 15
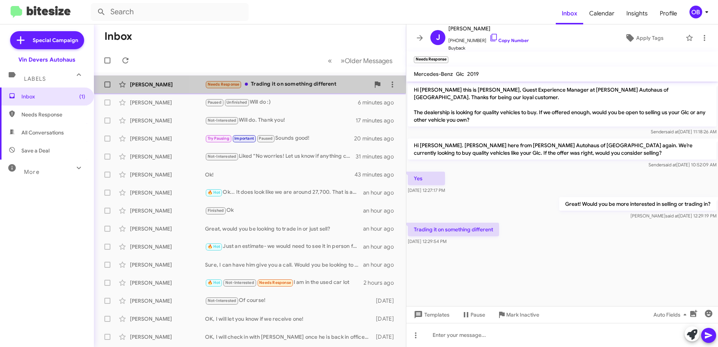
click at [287, 87] on div "Needs Response Trading it on something different" at bounding box center [287, 84] width 165 height 9
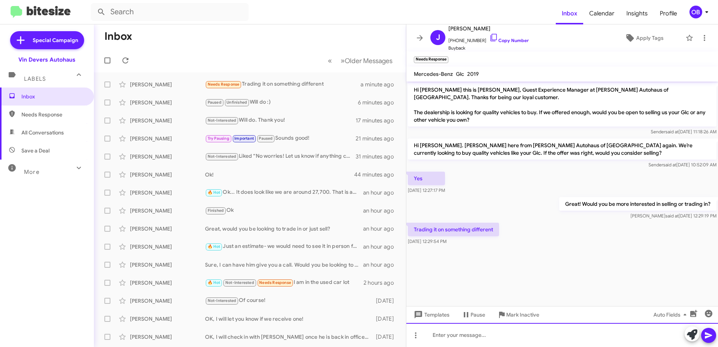
click at [488, 335] on div at bounding box center [562, 335] width 312 height 24
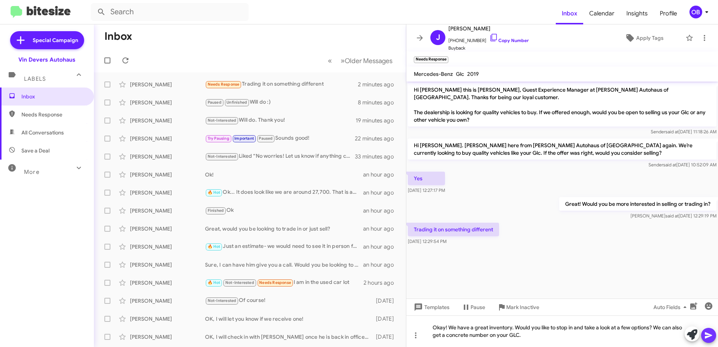
click at [712, 339] on icon at bounding box center [708, 335] width 9 height 9
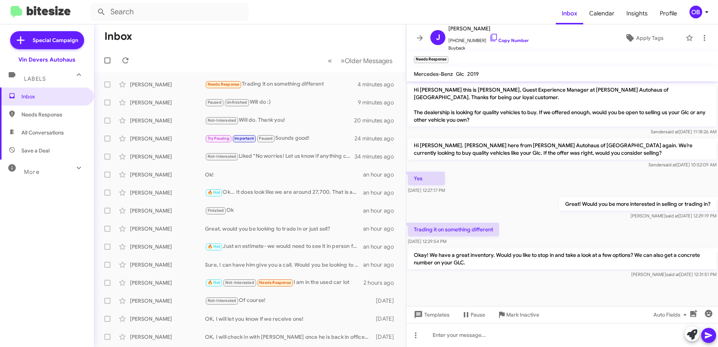
click at [70, 12] on img at bounding box center [41, 12] width 60 height 12
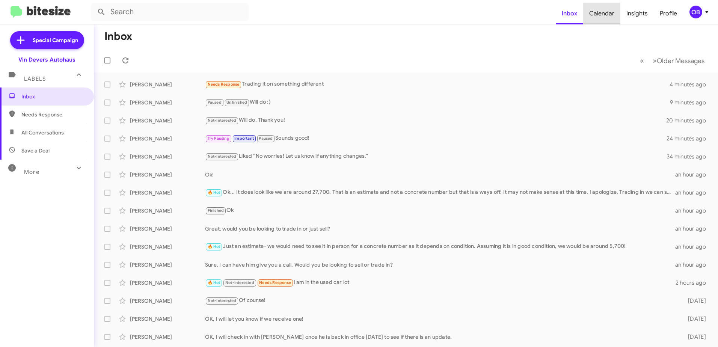
click at [616, 10] on span "Calendar" at bounding box center [601, 14] width 37 height 22
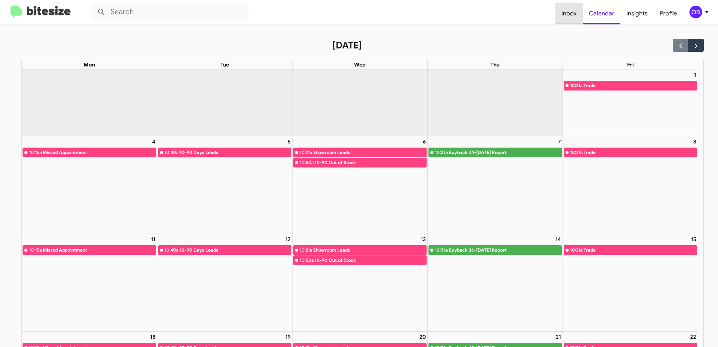
click at [562, 15] on span "Inbox" at bounding box center [568, 14] width 27 height 22
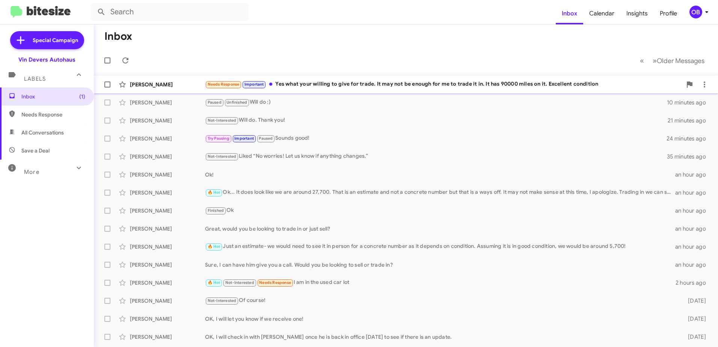
click at [463, 86] on div "Needs Response Important Yes what your willing to give for trade. It may not be…" at bounding box center [443, 84] width 477 height 9
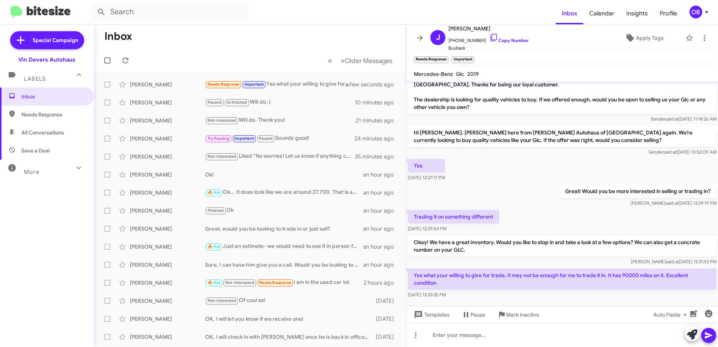
scroll to position [20, 0]
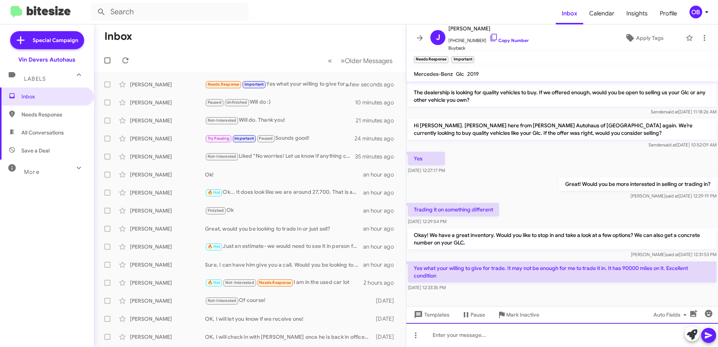
click at [512, 337] on div at bounding box center [562, 335] width 312 height 24
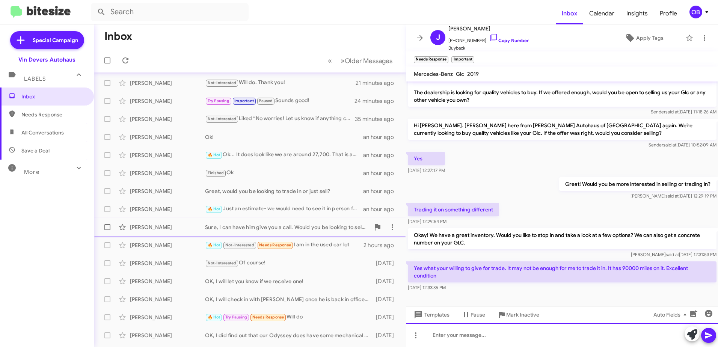
scroll to position [0, 0]
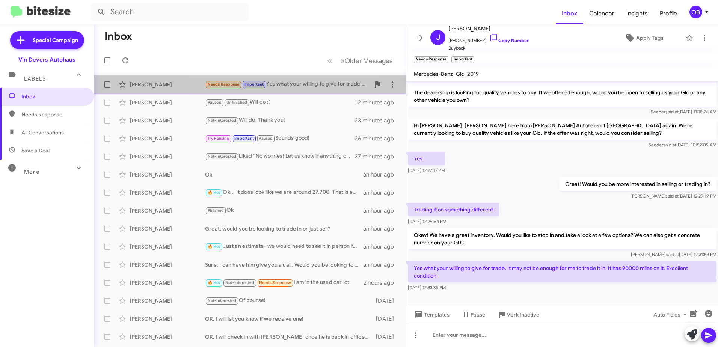
click at [288, 83] on div "Needs Response Important Yes what your willing to give for trade. It may not be…" at bounding box center [287, 84] width 165 height 9
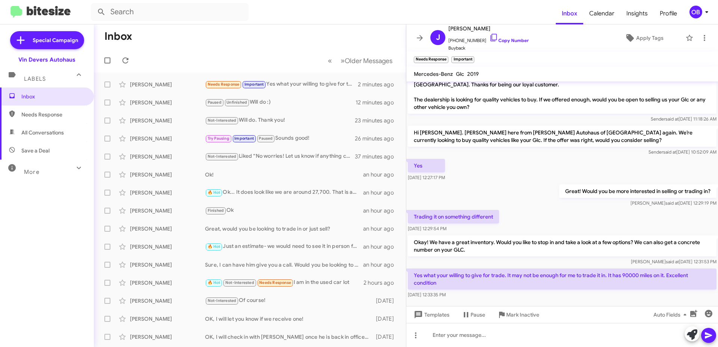
scroll to position [20, 0]
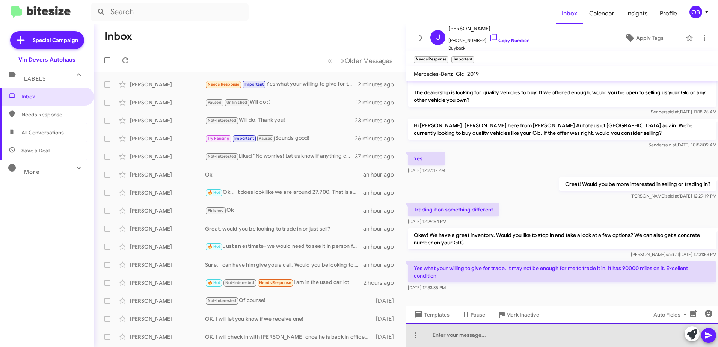
click at [532, 330] on div at bounding box center [562, 335] width 312 height 24
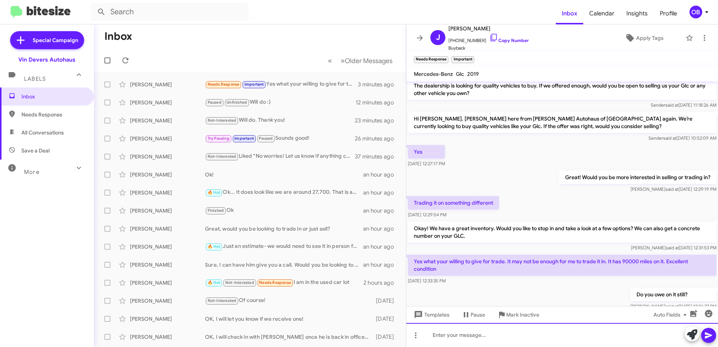
scroll to position [47, 0]
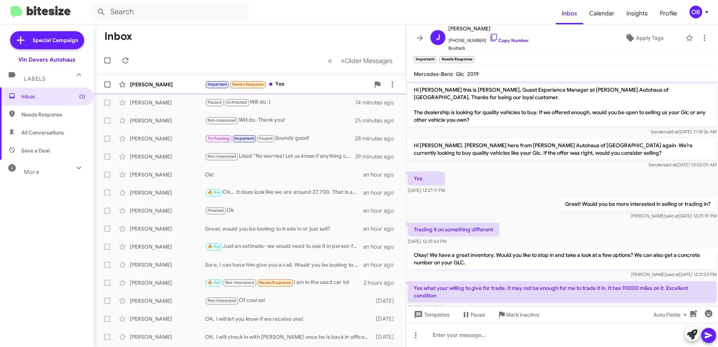
click at [303, 86] on div "Important Needs Response Yes" at bounding box center [287, 84] width 165 height 9
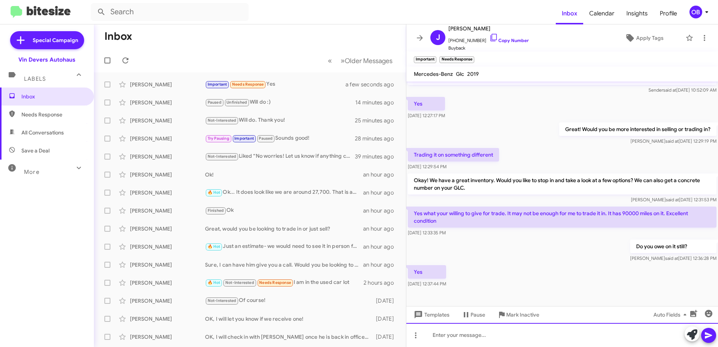
click at [463, 336] on div at bounding box center [562, 335] width 312 height 24
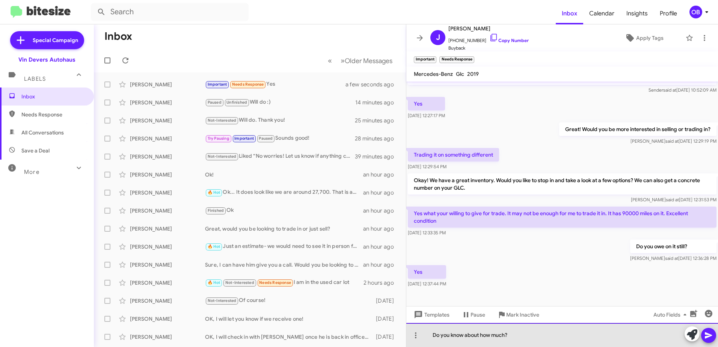
click at [531, 333] on div "Do you know about how much?" at bounding box center [562, 335] width 312 height 24
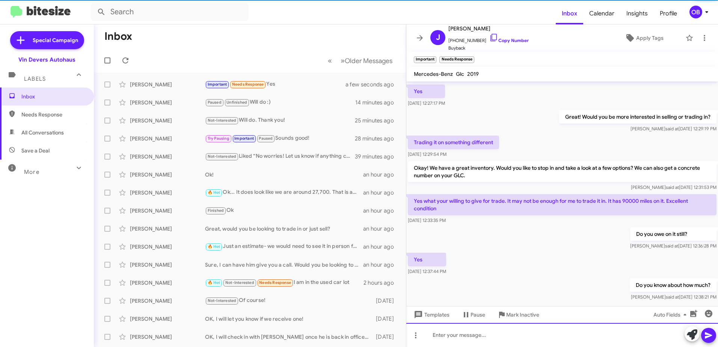
scroll to position [102, 0]
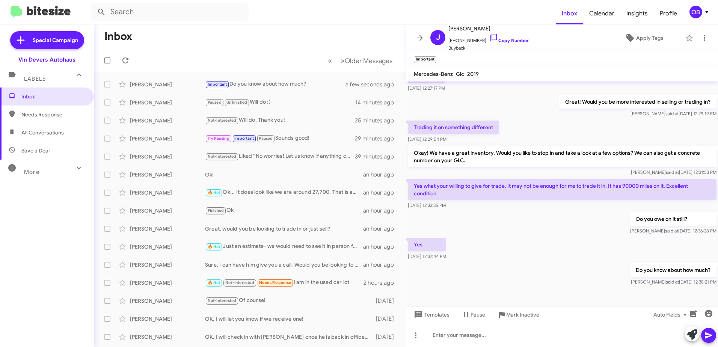
scroll to position [65, 0]
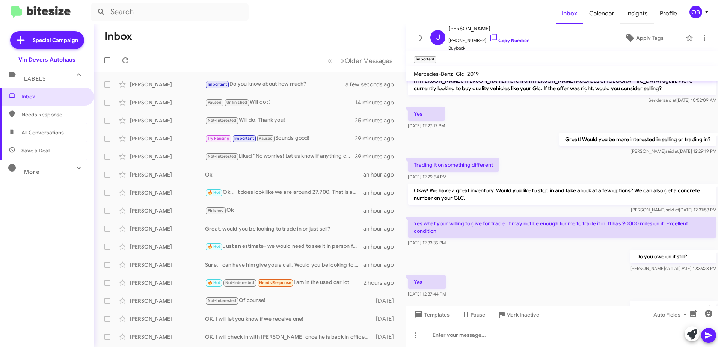
click at [646, 13] on span "Insights" at bounding box center [636, 14] width 33 height 22
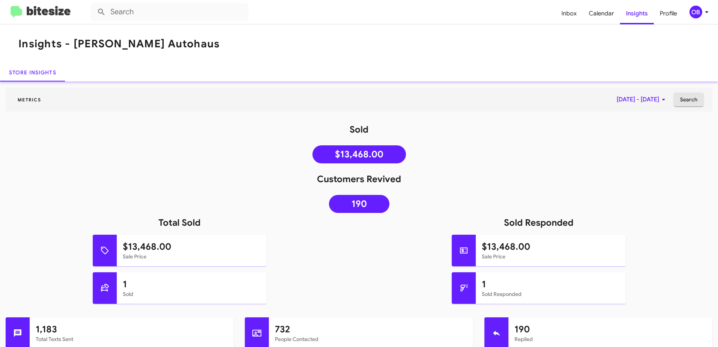
click at [674, 101] on button "Search" at bounding box center [688, 100] width 29 height 14
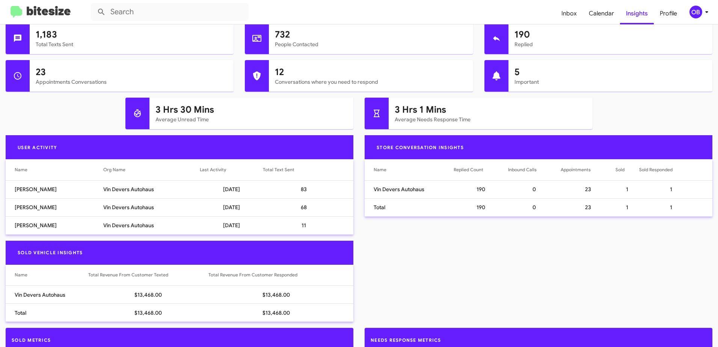
scroll to position [413, 0]
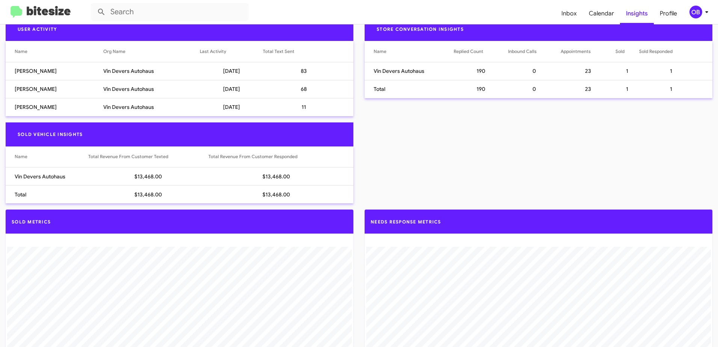
click at [297, 89] on td "68" at bounding box center [308, 89] width 90 height 18
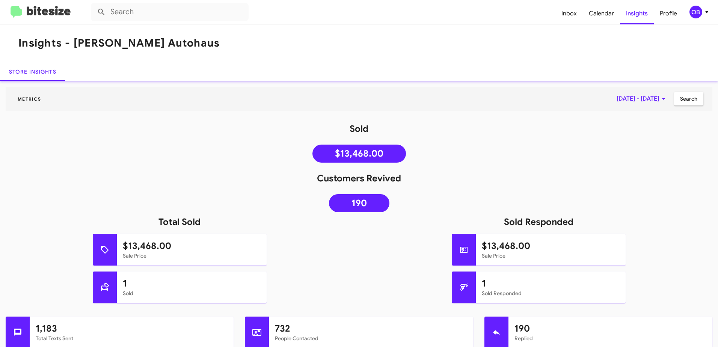
scroll to position [0, 0]
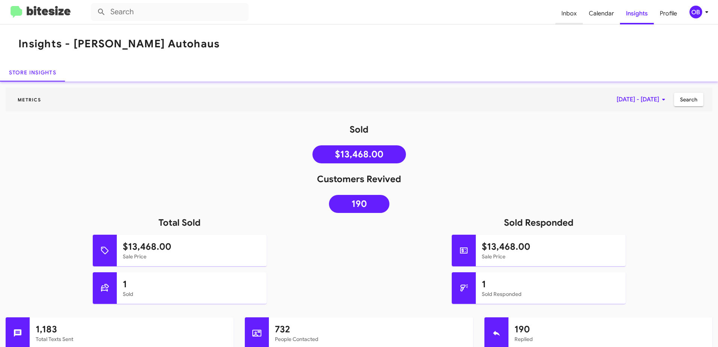
click at [569, 14] on span "Inbox" at bounding box center [568, 14] width 27 height 22
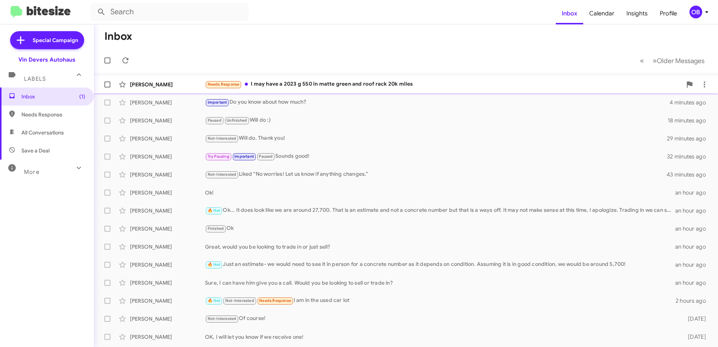
click at [365, 88] on div "Needs Response I may have a 2023 g 550 in matte green and roof rack 20k miles" at bounding box center [443, 84] width 477 height 9
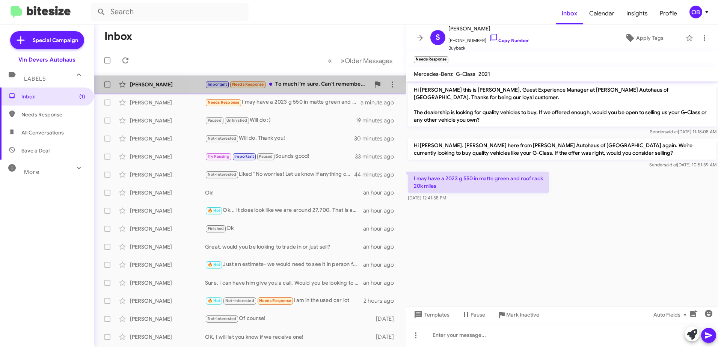
click at [305, 81] on div "Important Needs Response To much I'm sure. Can't remember how long loan was for…" at bounding box center [287, 84] width 165 height 9
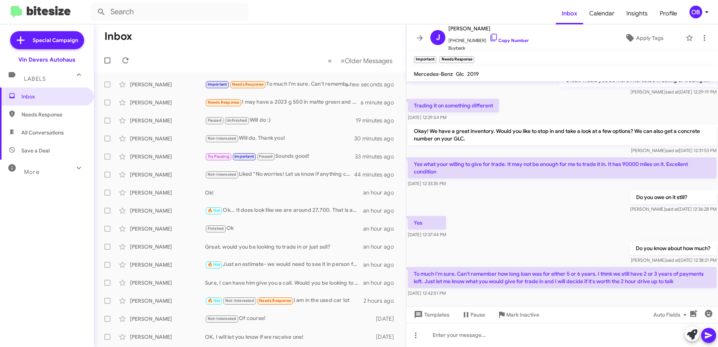
scroll to position [137, 0]
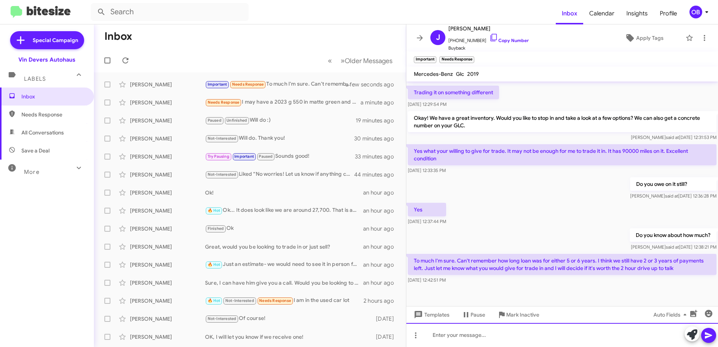
click at [485, 336] on div at bounding box center [562, 335] width 312 height 24
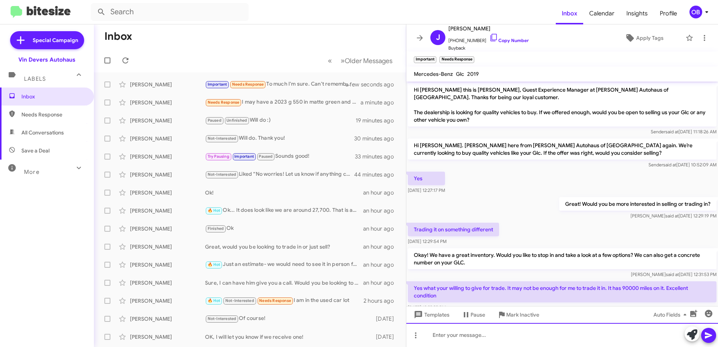
scroll to position [164, 0]
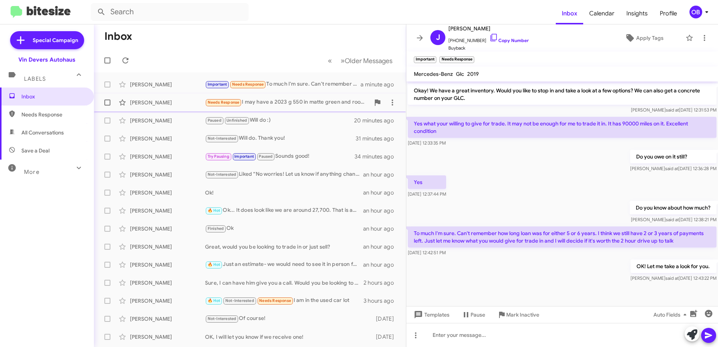
click at [303, 100] on div "Needs Response I may have a 2023 g 550 in matte green and roof rack 20k miles" at bounding box center [287, 102] width 165 height 9
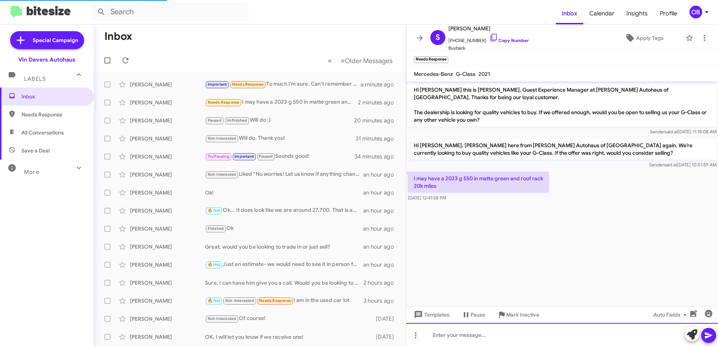
click at [472, 339] on div at bounding box center [562, 335] width 312 height 24
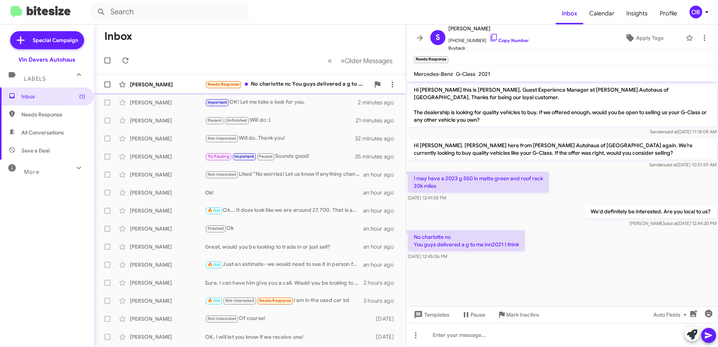
click at [303, 90] on div "[PERSON_NAME] Needs Response No charlotte nc You guys delivered a g to me inn20…" at bounding box center [250, 84] width 300 height 15
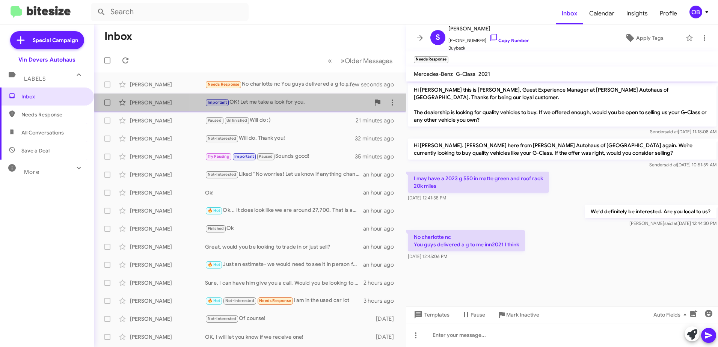
click at [306, 95] on div "[PERSON_NAME] Important OK! Let me take a look for you. 2 minutes ago" at bounding box center [250, 102] width 300 height 15
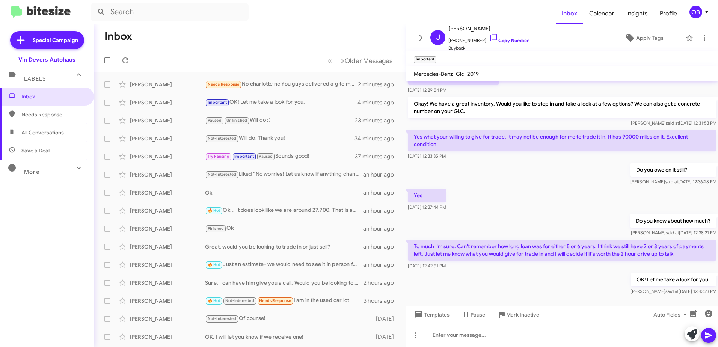
scroll to position [164, 0]
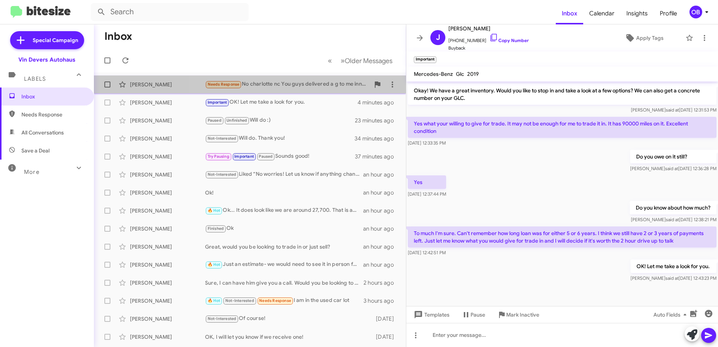
click at [324, 87] on div "Needs Response No charlotte nc You guys delivered a g to me inn2021 I think" at bounding box center [287, 84] width 165 height 9
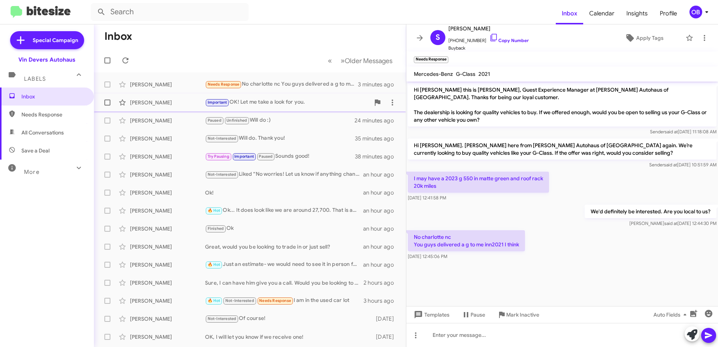
click at [234, 107] on div "[PERSON_NAME] Important OK! Let me take a look for you. 5 minutes ago" at bounding box center [250, 102] width 300 height 15
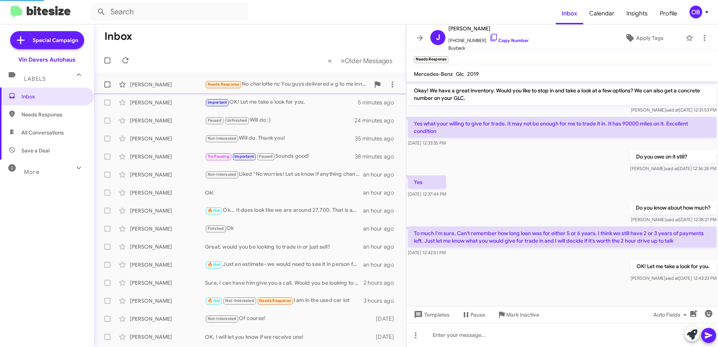
click at [256, 85] on div "Needs Response No charlotte nc You guys delivered a g to me inn2021 I think" at bounding box center [287, 84] width 165 height 9
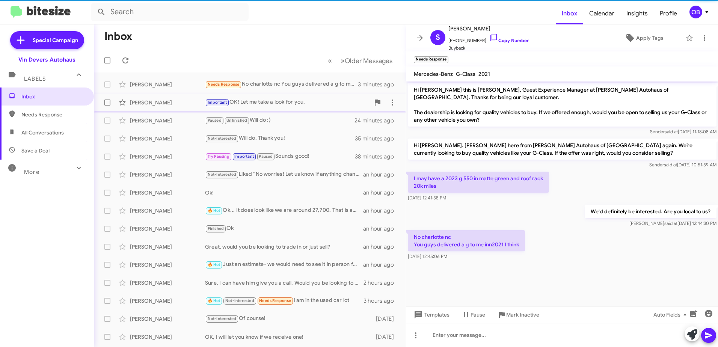
click at [268, 102] on div "Important OK! Let me take a look for you." at bounding box center [287, 102] width 165 height 9
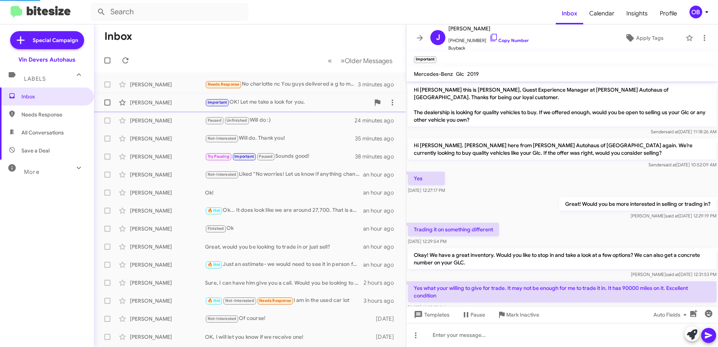
scroll to position [164, 0]
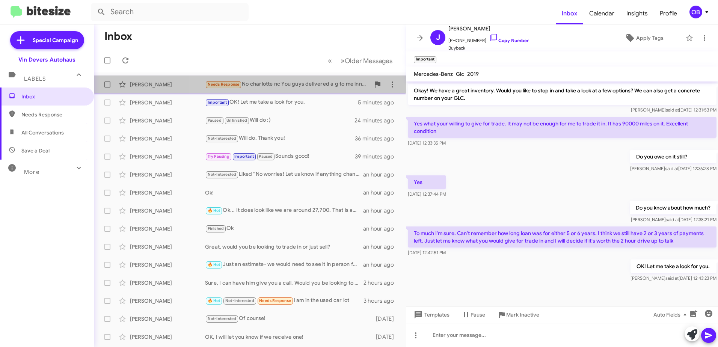
click at [279, 91] on div "Sylvia Pflum Needs Response No charlotte nc You guys delivered a g to me inn202…" at bounding box center [250, 84] width 300 height 15
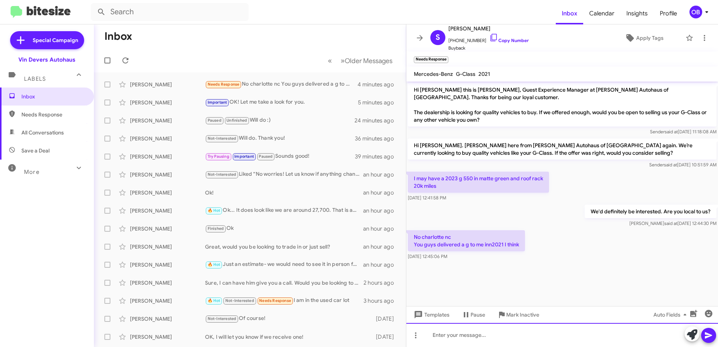
click at [511, 338] on div at bounding box center [562, 335] width 312 height 24
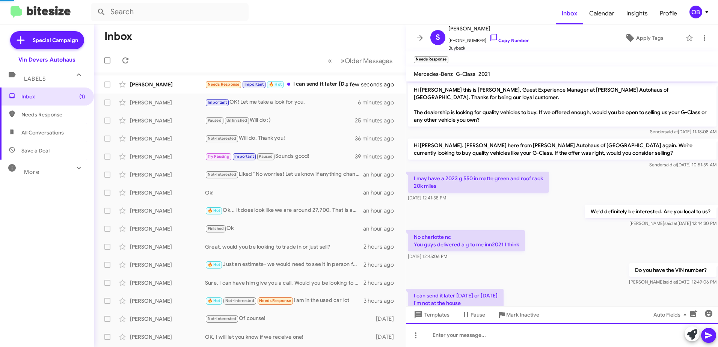
scroll to position [27, 0]
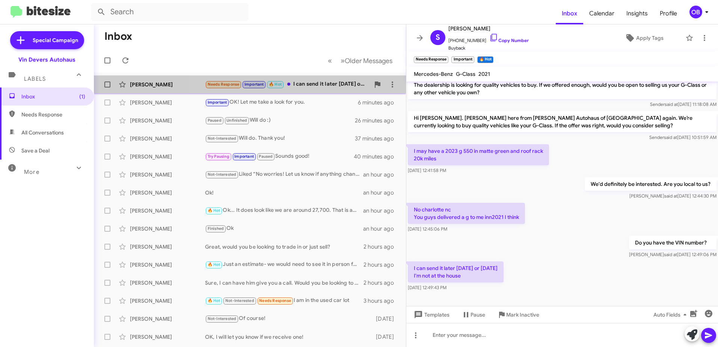
click at [315, 84] on div "Needs Response Important 🔥 Hot I can send it later today or tomorrow I'm not at…" at bounding box center [287, 84] width 165 height 9
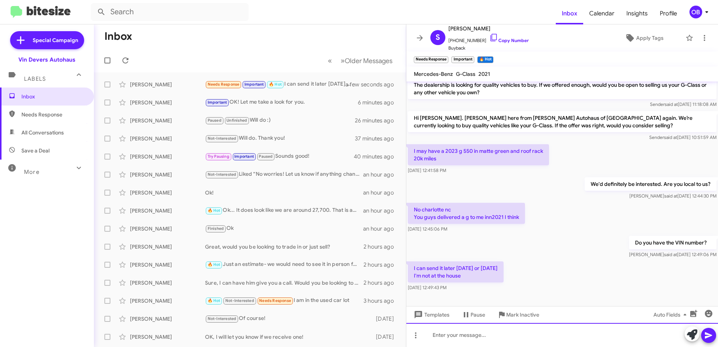
click at [463, 333] on div at bounding box center [562, 335] width 312 height 24
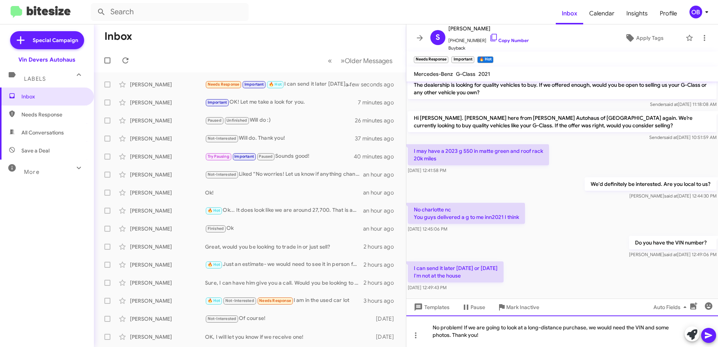
click at [503, 335] on div "No problem! If we are going to look at a long-distance purchase, we would need …" at bounding box center [562, 331] width 312 height 32
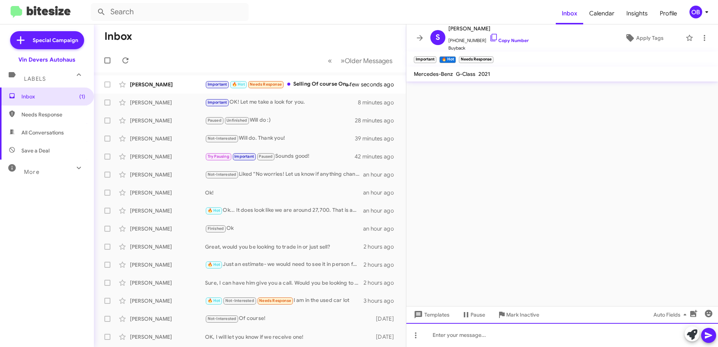
scroll to position [0, 0]
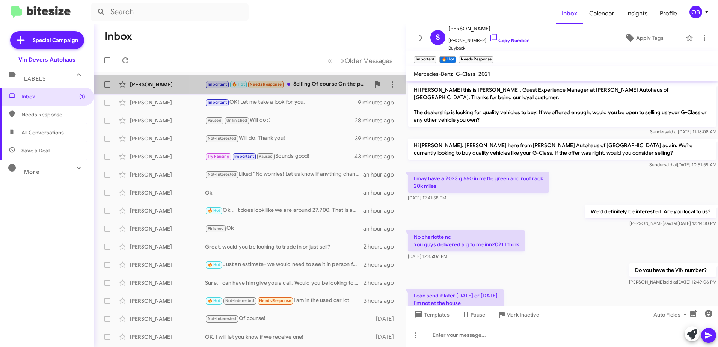
click at [313, 86] on div "Important 🔥 Hot Needs Response Selling Of course On the photos and vin" at bounding box center [287, 84] width 165 height 9
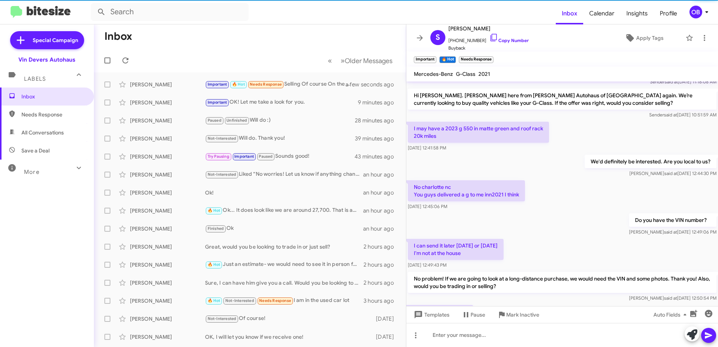
scroll to position [105, 0]
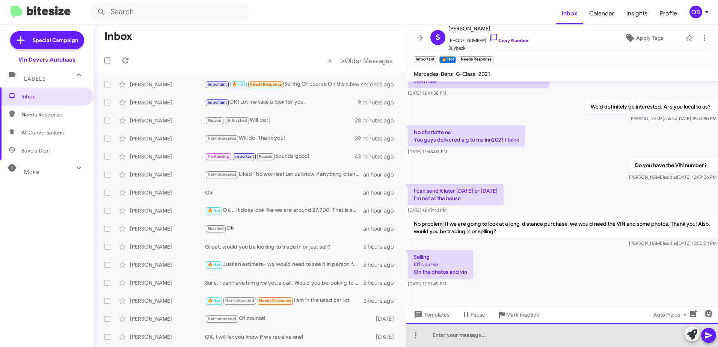
click at [464, 333] on div at bounding box center [562, 335] width 312 height 24
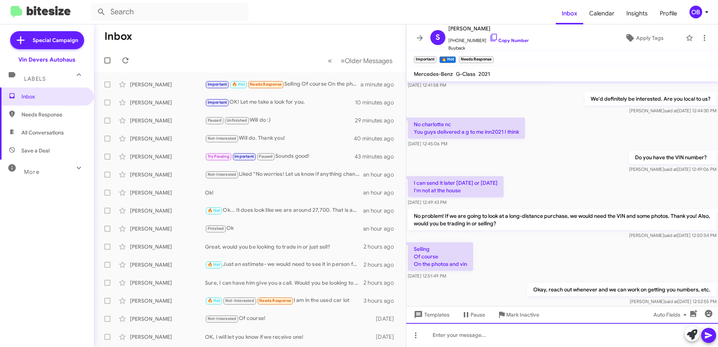
scroll to position [132, 0]
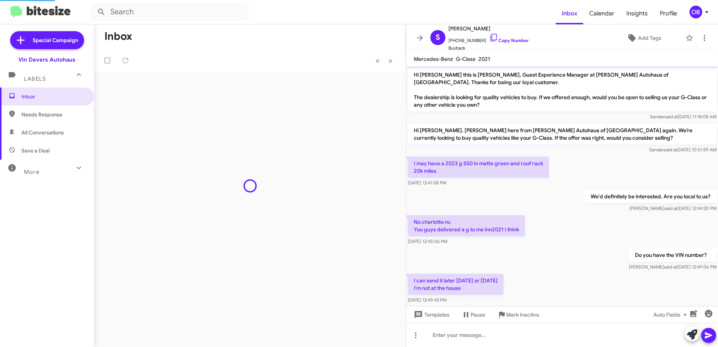
scroll to position [117, 0]
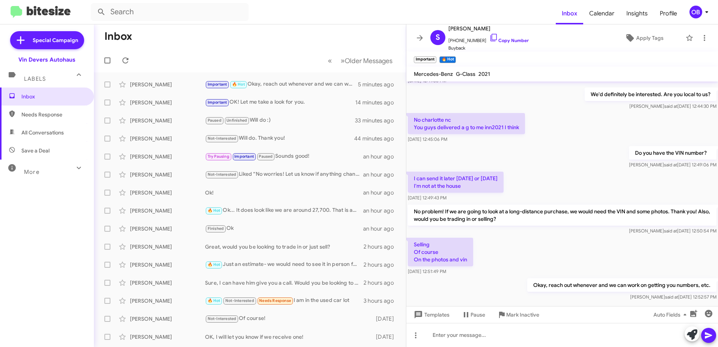
click at [33, 171] on span "More" at bounding box center [31, 172] width 15 height 7
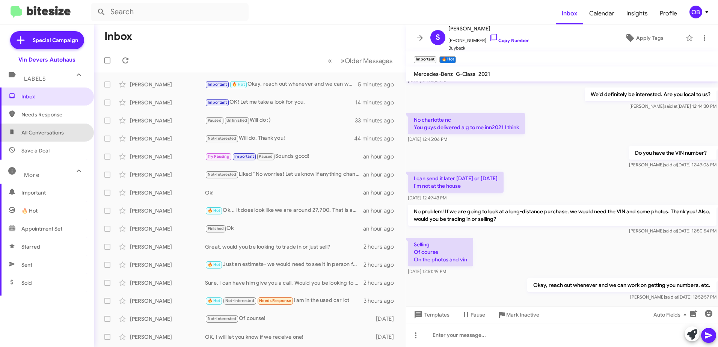
click at [51, 131] on span "All Conversations" at bounding box center [42, 133] width 42 height 8
type input "in:all-conversations"
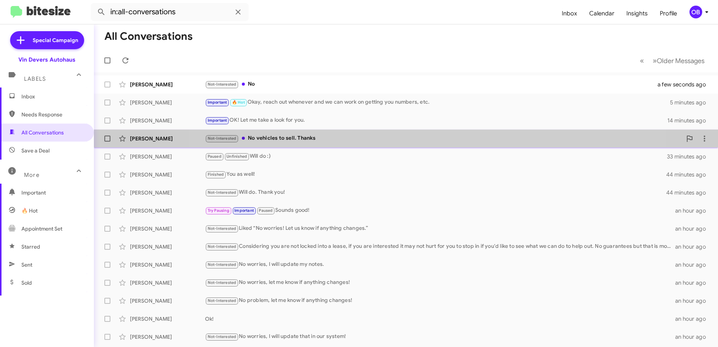
click at [410, 135] on div "Not-Interested No vehicles to sell. Thanks" at bounding box center [443, 138] width 477 height 9
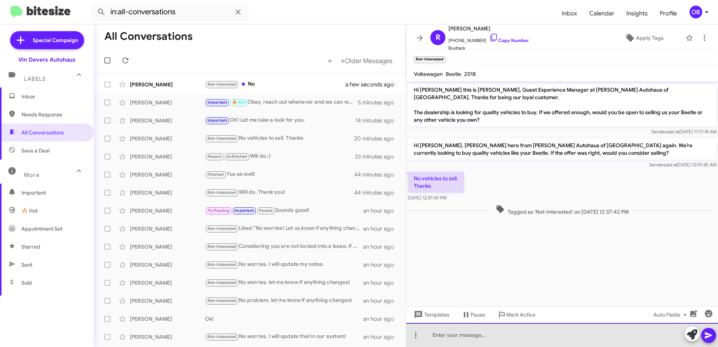
click at [550, 326] on div at bounding box center [562, 335] width 312 height 24
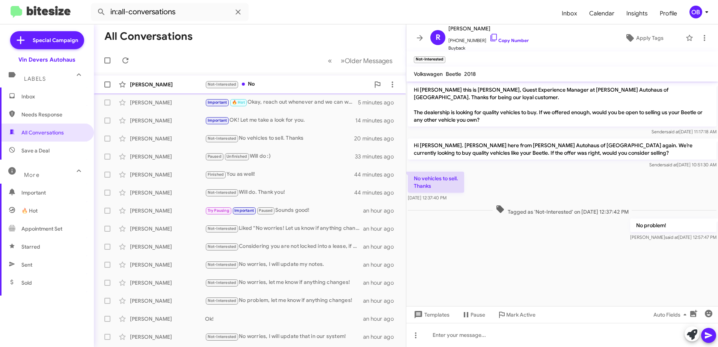
click at [298, 80] on div "Not-Interested No" at bounding box center [287, 84] width 165 height 9
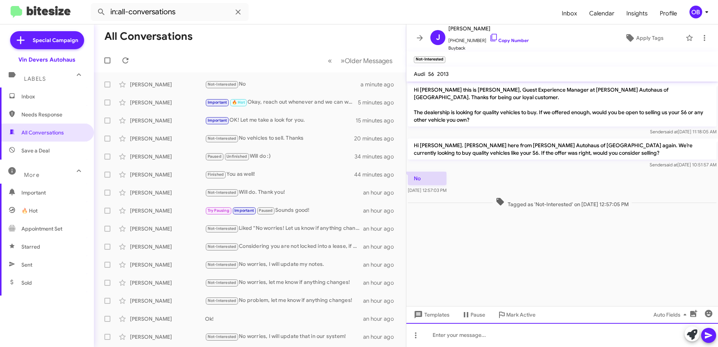
click at [501, 336] on div at bounding box center [562, 335] width 312 height 24
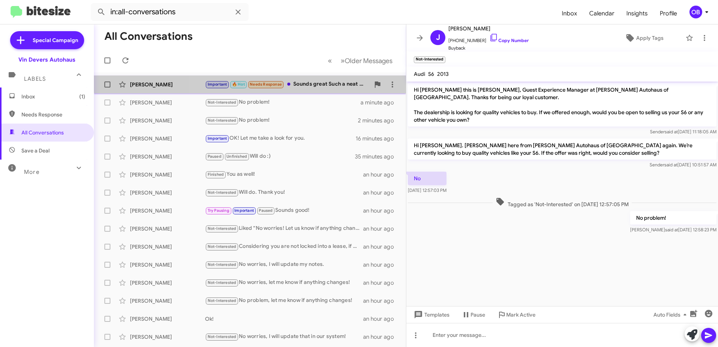
click at [308, 80] on div "Sylvia Pflum Important 🔥 Hot Needs Response Sounds great Such a neat car Not 10…" at bounding box center [250, 84] width 300 height 15
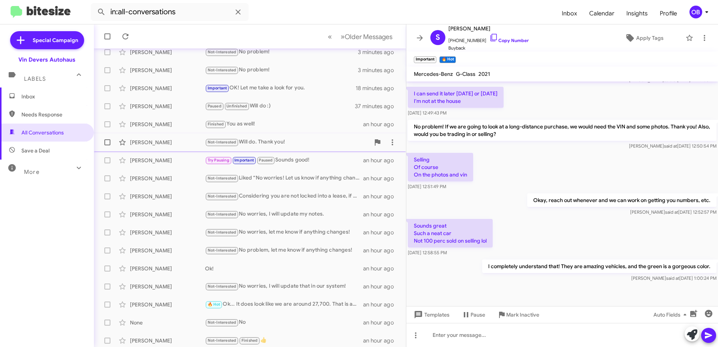
scroll to position [89, 0]
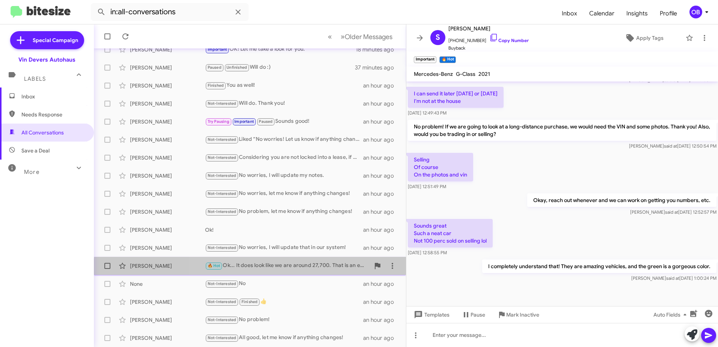
click at [268, 270] on div "🔥 Hot Ok... It does look like we are around 27,700. That is an estimate and not…" at bounding box center [287, 265] width 165 height 9
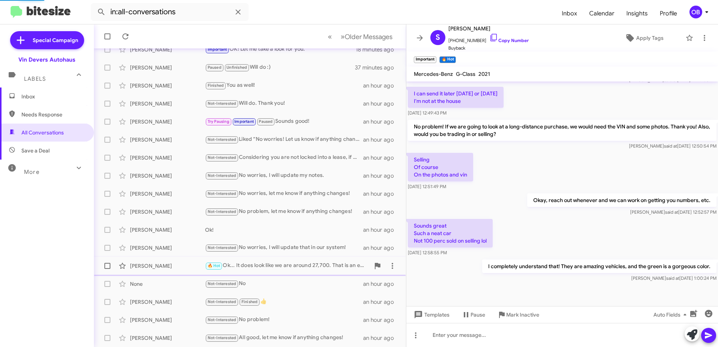
scroll to position [137, 0]
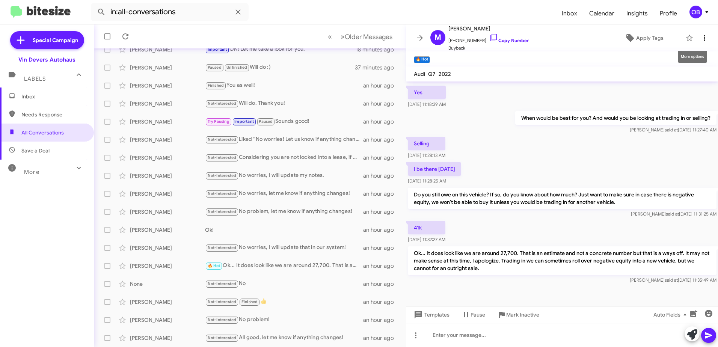
click at [700, 34] on icon at bounding box center [704, 37] width 9 height 9
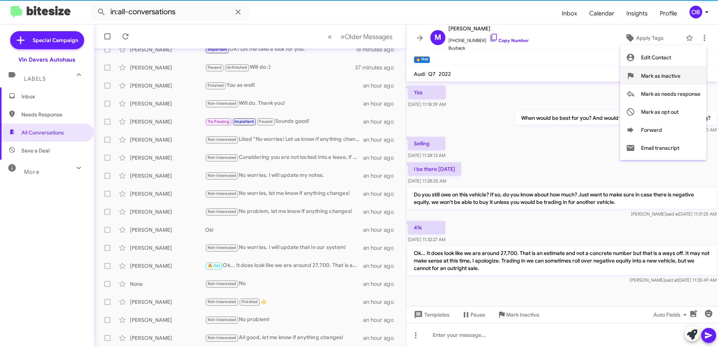
click at [671, 80] on span "Mark as inactive" at bounding box center [660, 76] width 39 height 18
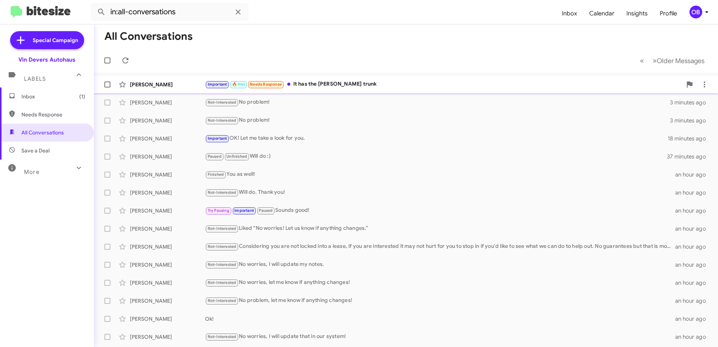
click at [445, 77] on div "[PERSON_NAME] Important 🔥 Hot Needs Response It has the [PERSON_NAME] trunk a f…" at bounding box center [406, 84] width 612 height 15
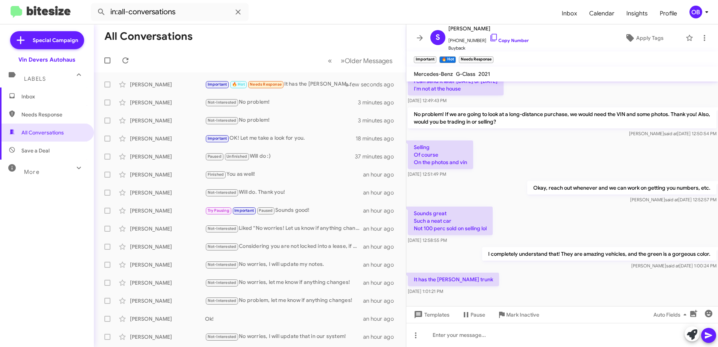
scroll to position [229, 0]
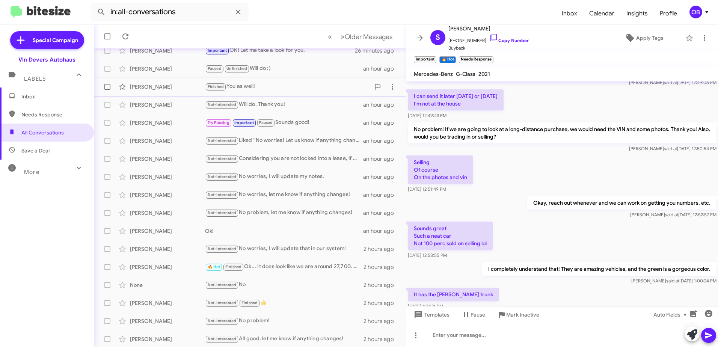
scroll to position [89, 0]
click at [345, 38] on span "Older Messages" at bounding box center [369, 37] width 48 height 8
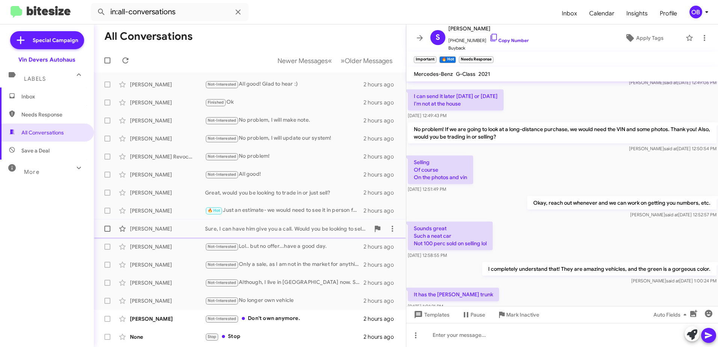
click at [251, 235] on div "[PERSON_NAME] Sure, I can have him give you a call. Would you be looking to sel…" at bounding box center [250, 228] width 300 height 15
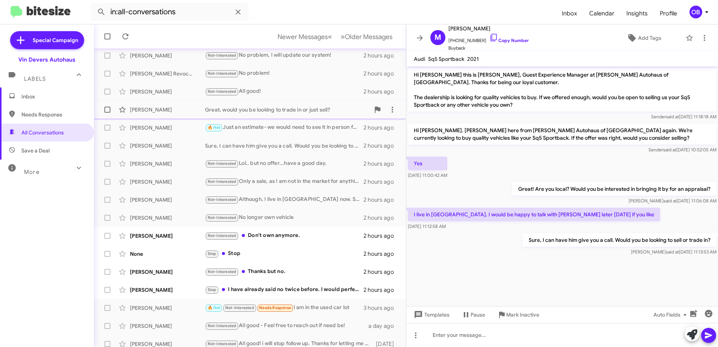
scroll to position [89, 0]
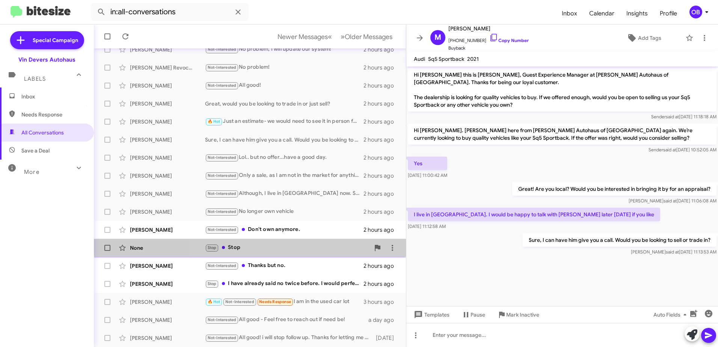
click at [296, 243] on div "None Stop Stop 2 hours ago" at bounding box center [250, 247] width 300 height 15
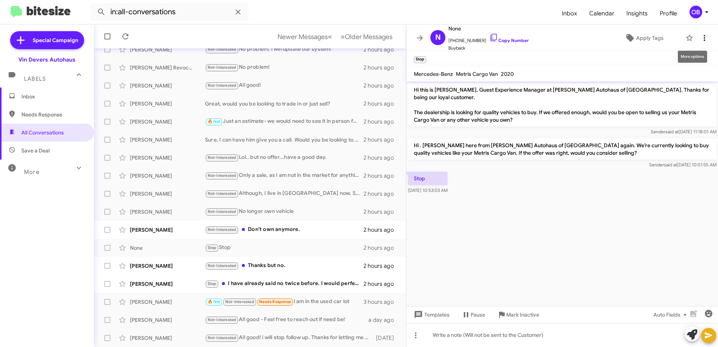
click at [701, 38] on icon at bounding box center [704, 37] width 9 height 9
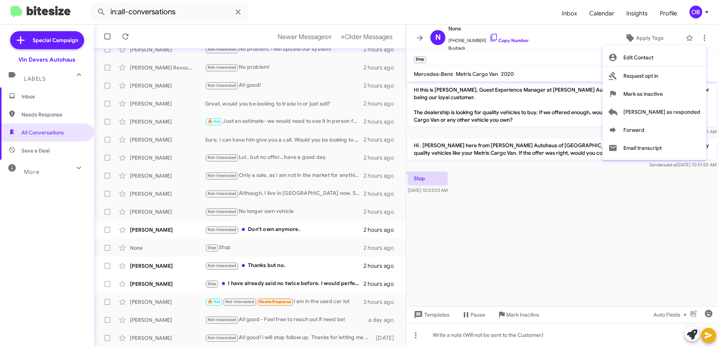
click at [410, 11] on div at bounding box center [359, 173] width 718 height 347
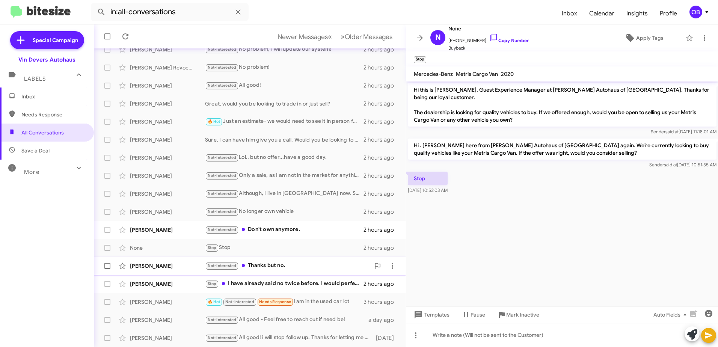
click at [285, 264] on div "Not-Interested Thanks but no." at bounding box center [287, 265] width 165 height 9
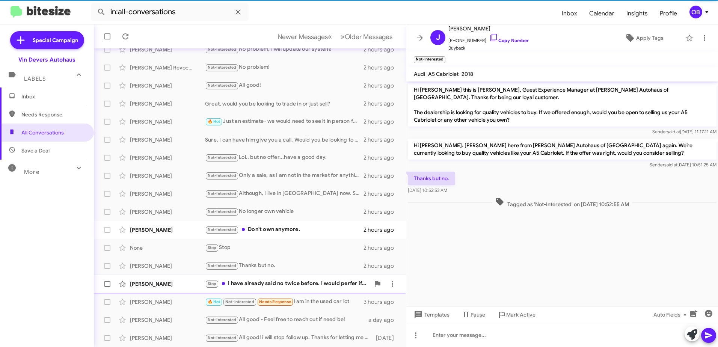
click at [299, 288] on div "Kylee Greear Stop I have already said no twice before. I would perfer if people…" at bounding box center [250, 283] width 300 height 15
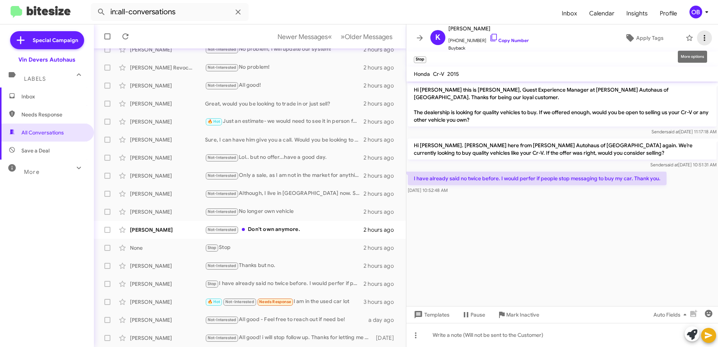
click at [701, 39] on icon at bounding box center [704, 37] width 9 height 9
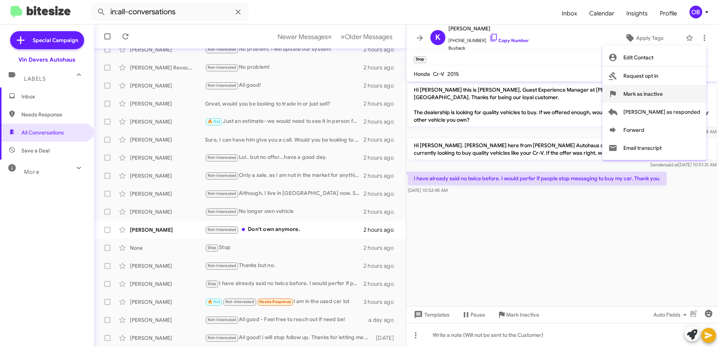
click at [655, 96] on span "Mark as inactive" at bounding box center [642, 94] width 39 height 18
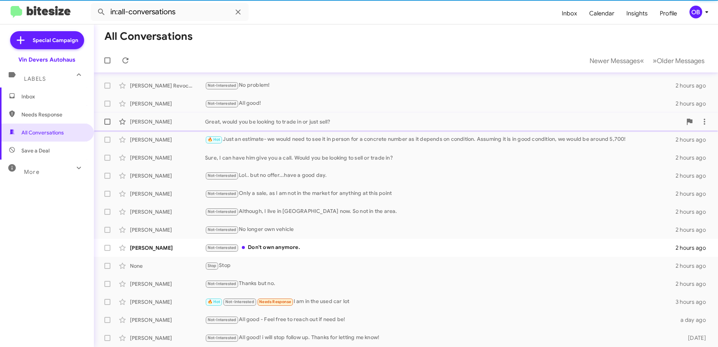
scroll to position [71, 0]
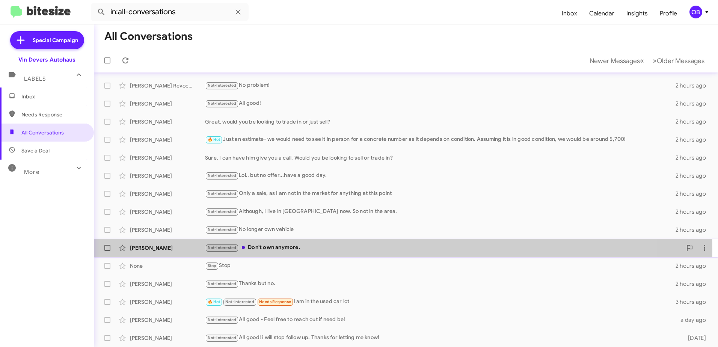
click at [303, 250] on div "Not-Interested Don't own anymore." at bounding box center [443, 247] width 477 height 9
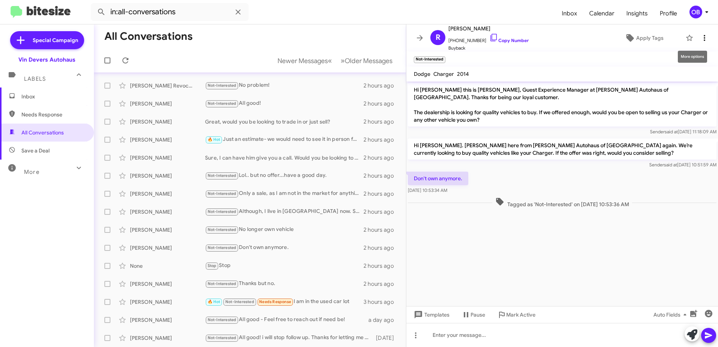
click at [700, 39] on icon at bounding box center [704, 37] width 9 height 9
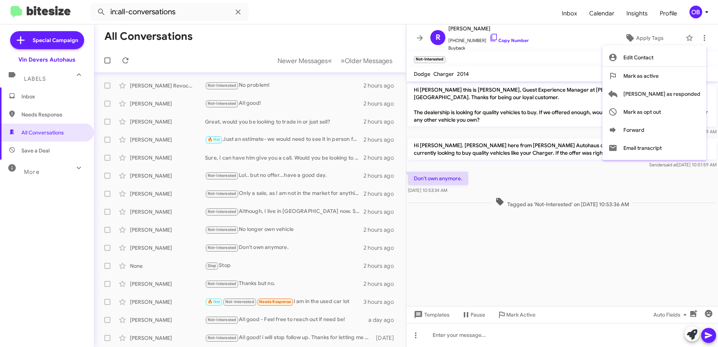
click at [372, 26] on div at bounding box center [359, 173] width 718 height 347
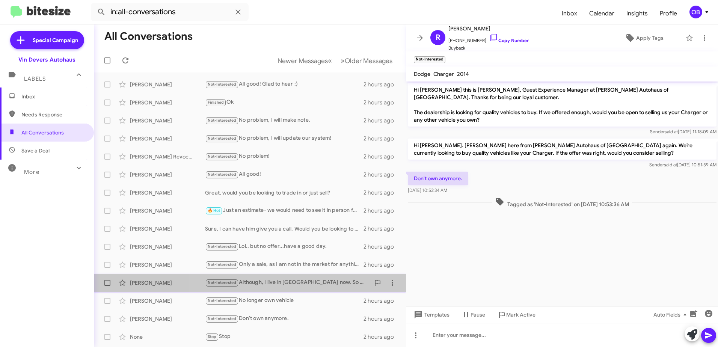
click at [312, 280] on div "Not-Interested Although, I live in Cleveland now. So not in the area." at bounding box center [287, 282] width 165 height 9
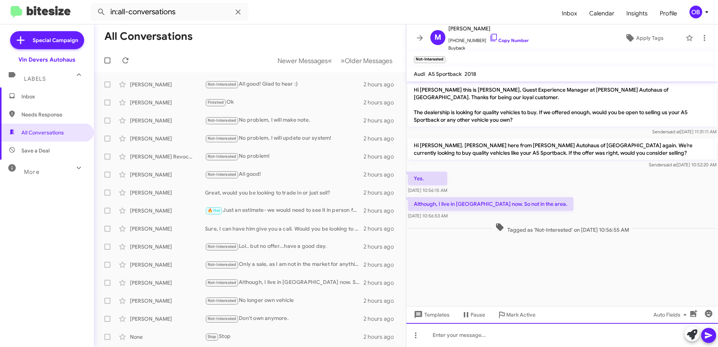
click at [512, 336] on div at bounding box center [562, 335] width 312 height 24
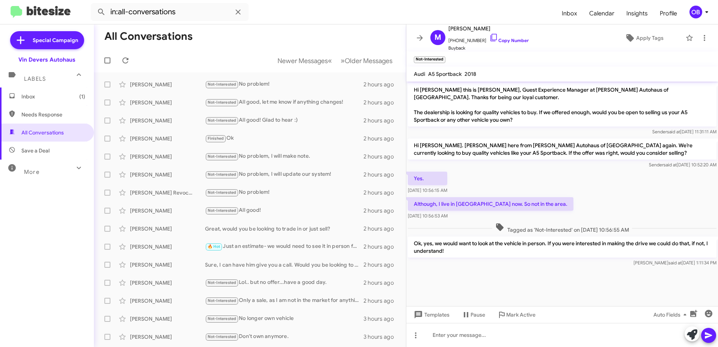
click at [53, 100] on span "Inbox (1)" at bounding box center [53, 97] width 64 height 8
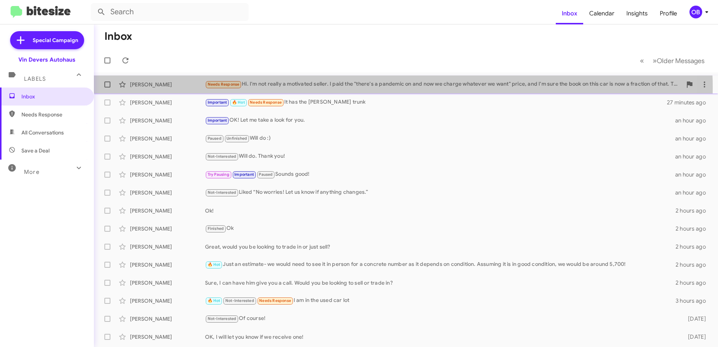
click at [323, 88] on div "Needs Response Hi. I'm not really a motivated seller. I paid the "there's a pan…" at bounding box center [443, 84] width 477 height 9
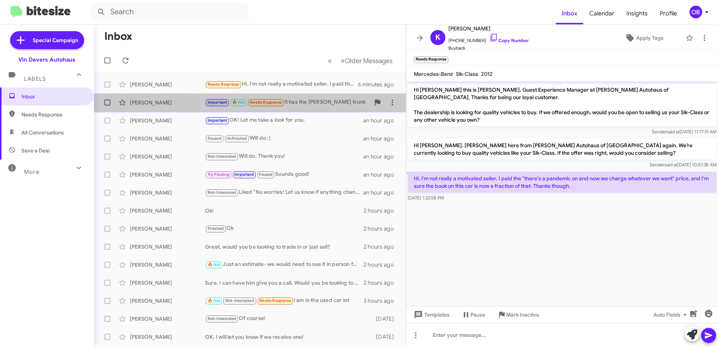
click at [317, 103] on div "Important 🔥 Hot Needs Response It has the cherry wood trunk" at bounding box center [287, 102] width 165 height 9
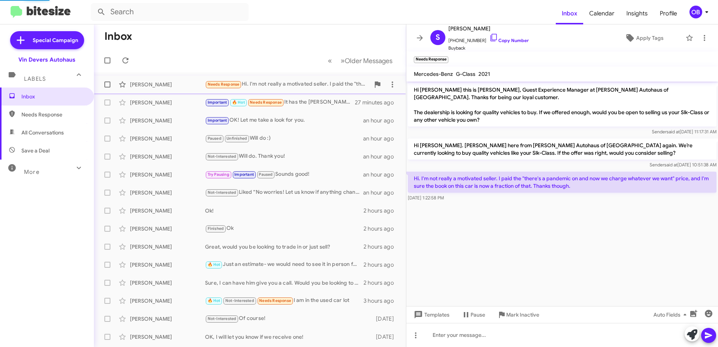
scroll to position [229, 0]
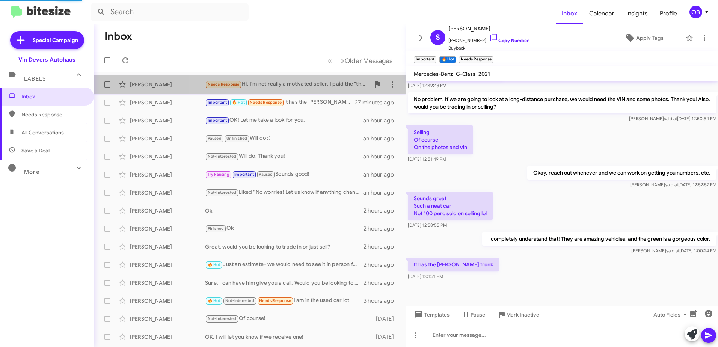
click at [319, 84] on div "Needs Response Hi. I'm not really a motivated seller. I paid the "there's a pan…" at bounding box center [287, 84] width 165 height 9
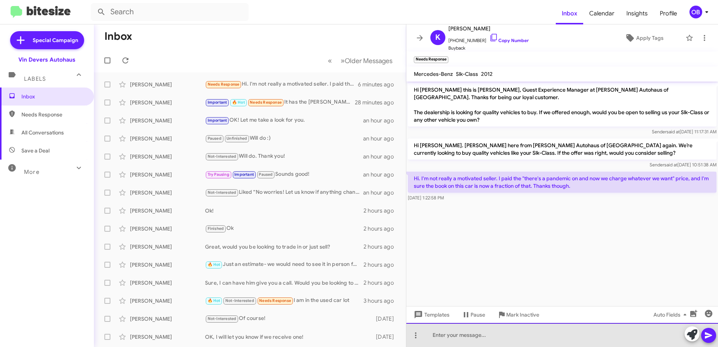
click at [544, 344] on div at bounding box center [562, 335] width 312 height 24
drag, startPoint x: 485, startPoint y: 338, endPoint x: 428, endPoint y: 338, distance: 57.5
click at [428, 338] on div "Do you owe on it?" at bounding box center [562, 335] width 312 height 24
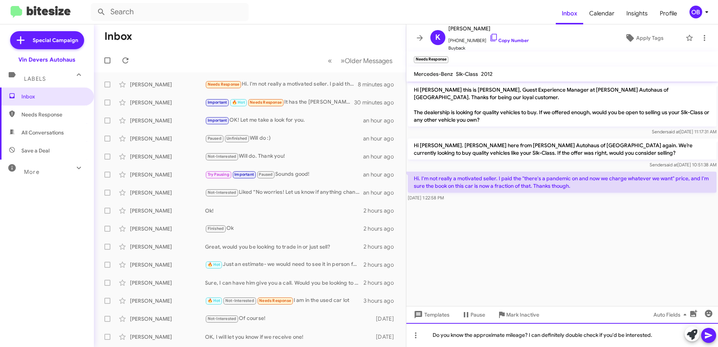
click at [662, 334] on div "Do you know the approximate mileage? I can definitely double check if you'd be …" at bounding box center [562, 335] width 312 height 24
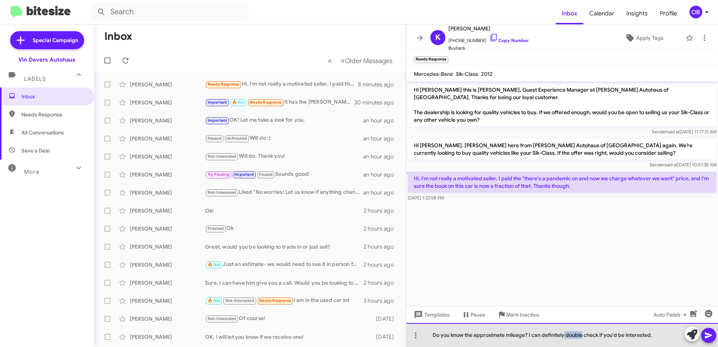
drag, startPoint x: 582, startPoint y: 335, endPoint x: 564, endPoint y: 337, distance: 17.7
click at [564, 337] on div "Do you know the approximate mileage? I can definitely double check if you'd be …" at bounding box center [562, 335] width 312 height 24
click at [642, 334] on div "Do you know the approximate mileage? I can definitely check if you'd be interes…" at bounding box center [562, 335] width 312 height 24
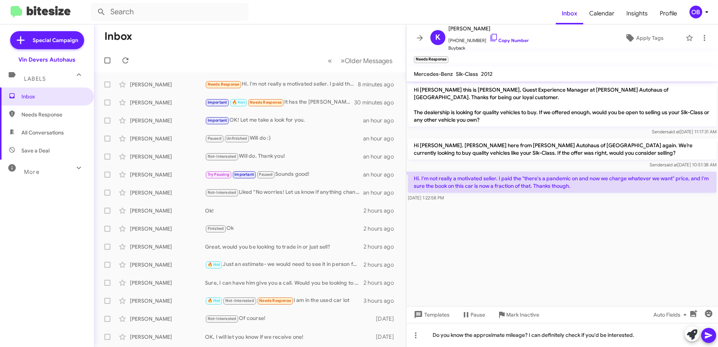
click at [707, 337] on icon at bounding box center [708, 335] width 7 height 6
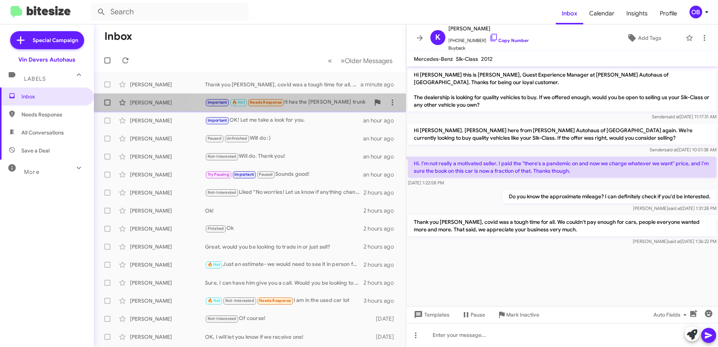
click at [297, 107] on div "[PERSON_NAME] Important 🔥 Hot Needs Response It has the [PERSON_NAME] trunk 36 …" at bounding box center [250, 102] width 300 height 15
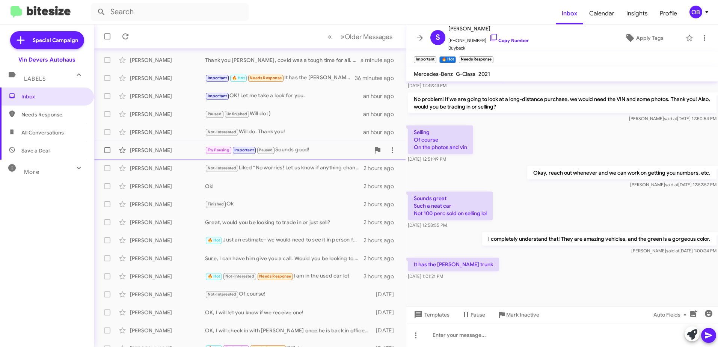
scroll to position [38, 0]
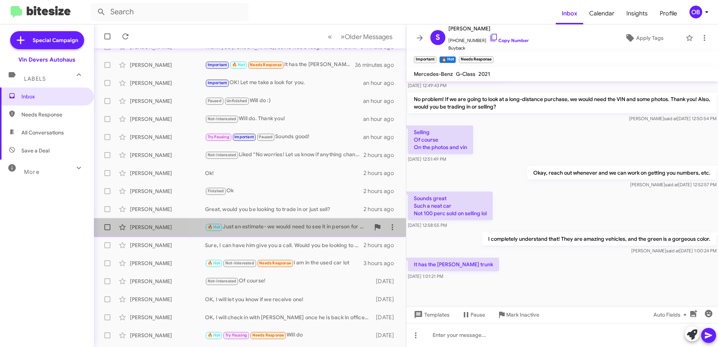
click at [292, 228] on div "🔥 Hot Just an estimate- we would need to see it in person for a concrete number…" at bounding box center [287, 227] width 165 height 9
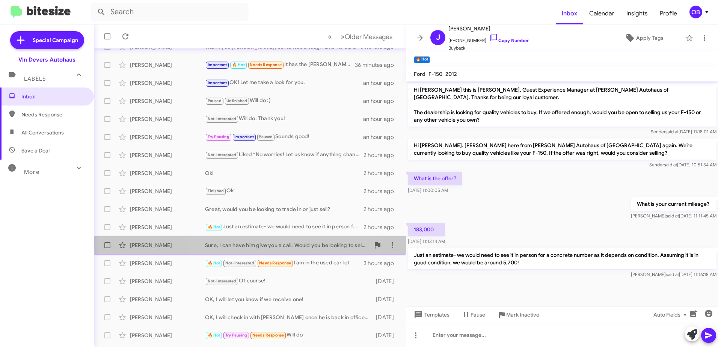
click at [273, 245] on div "Sure, I can have him give you a call. Would you be looking to sell or trade in?" at bounding box center [287, 245] width 165 height 8
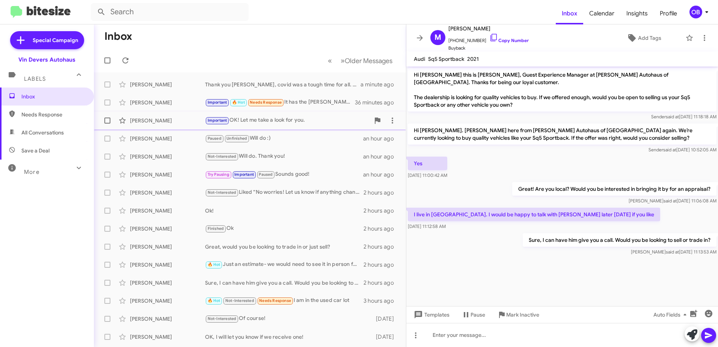
click at [284, 119] on div "Important OK! Let me take a look for you." at bounding box center [287, 120] width 165 height 9
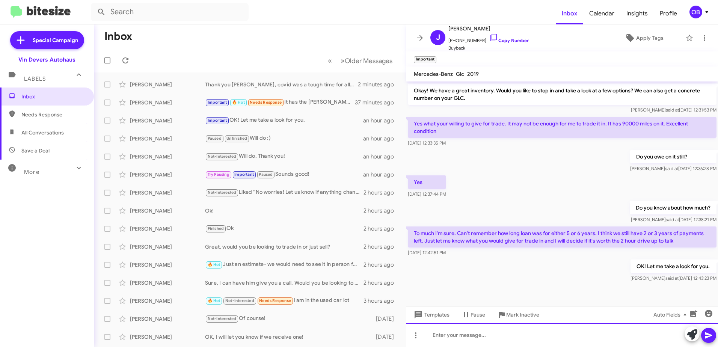
click at [500, 337] on div at bounding box center [562, 335] width 312 height 24
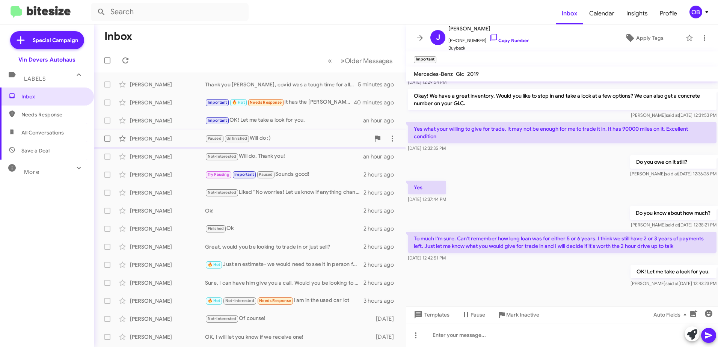
scroll to position [164, 0]
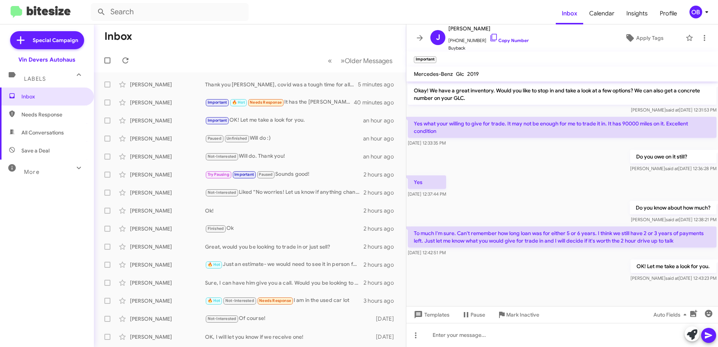
click at [41, 163] on div "More" at bounding box center [39, 169] width 67 height 14
click at [53, 136] on span "All Conversations" at bounding box center [42, 133] width 42 height 8
type input "in:all-conversations"
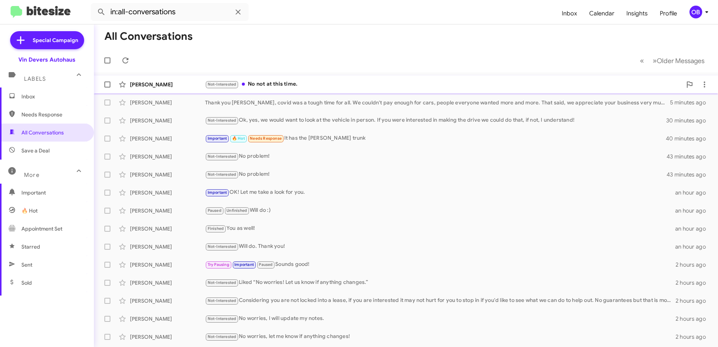
click at [369, 81] on div "Not-Interested No not at this time." at bounding box center [443, 84] width 477 height 9
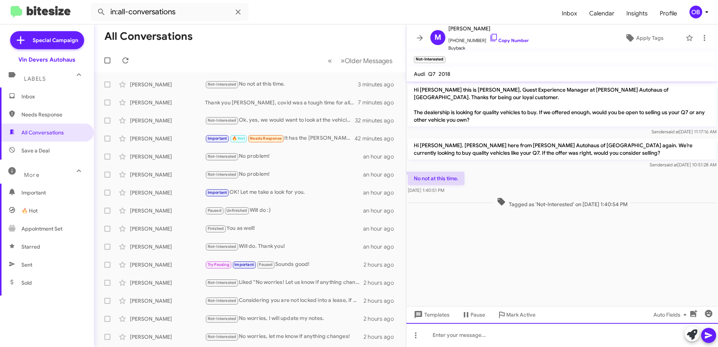
click at [468, 335] on div at bounding box center [562, 335] width 312 height 24
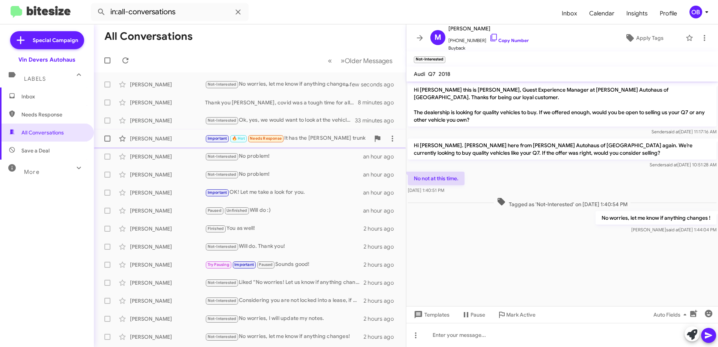
click at [289, 135] on div "Important 🔥 Hot Needs Response It has the cherry wood trunk" at bounding box center [287, 138] width 165 height 9
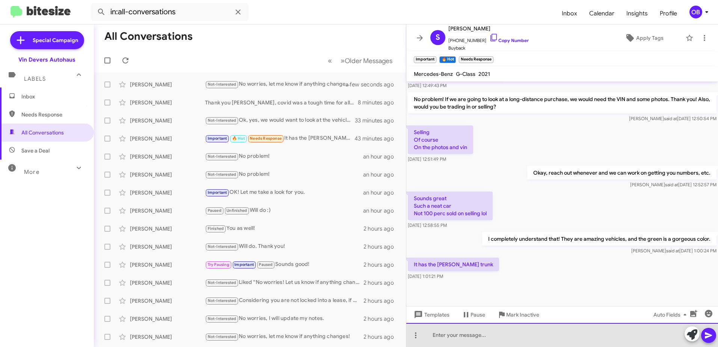
click at [476, 338] on div at bounding box center [562, 335] width 312 height 24
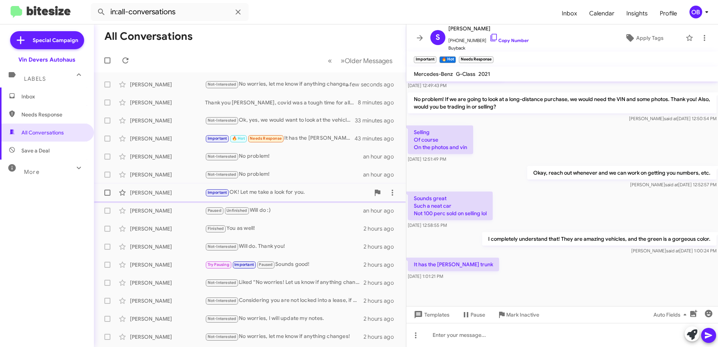
click at [299, 195] on div "Important OK! Let me take a look for you." at bounding box center [287, 192] width 165 height 9
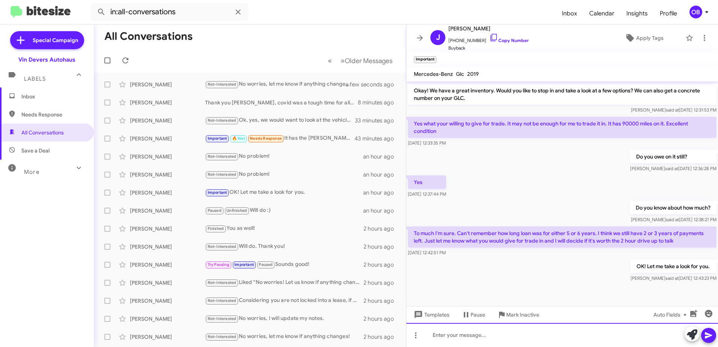
click at [532, 338] on div at bounding box center [562, 335] width 312 height 24
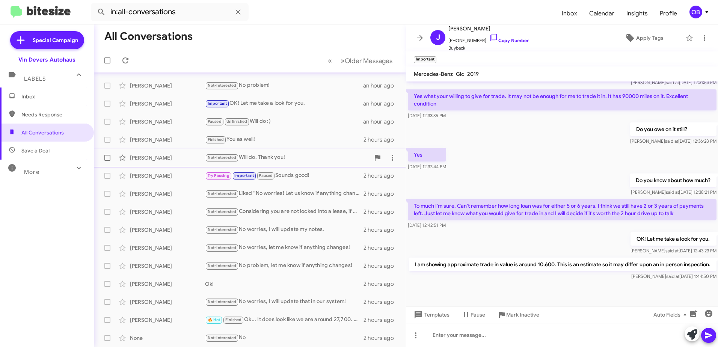
scroll to position [0, 0]
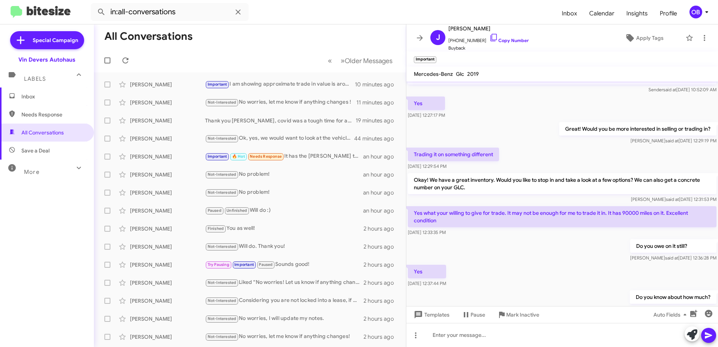
scroll to position [199, 0]
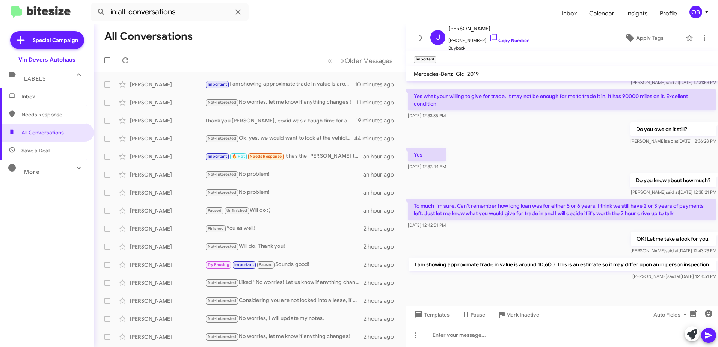
click at [44, 172] on div "More" at bounding box center [39, 169] width 67 height 14
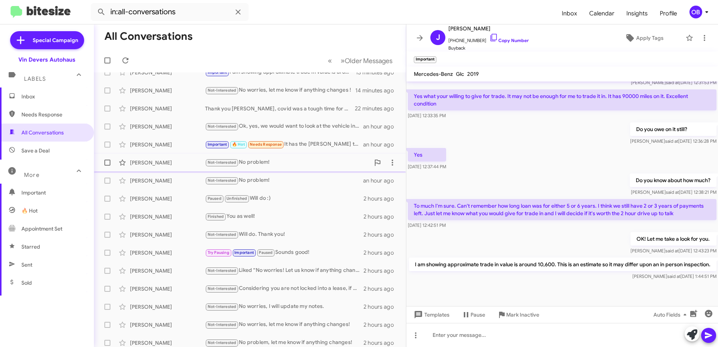
scroll to position [0, 0]
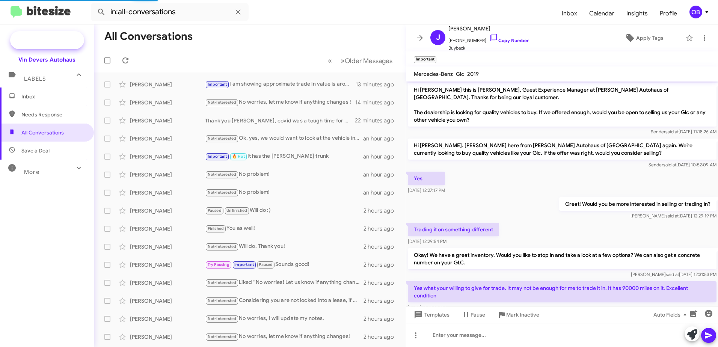
scroll to position [184, 0]
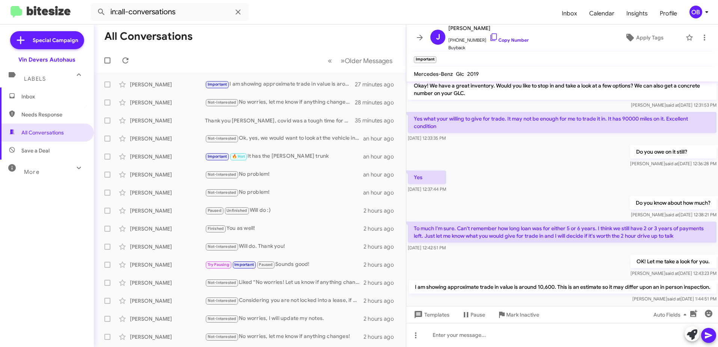
scroll to position [199, 0]
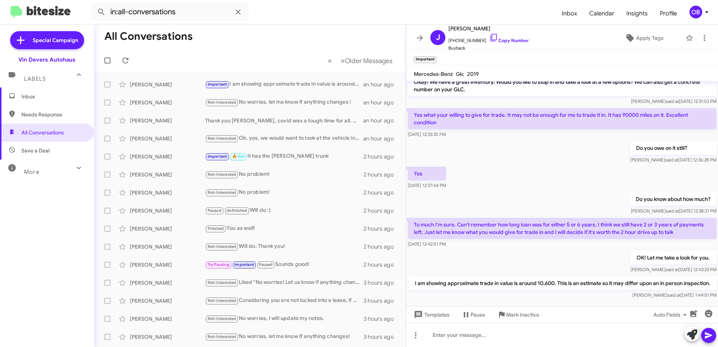
scroll to position [199, 0]
